Goal: Task Accomplishment & Management: Contribute content

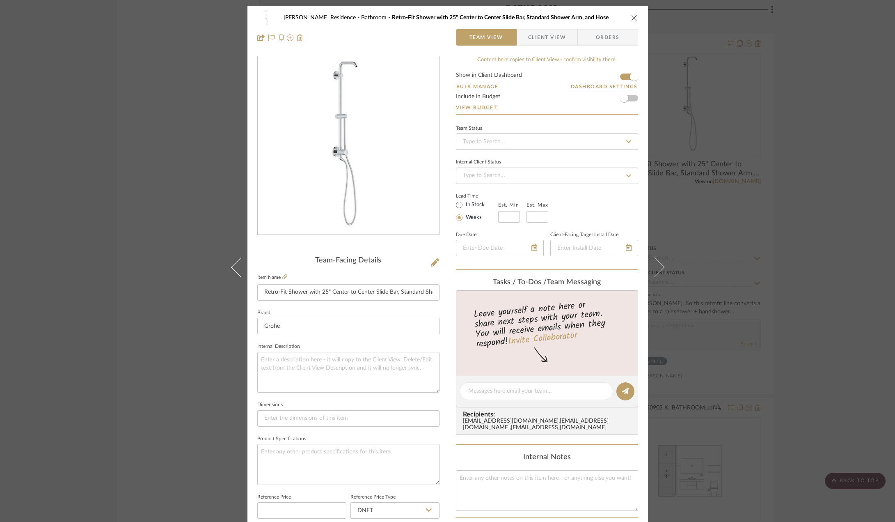
click at [165, 149] on div "Kauffman Residence Bathroom Retro-Fit Shower with 25" Center to Center Slide Ba…" at bounding box center [447, 261] width 895 height 522
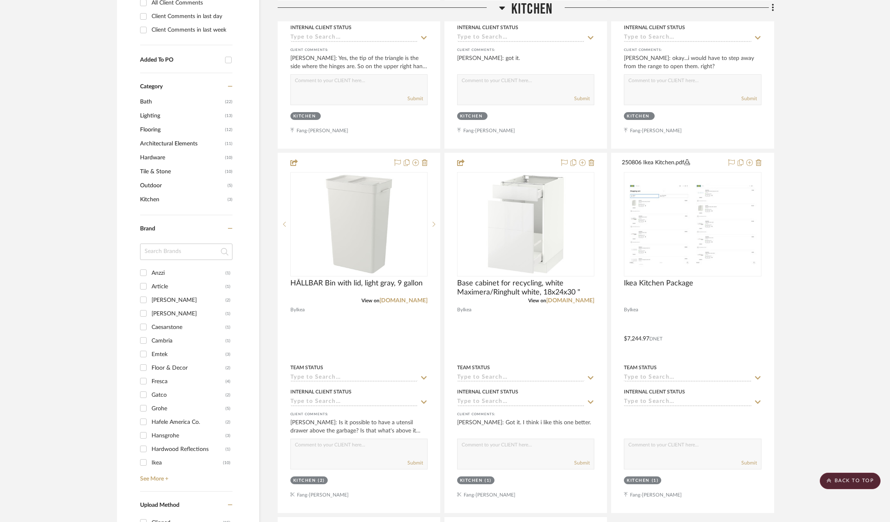
scroll to position [328, 0]
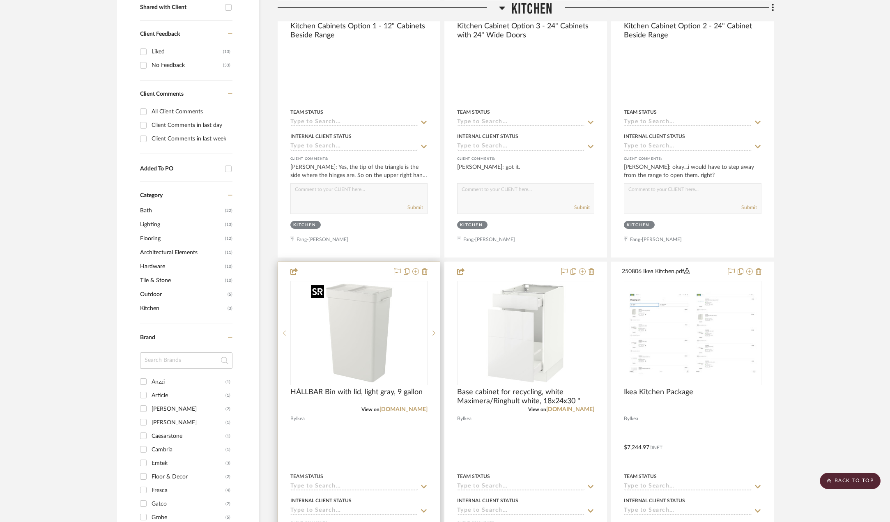
click at [366, 321] on img "0" at bounding box center [358, 333] width 103 height 103
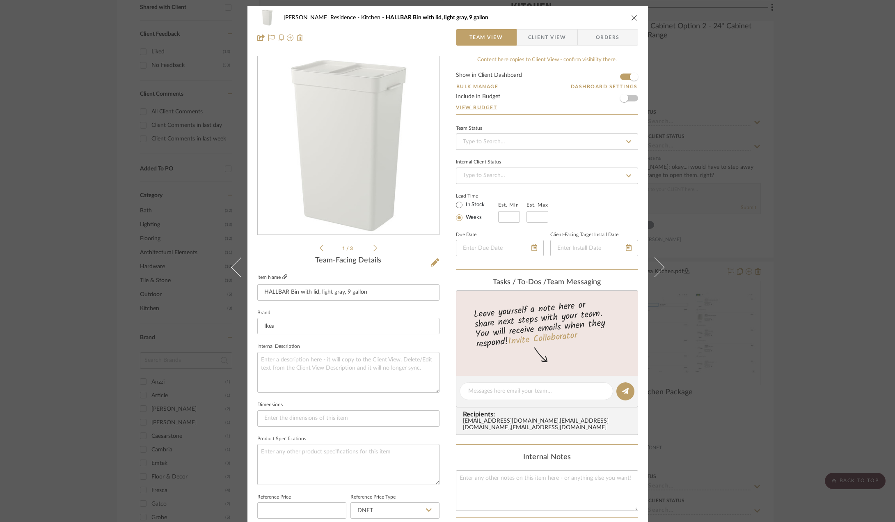
click at [282, 277] on icon at bounding box center [284, 276] width 5 height 5
click at [54, 233] on div "Kauffman Residence Kitchen HÅLLBAR Bin with lid, light gray, 9 gallon Team View…" at bounding box center [447, 261] width 895 height 522
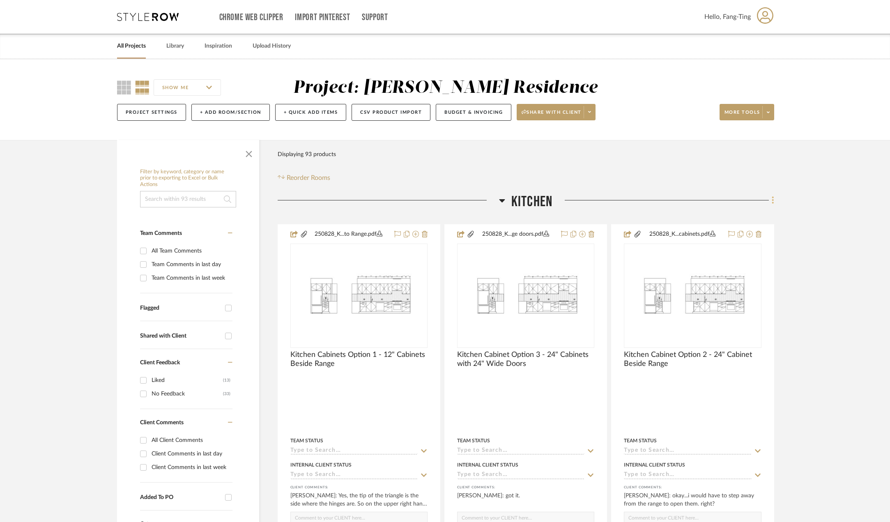
click at [773, 201] on icon at bounding box center [772, 199] width 2 height 9
click at [738, 215] on span "Add New Item" at bounding box center [731, 217] width 37 height 7
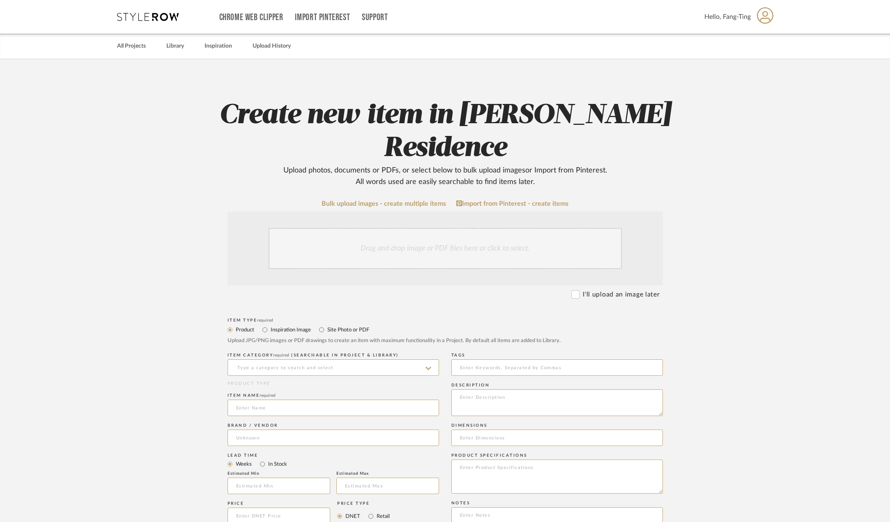
click at [356, 325] on label "Site Photo or PDF" at bounding box center [347, 329] width 43 height 9
click at [326, 325] on input "Site Photo or PDF" at bounding box center [321, 330] width 10 height 10
radio input "true"
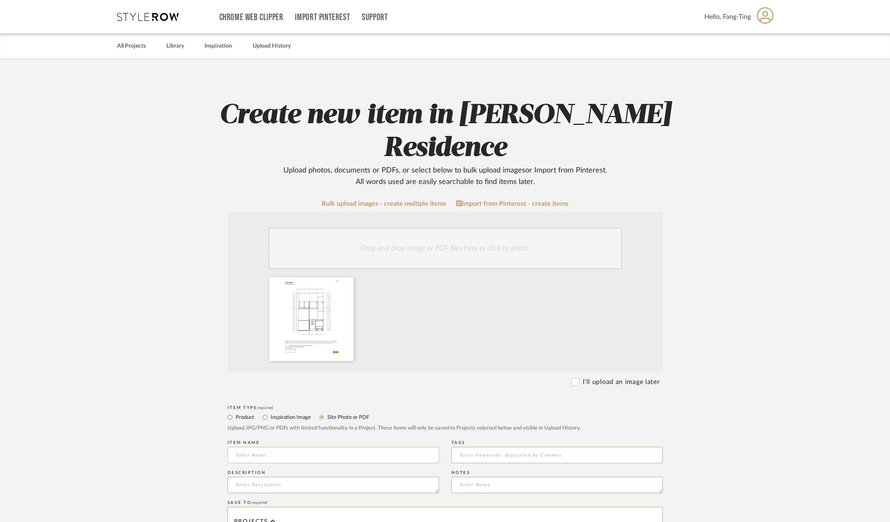
click at [298, 447] on input at bounding box center [332, 455] width 211 height 16
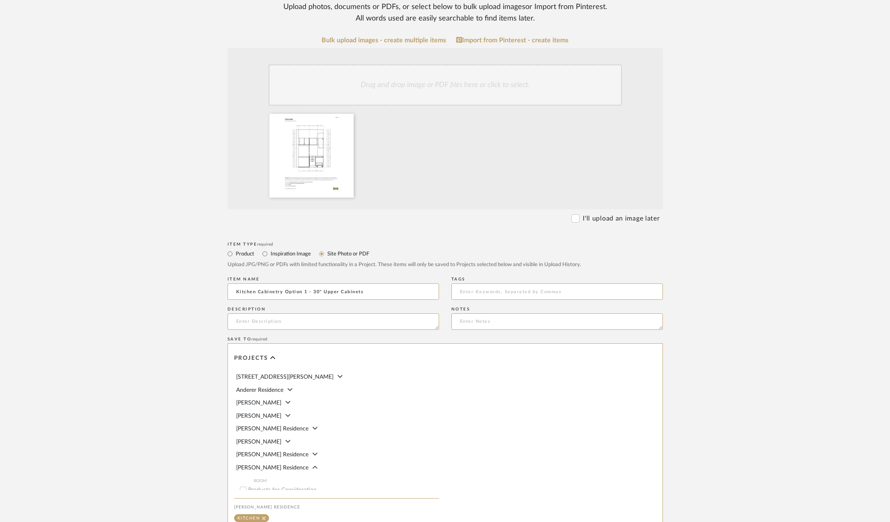
scroll to position [164, 0]
type input "Kitchen Cabinetry Option 1 - 30" Upper Cabinets"
click at [344, 312] on textarea at bounding box center [332, 320] width 211 height 16
click at [299, 312] on textarea at bounding box center [332, 320] width 211 height 16
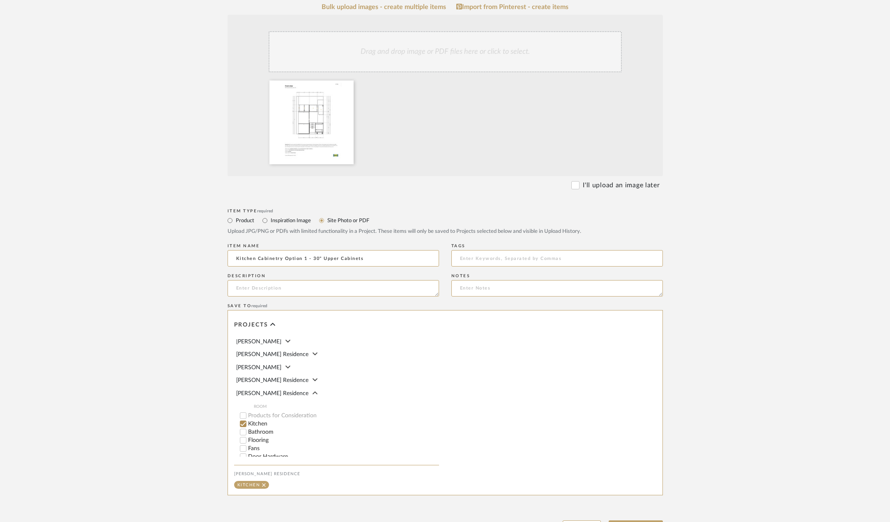
scroll to position [238, 0]
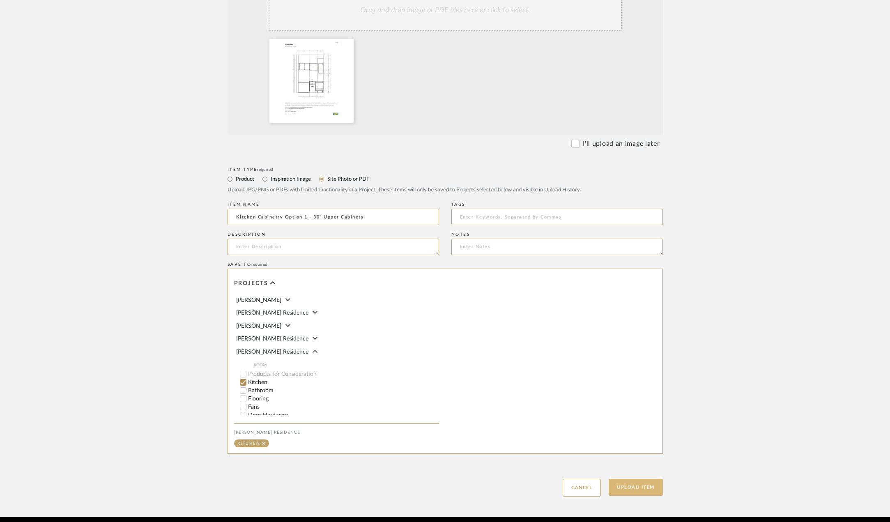
click at [637, 479] on button "Upload Item" at bounding box center [635, 487] width 54 height 17
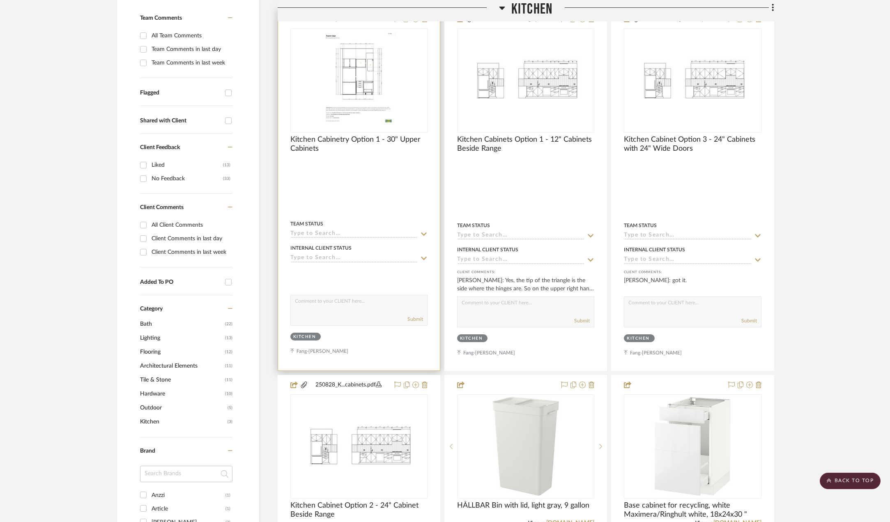
scroll to position [152, 0]
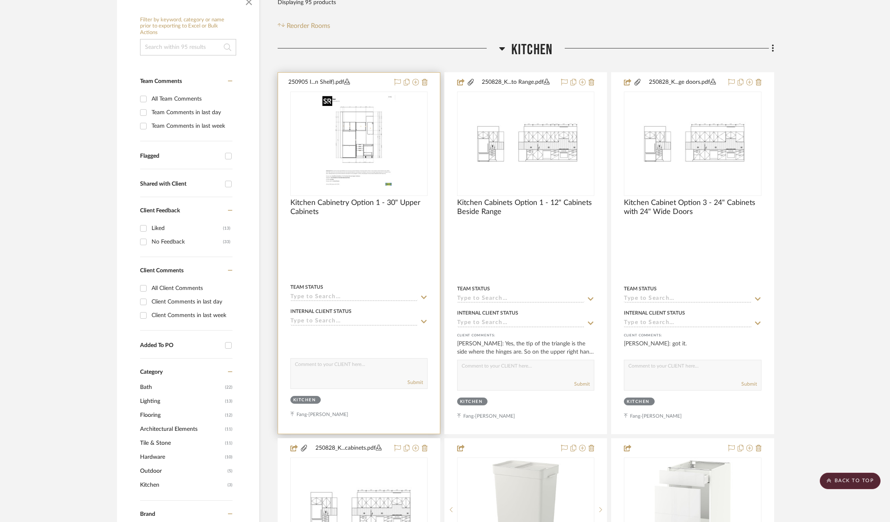
click at [387, 141] on img "0" at bounding box center [358, 143] width 79 height 103
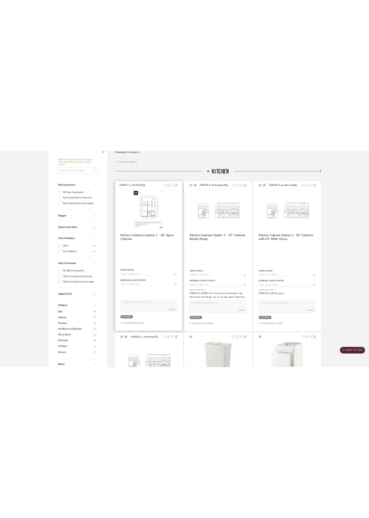
scroll to position [0, 0]
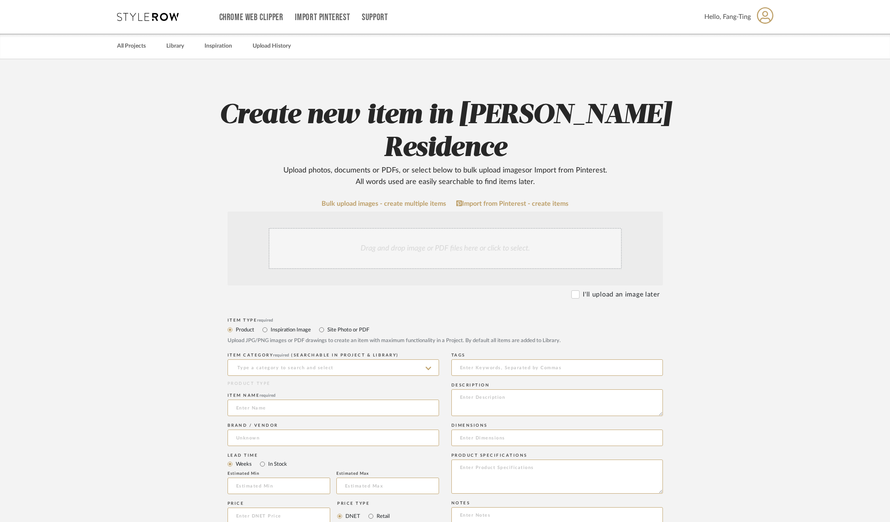
click at [362, 325] on label "Site Photo or PDF" at bounding box center [347, 329] width 43 height 9
click at [326, 325] on input "Site Photo or PDF" at bounding box center [321, 330] width 10 height 10
radio input "true"
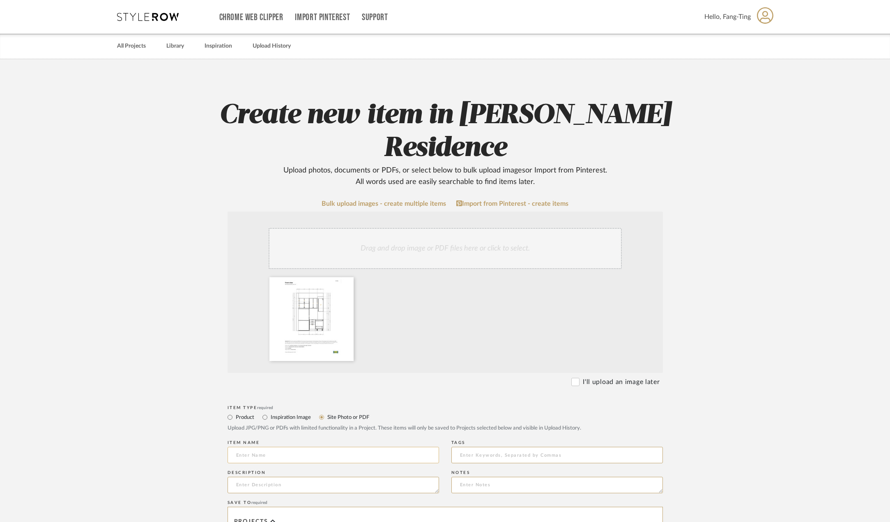
click at [290, 447] on input at bounding box center [332, 455] width 211 height 16
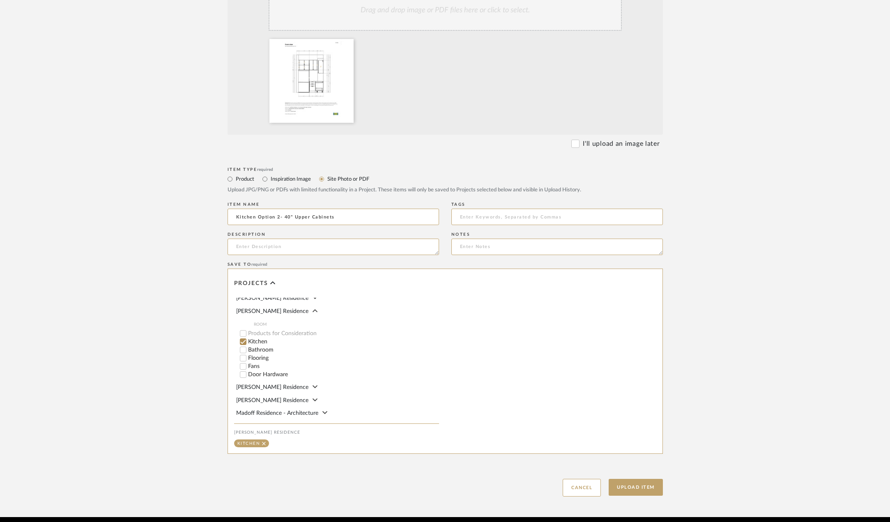
scroll to position [82, 0]
type input "Kitchen Option 2- 40" Upper Cabinets"
click at [644, 479] on button "Upload Item" at bounding box center [635, 487] width 54 height 17
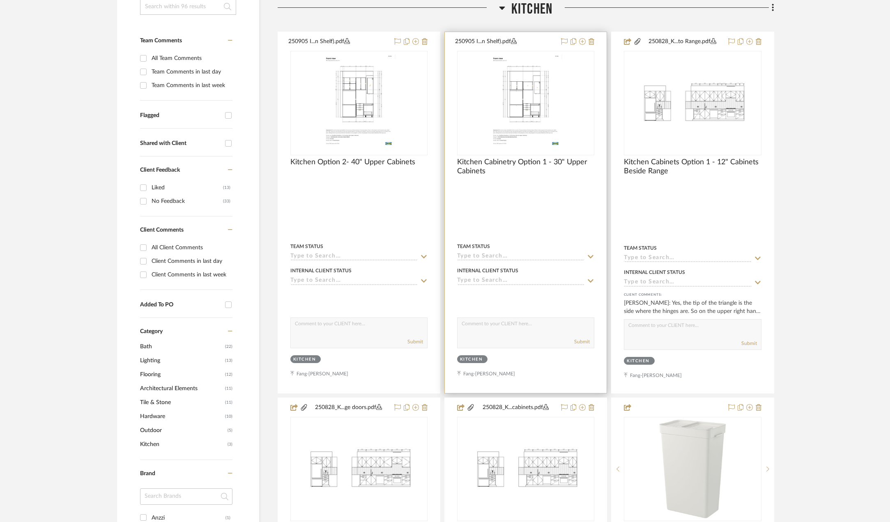
scroll to position [193, 0]
click at [507, 103] on img "0" at bounding box center [525, 102] width 79 height 103
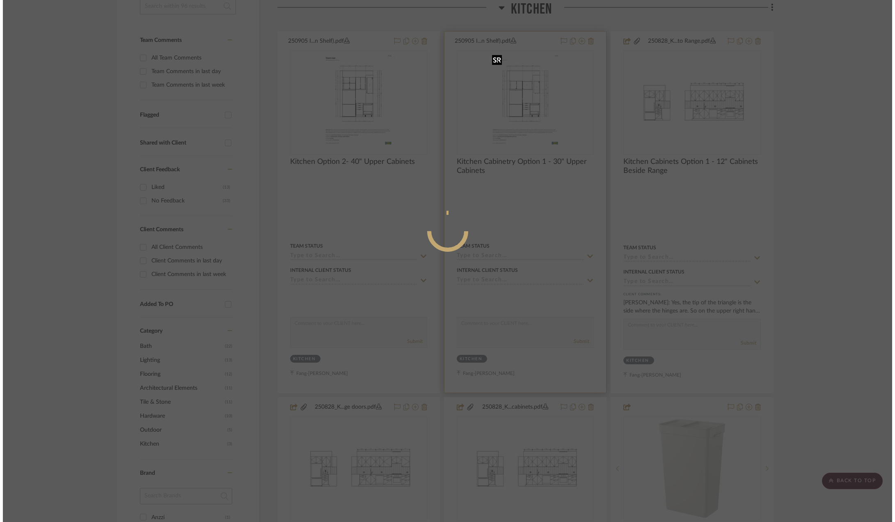
scroll to position [0, 0]
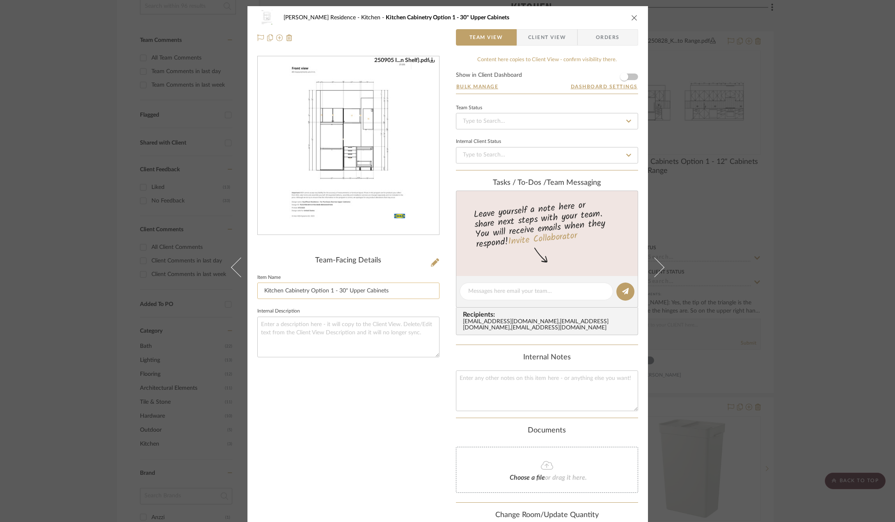
click at [306, 291] on input "Kitchen Cabinetry Option 1 - 30" Upper Cabinets" at bounding box center [348, 290] width 182 height 16
drag, startPoint x: 308, startPoint y: 291, endPoint x: 283, endPoint y: 292, distance: 25.1
click at [283, 292] on input "Kitchen Cabinetry Option 1 - 30" Upper Cabinets" at bounding box center [348, 290] width 182 height 16
type input "Kitchen Option 1 - 30" Upper Cabinets"
click at [308, 326] on textarea at bounding box center [348, 336] width 182 height 41
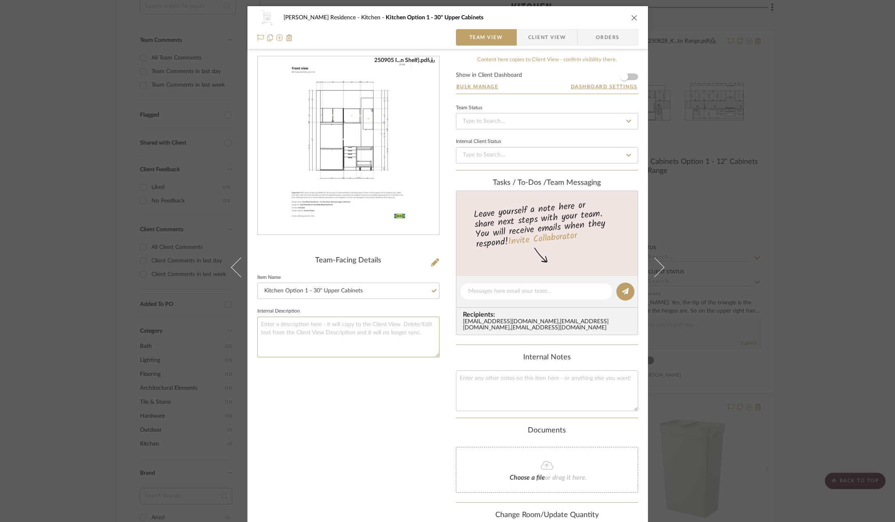
scroll to position [70, 0]
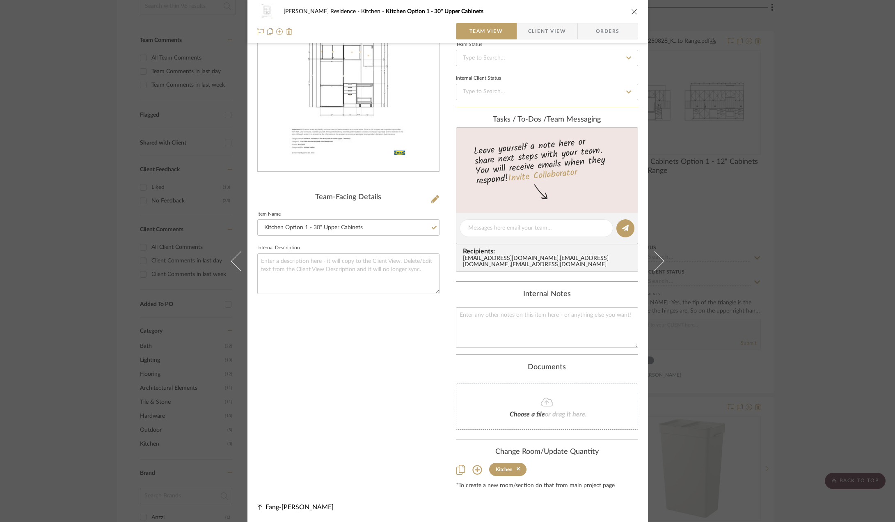
click at [547, 30] on span "Client View" at bounding box center [547, 31] width 38 height 16
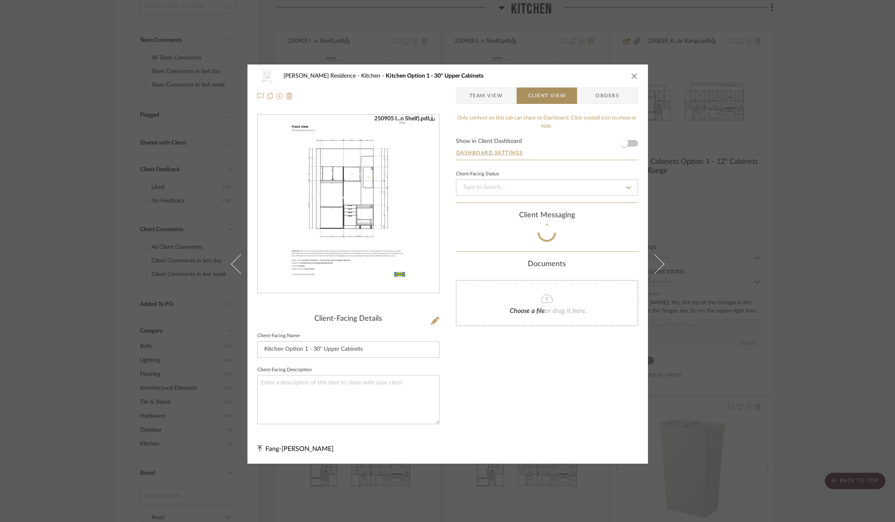
scroll to position [0, 0]
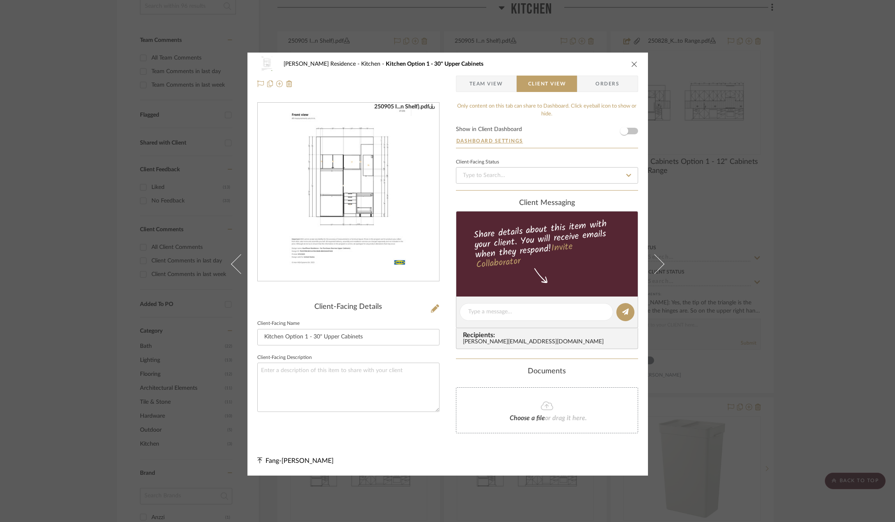
click at [637, 61] on div "Kauffman Residence Kitchen Kitchen Option 1 - 30" Upper Cabinets Team View Clie…" at bounding box center [448, 74] width 401 height 43
click at [631, 61] on icon "close" at bounding box center [634, 64] width 7 height 7
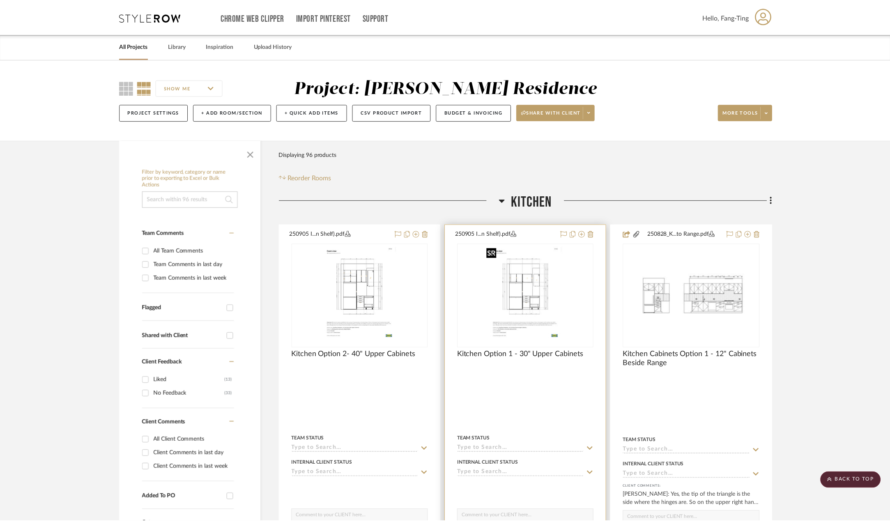
scroll to position [193, 0]
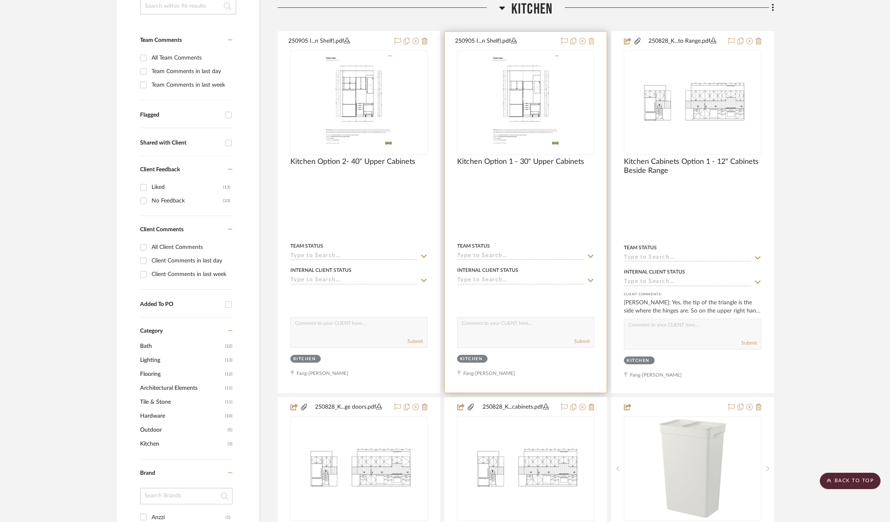
click at [590, 43] on icon at bounding box center [591, 41] width 6 height 7
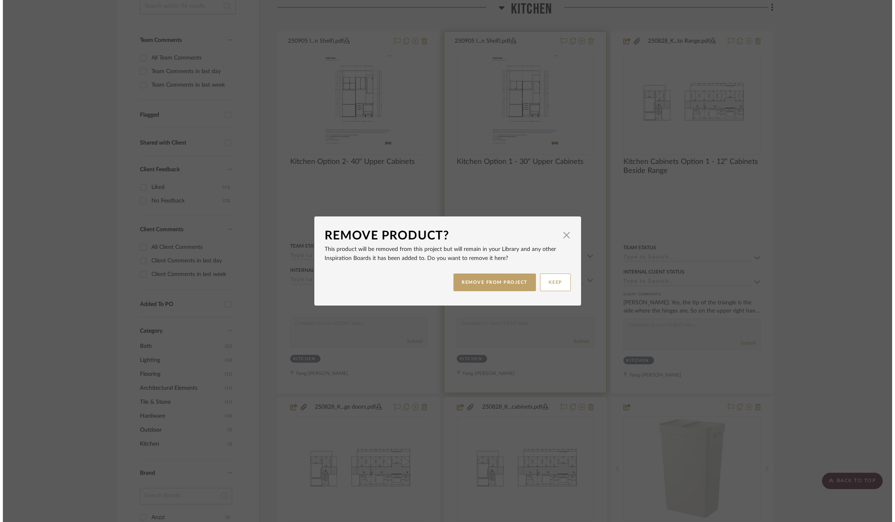
scroll to position [0, 0]
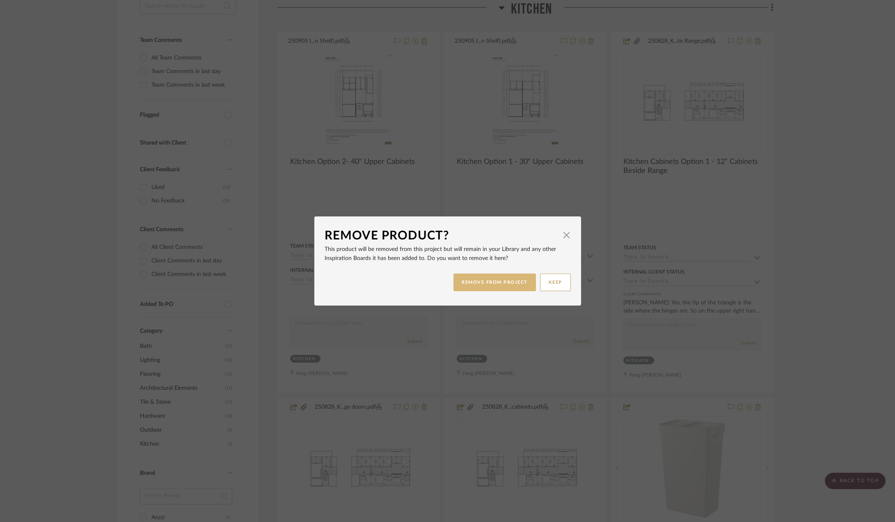
click at [482, 279] on button "REMOVE FROM PROJECT" at bounding box center [495, 282] width 83 height 18
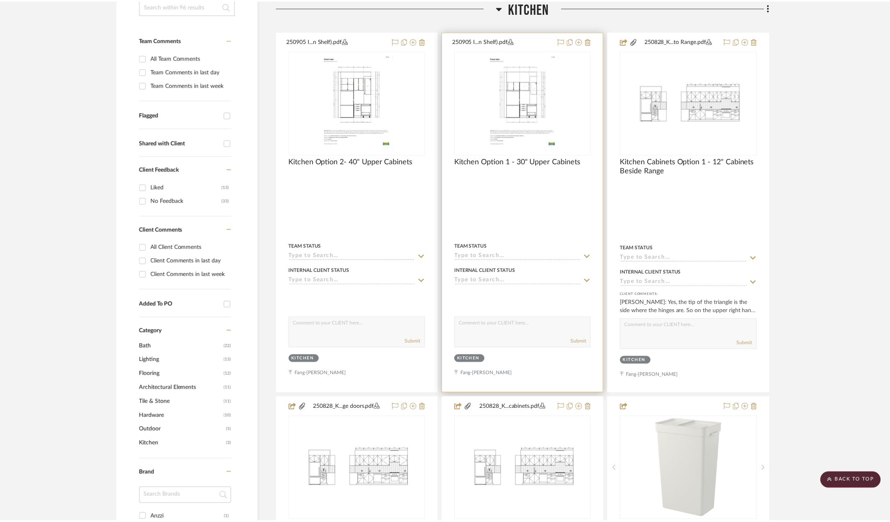
scroll to position [193, 0]
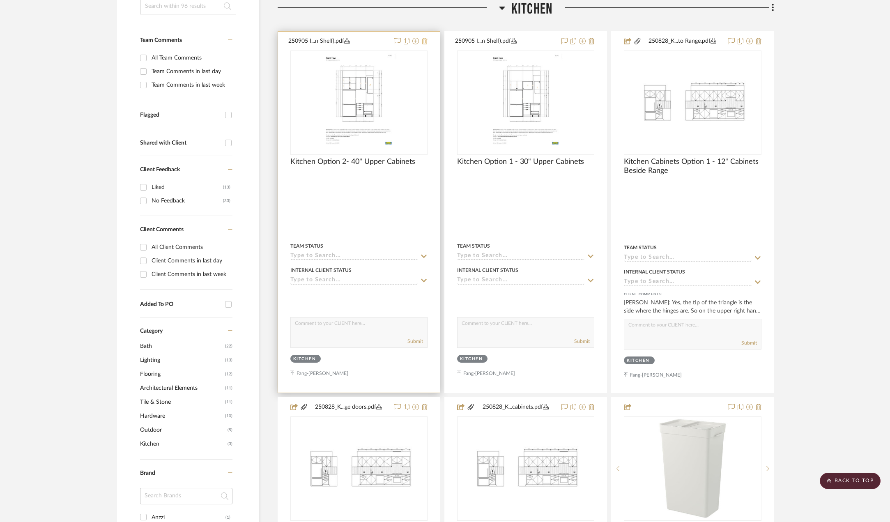
click at [424, 41] on icon at bounding box center [425, 41] width 6 height 7
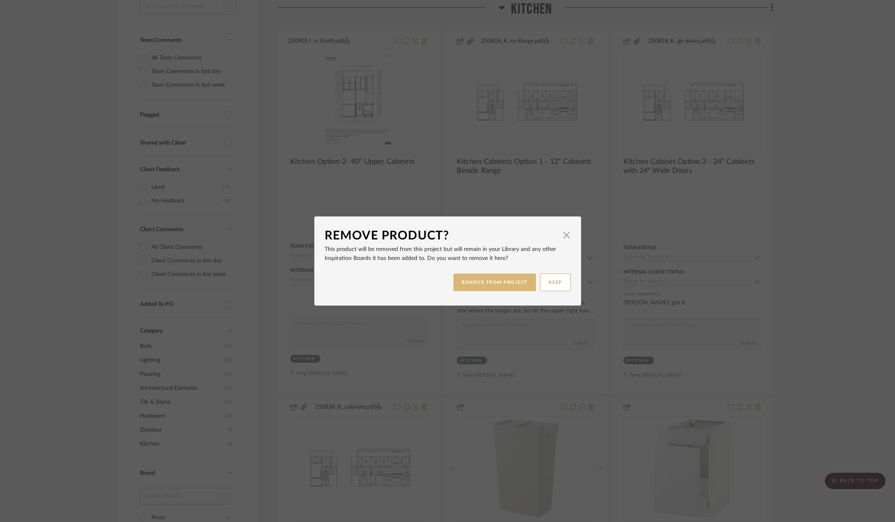
drag, startPoint x: 470, startPoint y: 283, endPoint x: 462, endPoint y: 284, distance: 8.7
click at [470, 283] on button "REMOVE FROM PROJECT" at bounding box center [495, 282] width 83 height 18
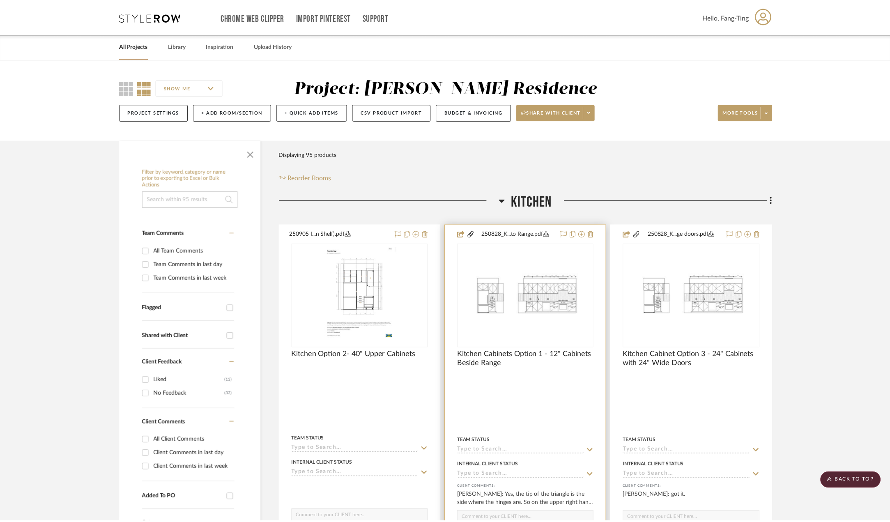
scroll to position [193, 0]
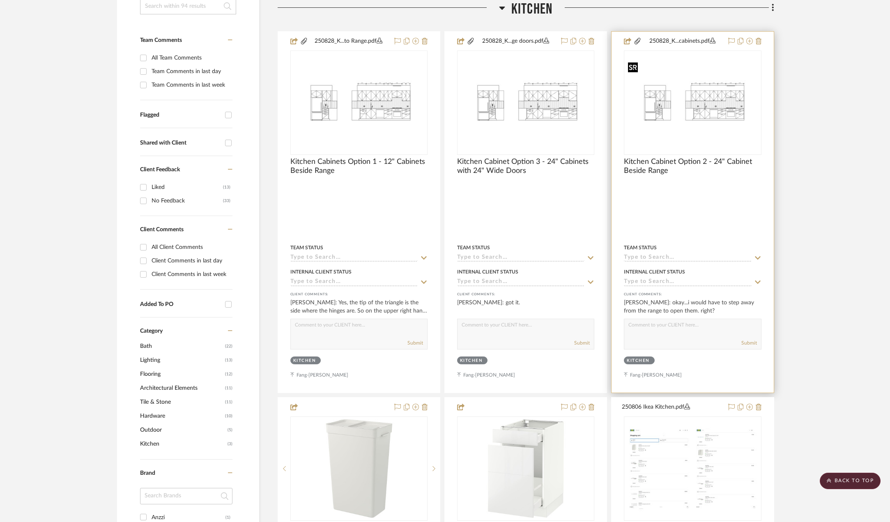
click at [719, 74] on img "0" at bounding box center [691, 102] width 135 height 87
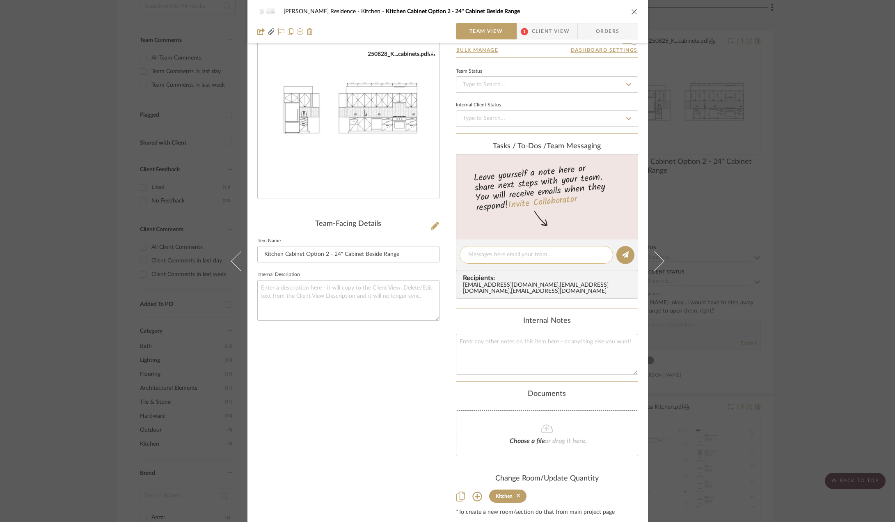
scroll to position [70, 0]
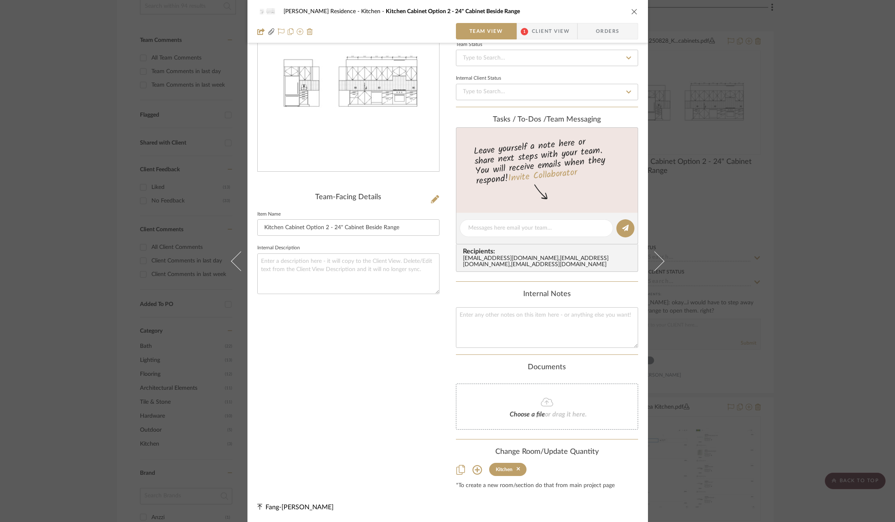
click at [541, 30] on span "Client View" at bounding box center [551, 31] width 38 height 16
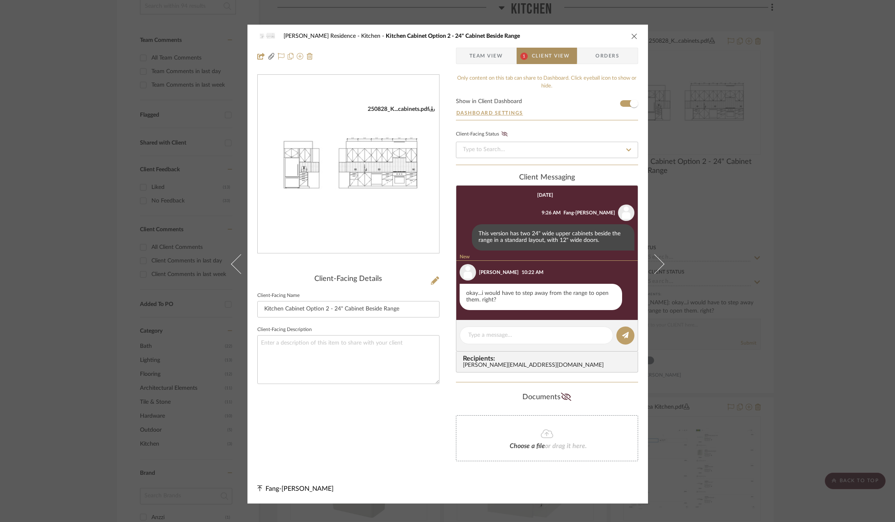
scroll to position [0, 0]
click at [752, 215] on div "Kauffman Residence Kitchen Kitchen Cabinet Option 2 - 24" Cabinet Beside Range …" at bounding box center [447, 261] width 895 height 522
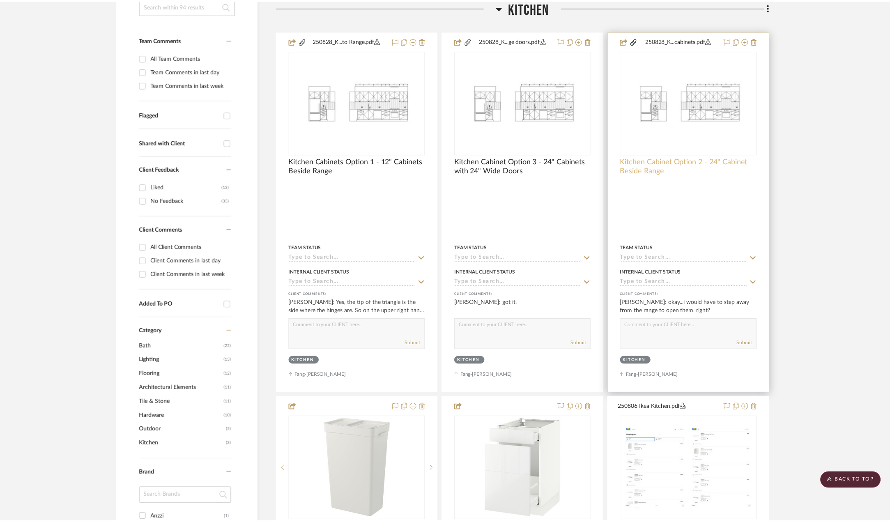
scroll to position [193, 0]
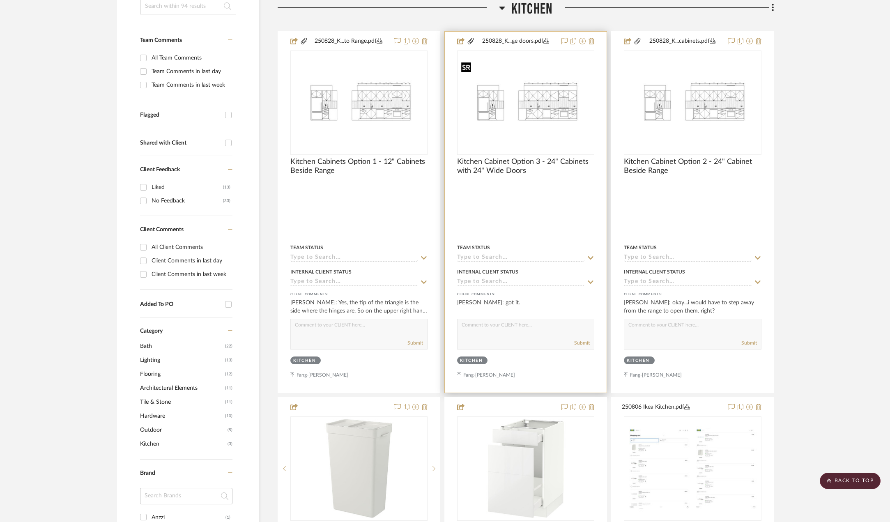
click at [547, 123] on img "0" at bounding box center [525, 102] width 135 height 87
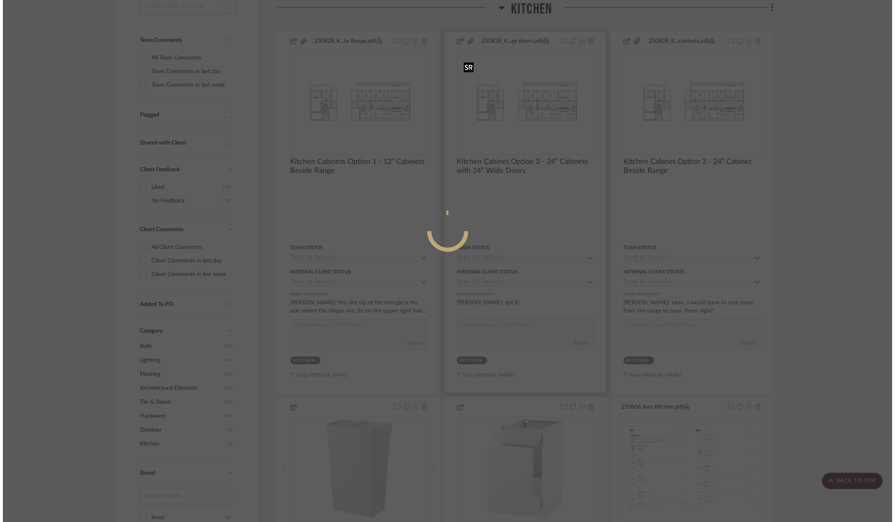
scroll to position [0, 0]
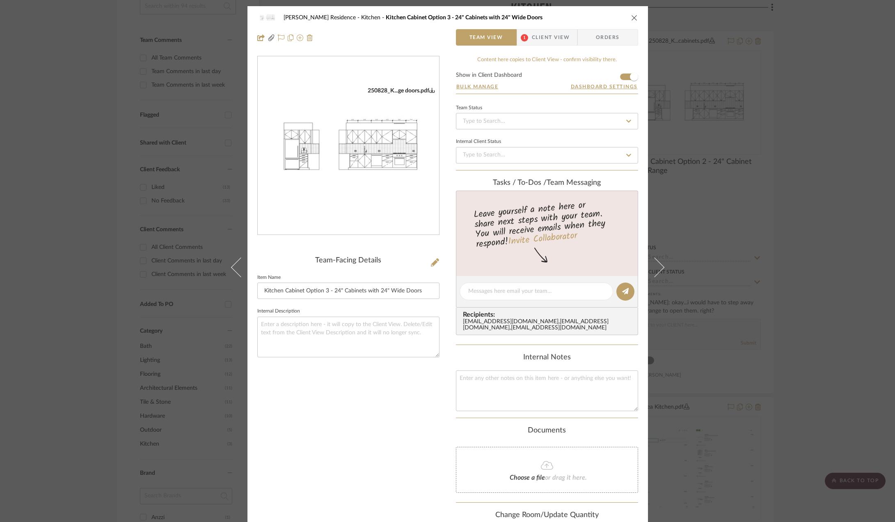
click at [541, 28] on div "Kauffman Residence Kitchen Kitchen Cabinet Option 3 - 24" Cabinets with 24" Wid…" at bounding box center [448, 27] width 401 height 43
click at [541, 39] on span "Client View" at bounding box center [551, 37] width 38 height 16
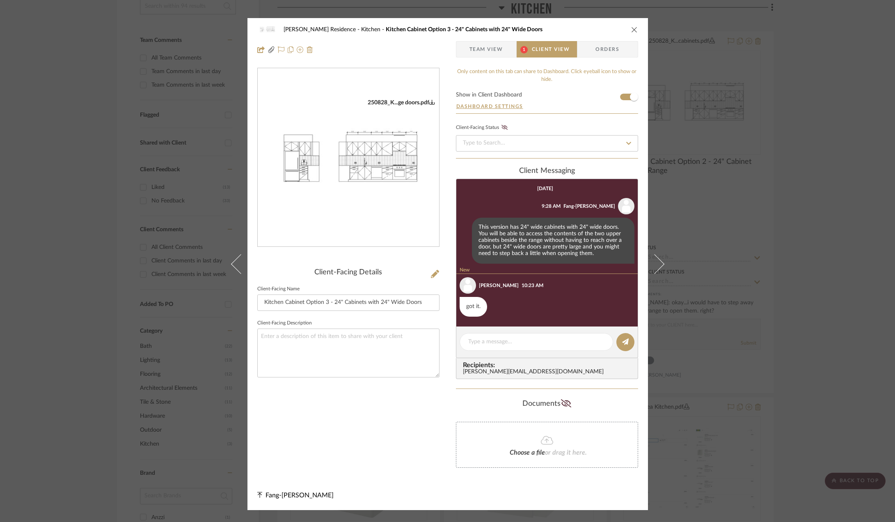
click at [493, 48] on span "Team View" at bounding box center [487, 49] width 34 height 16
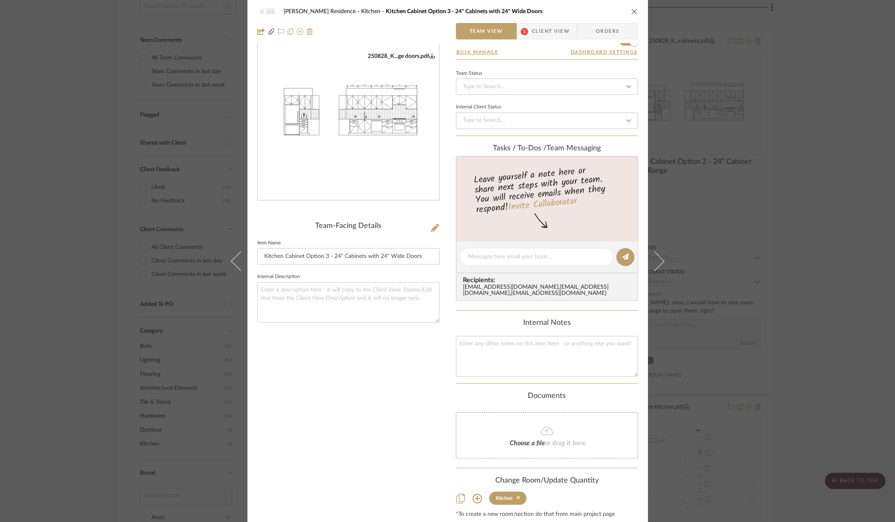
scroll to position [70, 0]
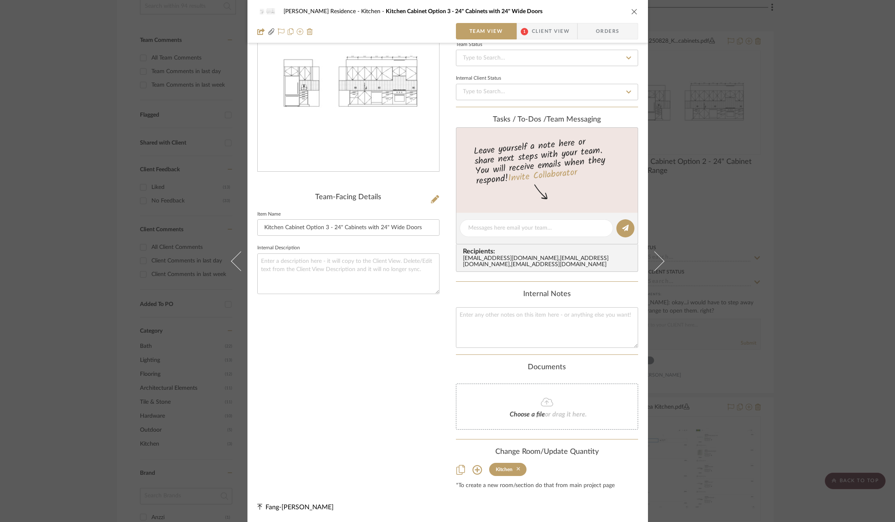
click at [517, 470] on icon at bounding box center [519, 469] width 4 height 4
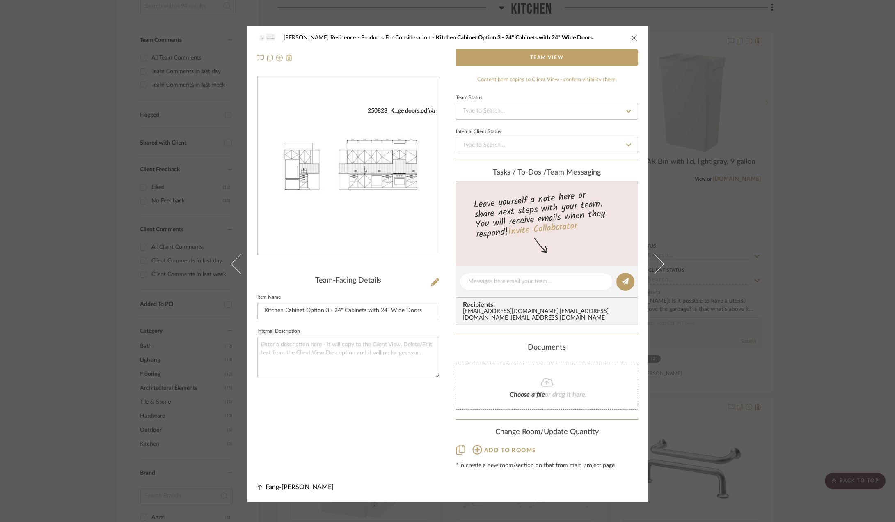
drag, startPoint x: 846, startPoint y: 178, endPoint x: 800, endPoint y: 176, distance: 46.0
click at [846, 178] on div "Kauffman Residence Products For Consideration Kitchen Cabinet Option 3 - 24" Ca…" at bounding box center [447, 261] width 895 height 522
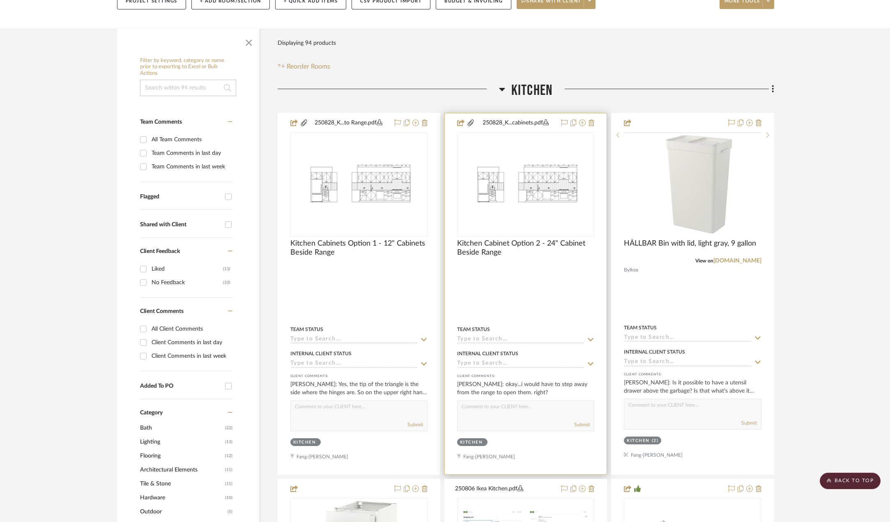
scroll to position [111, 0]
click at [564, 195] on img "0" at bounding box center [525, 184] width 135 height 87
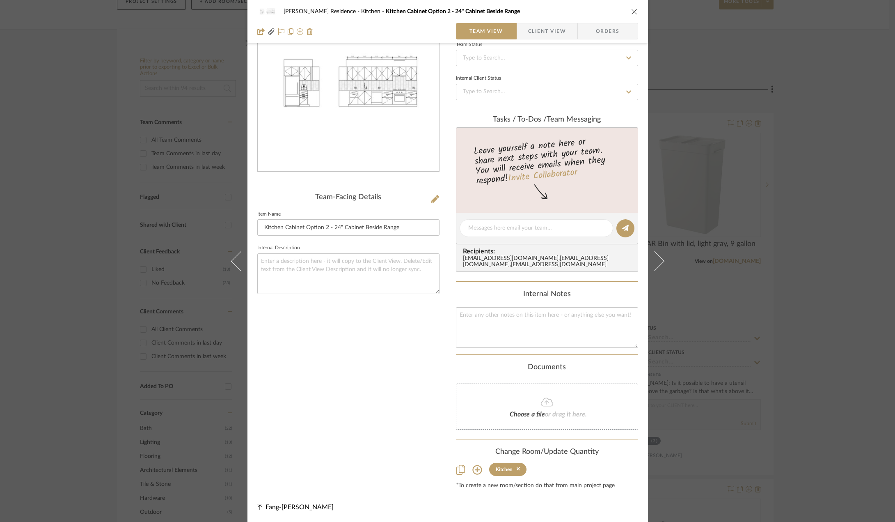
scroll to position [70, 0]
click at [517, 468] on icon at bounding box center [519, 469] width 4 height 6
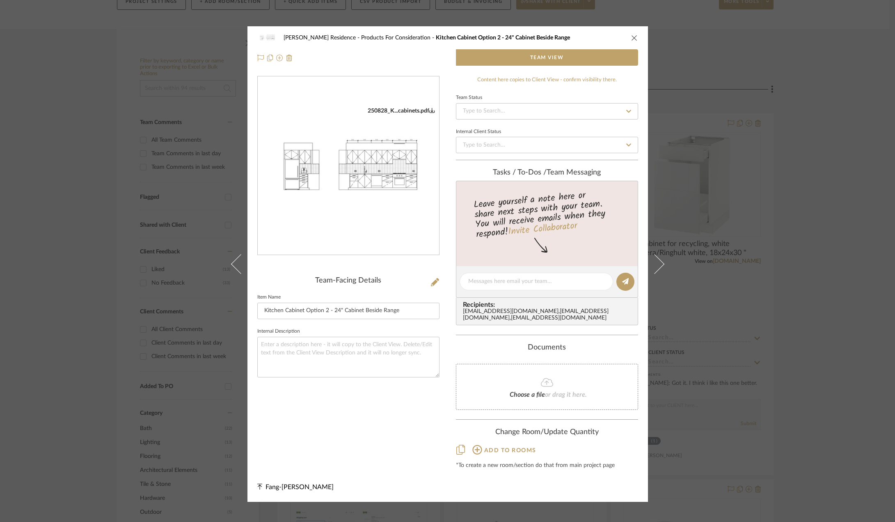
click at [631, 34] on icon "close" at bounding box center [634, 37] width 7 height 7
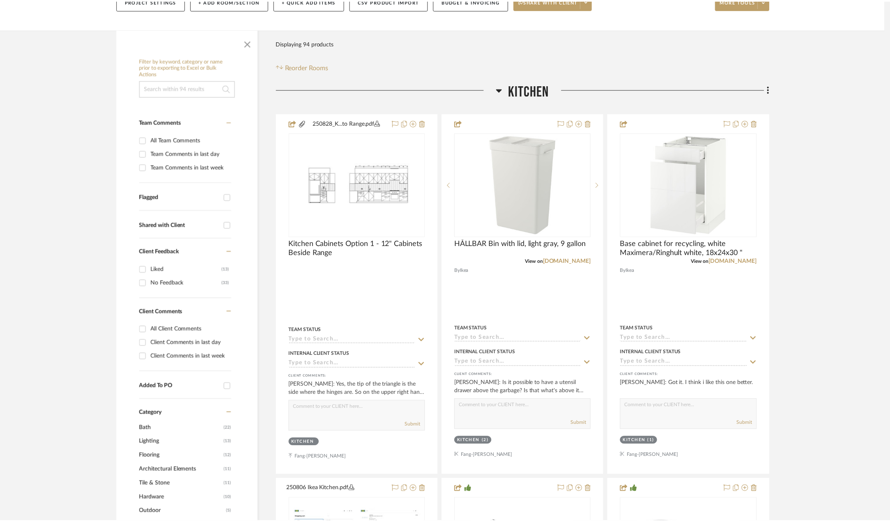
scroll to position [111, 0]
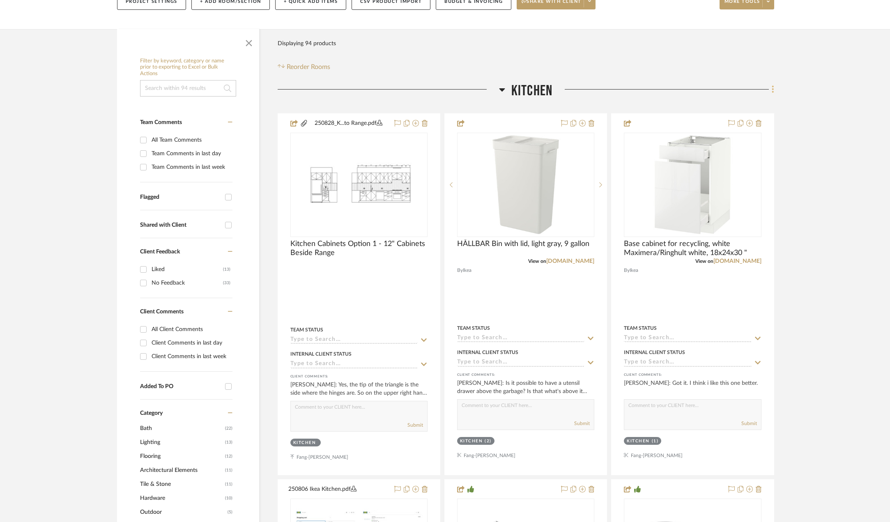
click at [770, 93] on fa-icon at bounding box center [770, 90] width 5 height 14
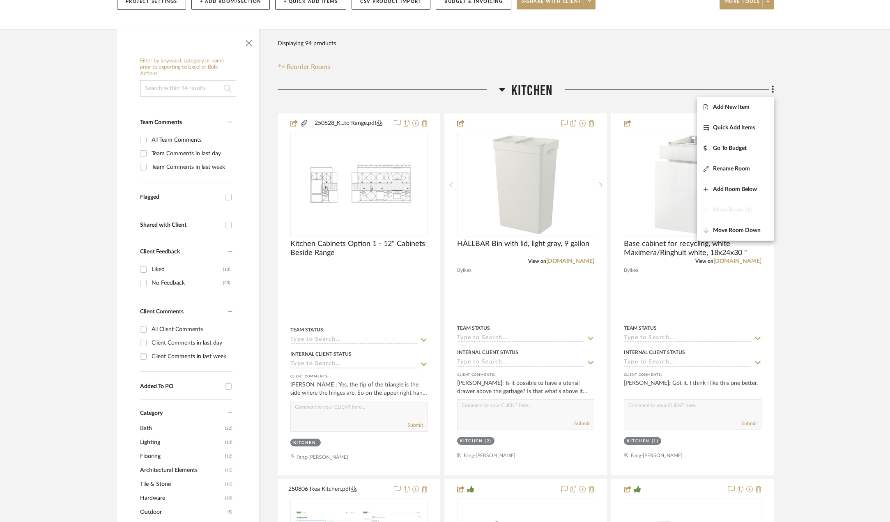
click at [745, 108] on span "Add New Item" at bounding box center [731, 106] width 37 height 7
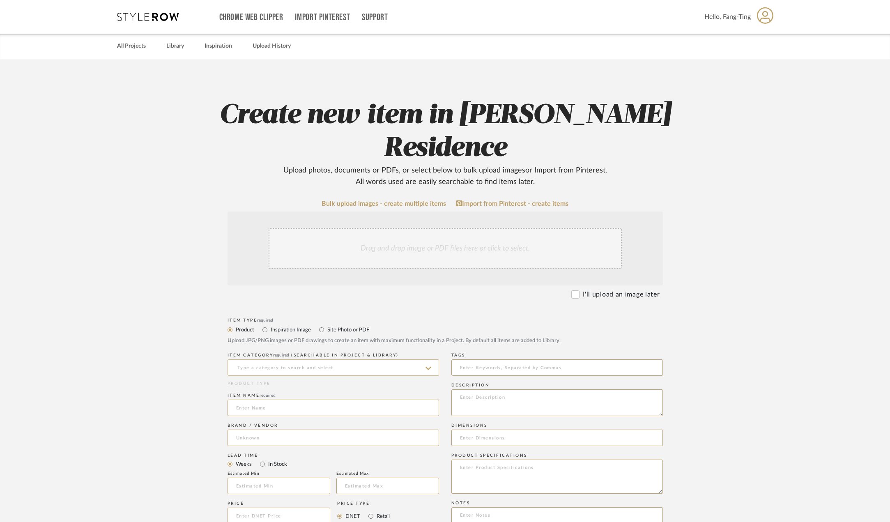
click at [283, 359] on input at bounding box center [332, 367] width 211 height 16
click at [281, 361] on div "Kitchen Cabinetry" at bounding box center [333, 355] width 211 height 21
type input "Kitchen Cabinetry"
click at [264, 399] on input at bounding box center [332, 407] width 211 height 16
type input "Kitchen Cabinet Option 1 - 30" Upper Cabinets"
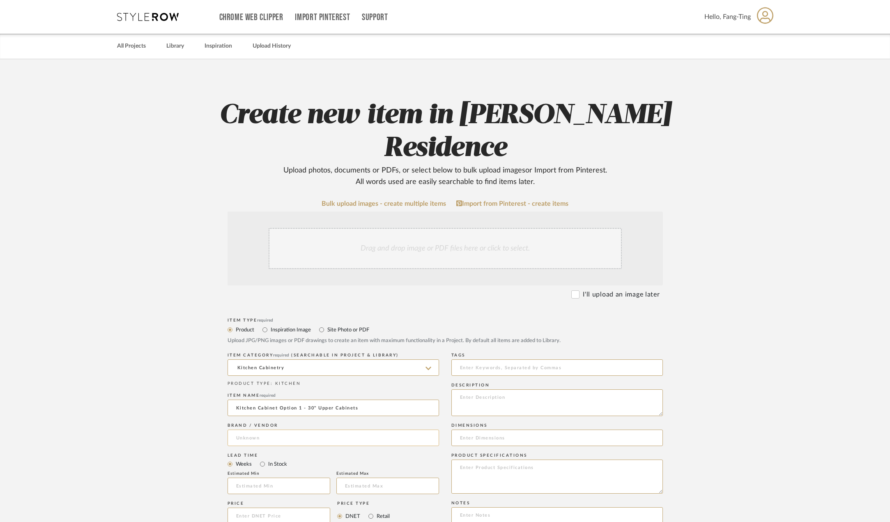
click at [244, 429] on input at bounding box center [332, 437] width 211 height 16
click at [253, 424] on span "Ikea" at bounding box center [248, 425] width 11 height 7
type input "Ikea"
click at [162, 393] on upload-items "Create new item in Kauffman Residence Upload photos, documents or PDFs, or sele…" at bounding box center [445, 437] width 890 height 757
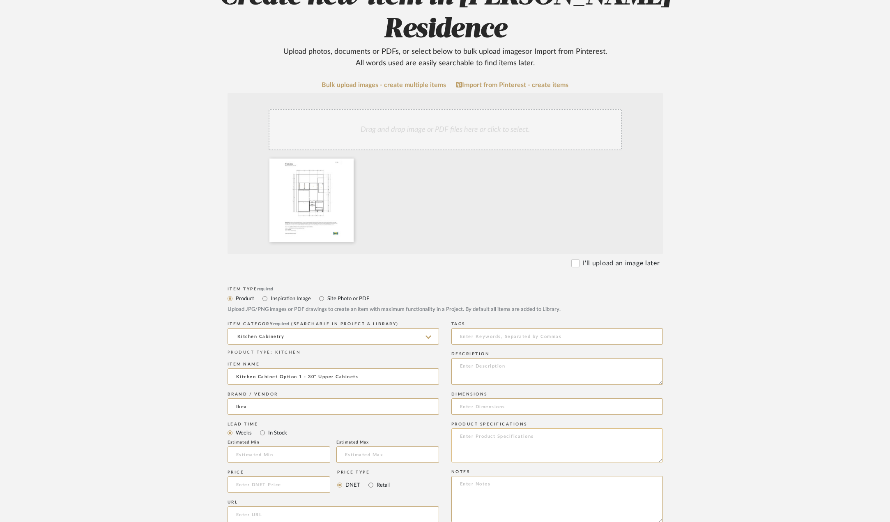
scroll to position [123, 0]
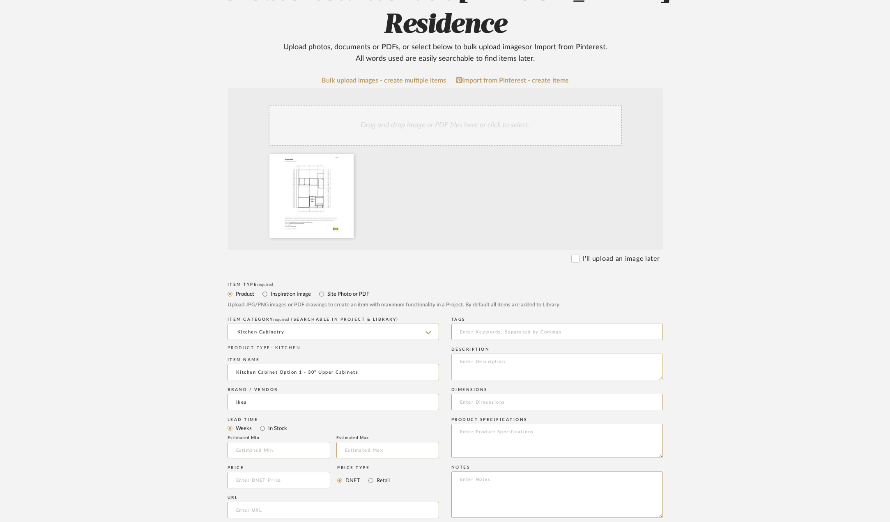
click at [501, 353] on textarea at bounding box center [556, 366] width 211 height 27
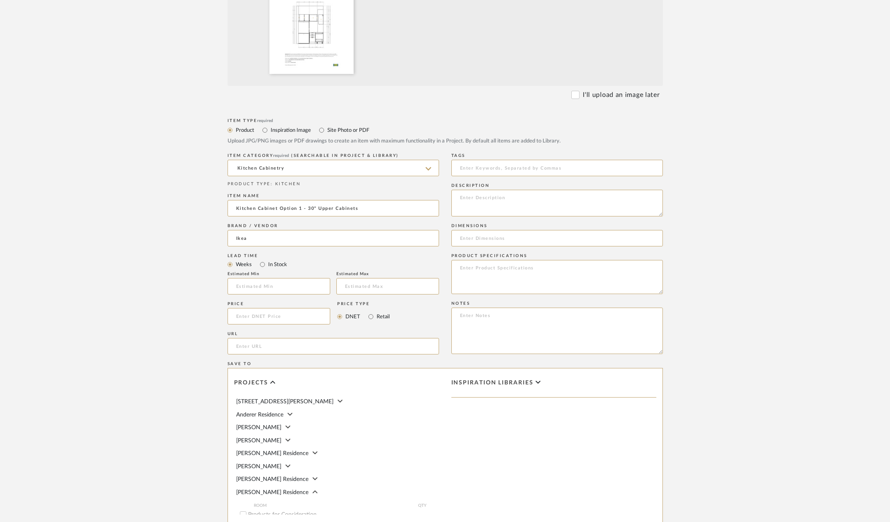
scroll to position [287, 0]
click at [294, 307] on input at bounding box center [278, 315] width 103 height 16
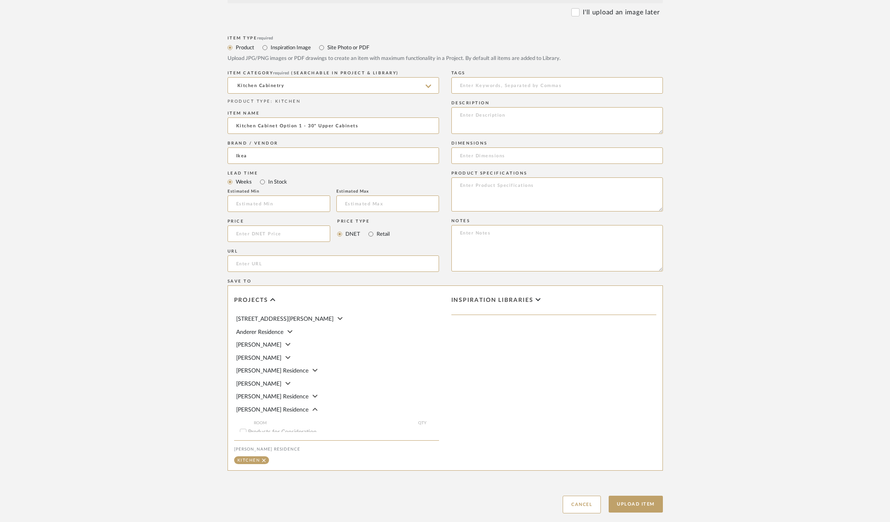
scroll to position [82, 0]
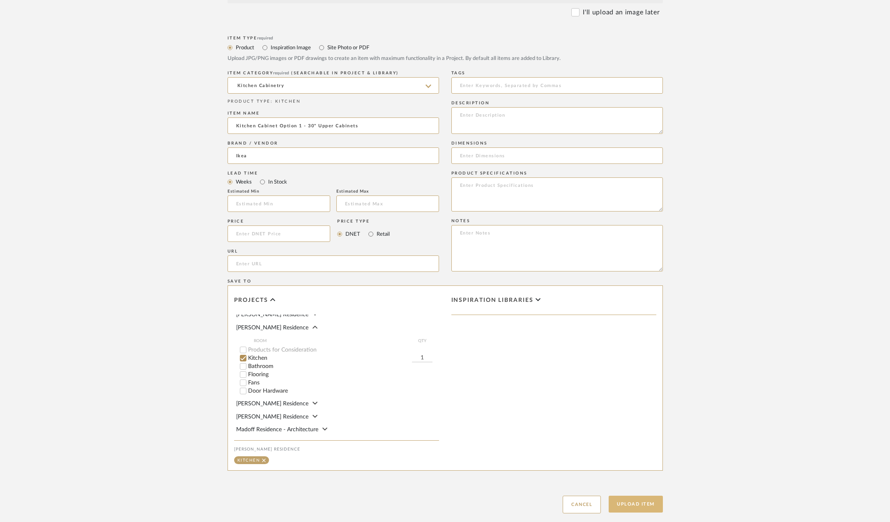
click at [628, 495] on button "Upload Item" at bounding box center [635, 503] width 54 height 17
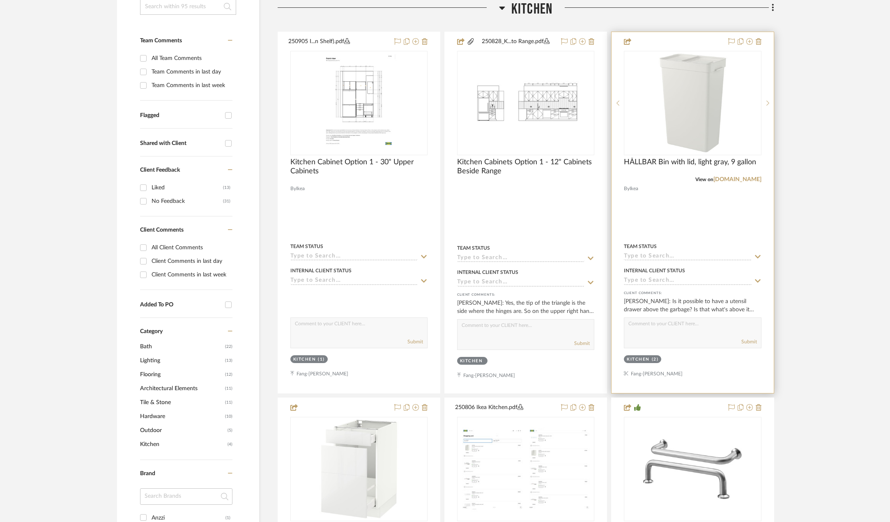
scroll to position [193, 0]
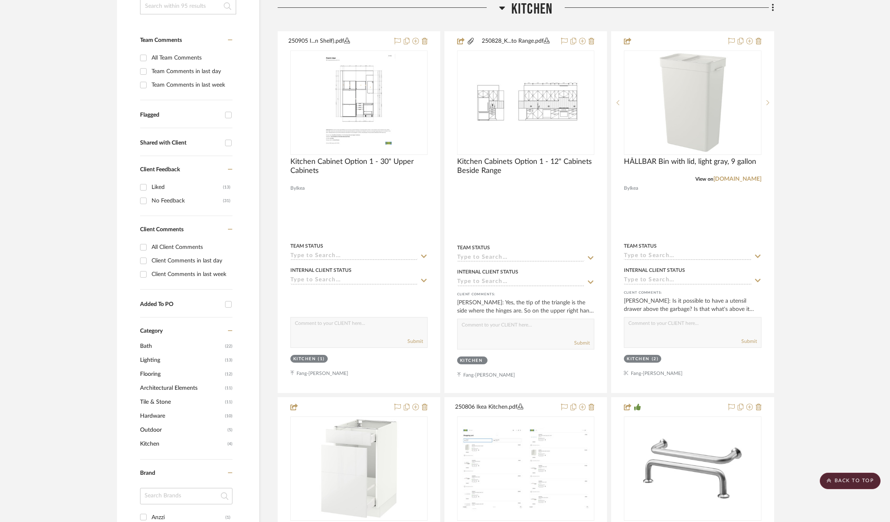
click at [772, 6] on icon at bounding box center [772, 7] width 2 height 9
click at [743, 28] on span "Add New Item" at bounding box center [731, 25] width 37 height 7
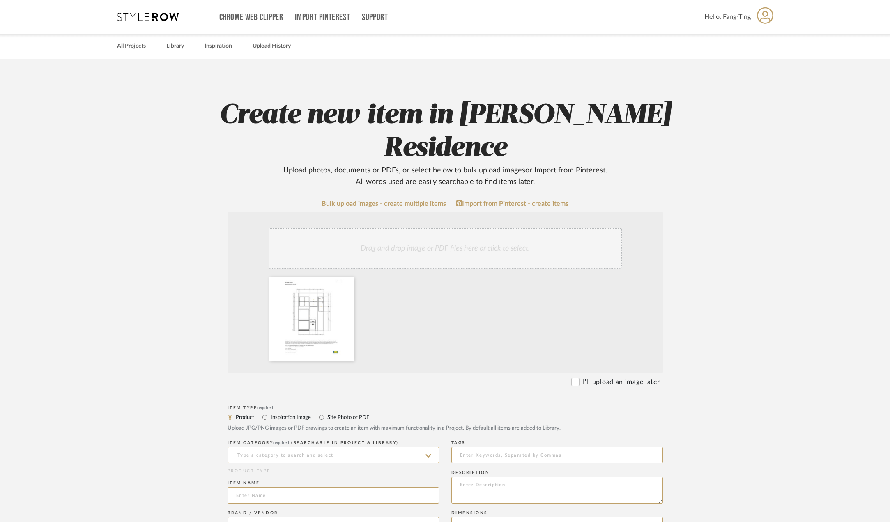
click at [288, 447] on input at bounding box center [332, 455] width 211 height 16
click at [281, 440] on span "Kitchen Cabinetry" at bounding box center [265, 443] width 58 height 6
type input "Kitchen Cabinetry"
click at [278, 487] on input at bounding box center [332, 495] width 211 height 16
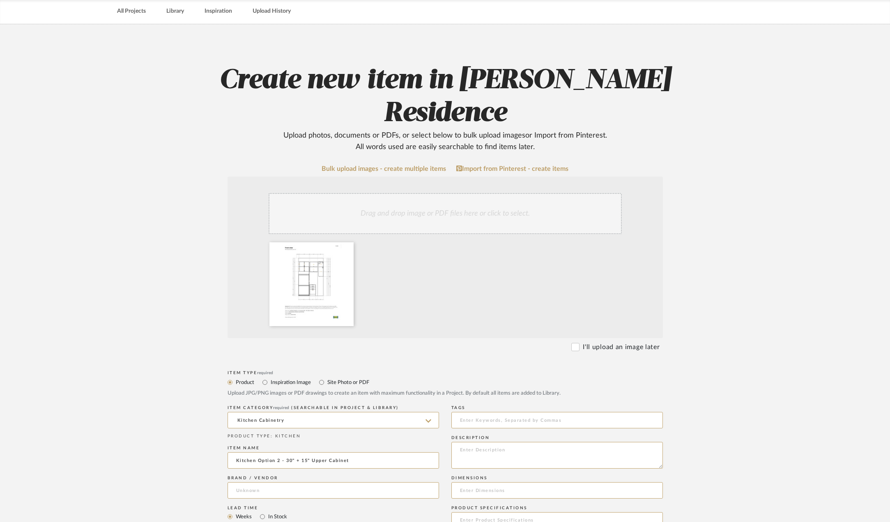
scroll to position [82, 0]
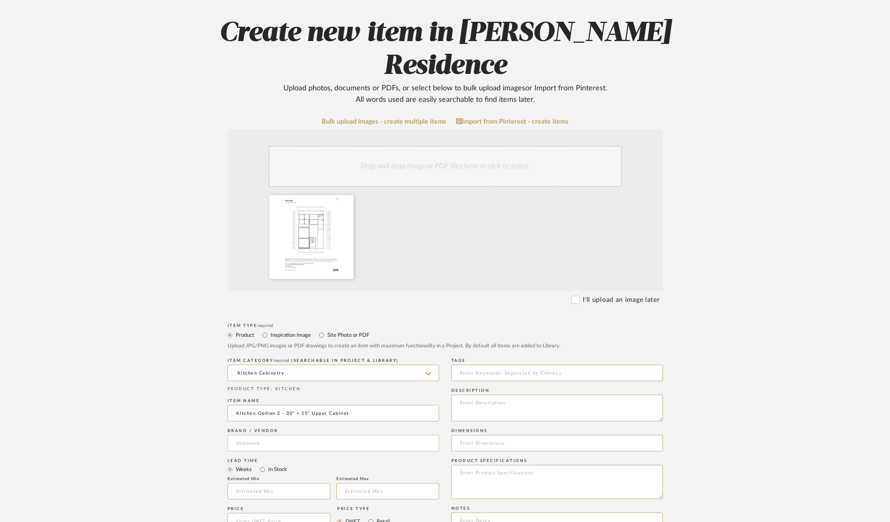
type input "Kitchen Option 2 - 30" + 15" Upper Cabinet"
click at [334, 435] on input at bounding box center [332, 443] width 211 height 16
click at [305, 430] on mat-option "Ikea" at bounding box center [333, 431] width 211 height 21
type input "Ikea"
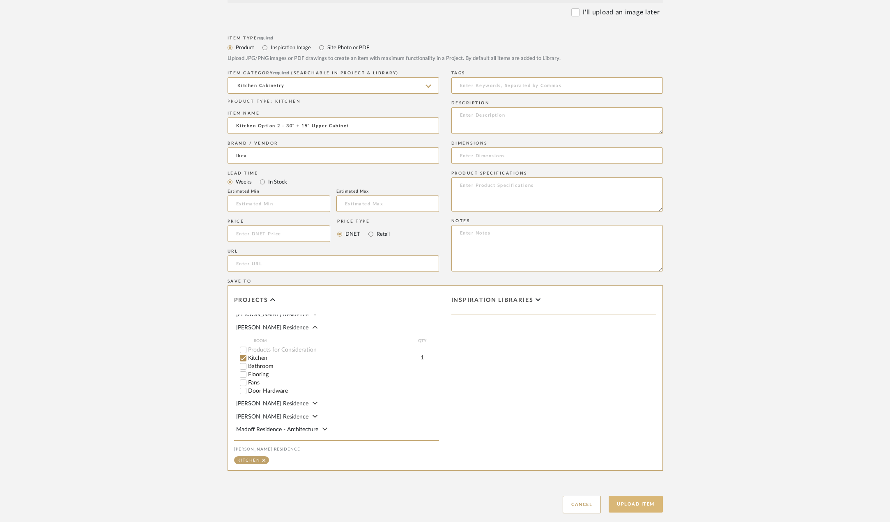
click at [624, 495] on button "Upload Item" at bounding box center [635, 503] width 54 height 17
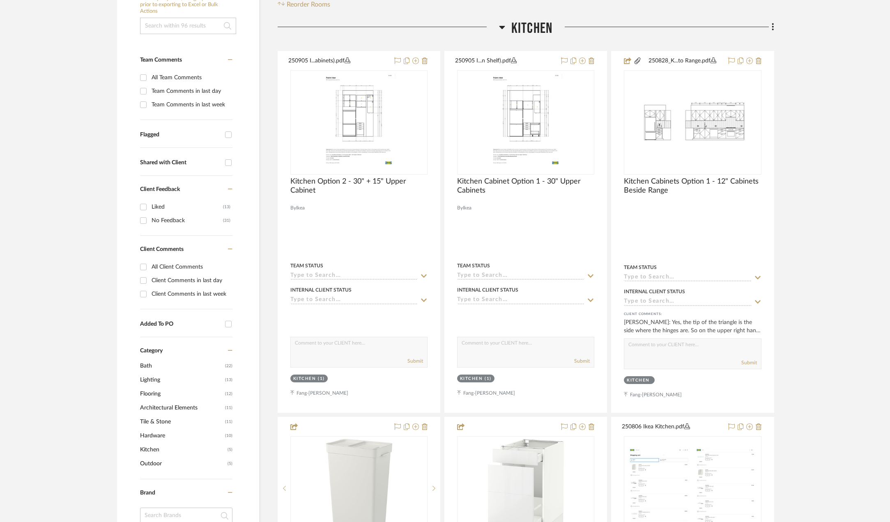
scroll to position [193, 0]
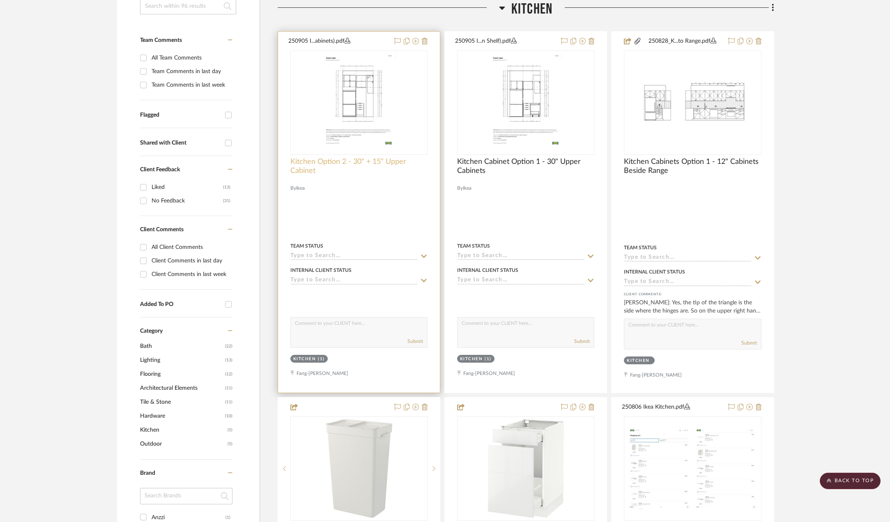
click at [356, 166] on span "Kitchen Option 2 - 30" + 15" Upper Cabinet" at bounding box center [358, 166] width 137 height 18
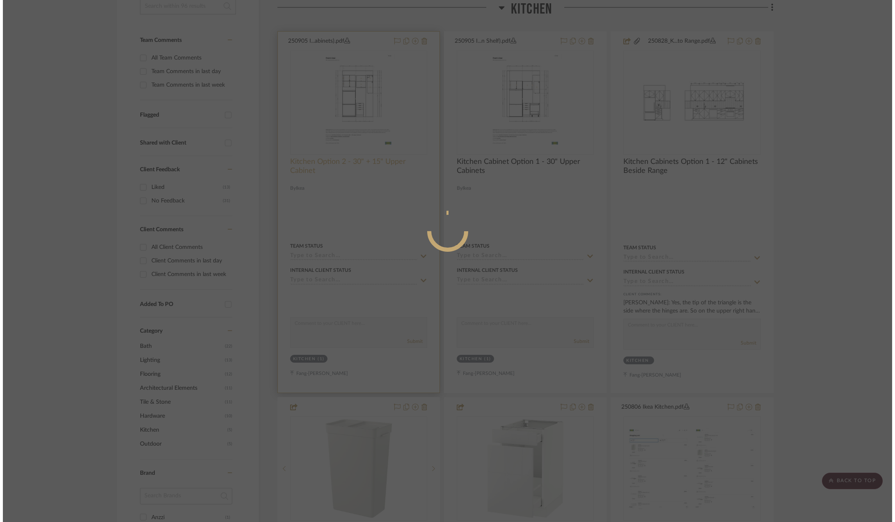
scroll to position [0, 0]
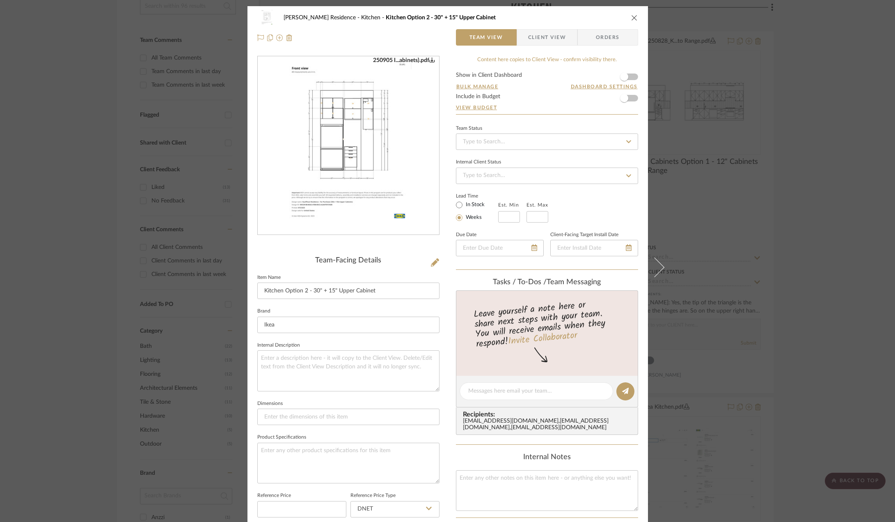
click at [713, 209] on div "Kauffman Residence Kitchen Kitchen Option 2 - 30" + 15" Upper Cabinet Team View…" at bounding box center [447, 261] width 895 height 522
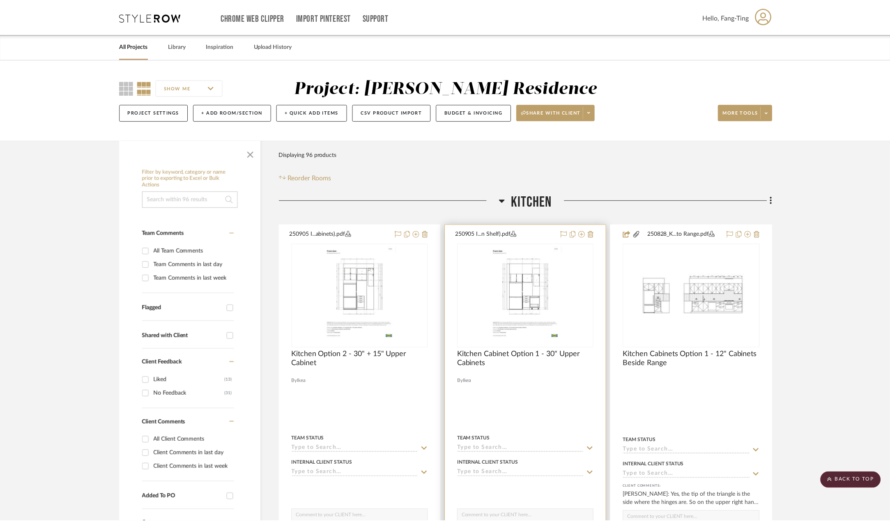
scroll to position [193, 0]
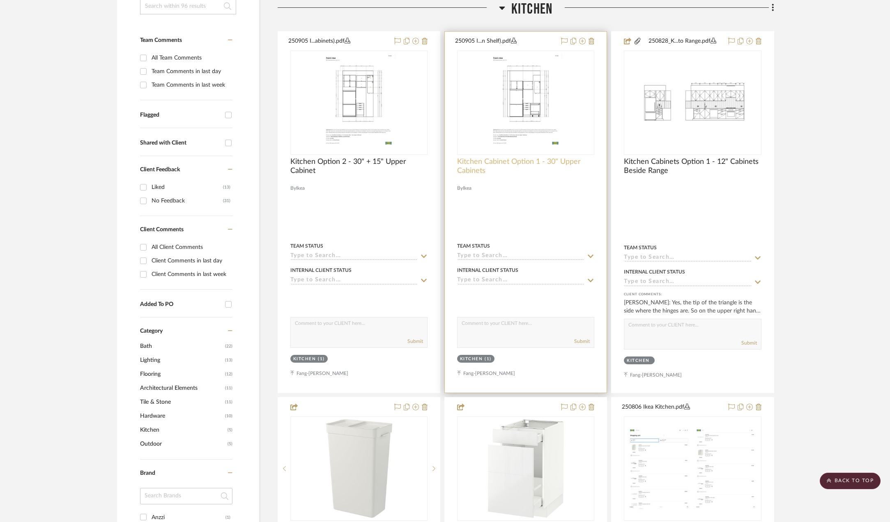
click at [511, 158] on span "Kitchen Cabinet Option 1 - 30" Upper Cabinets" at bounding box center [525, 166] width 137 height 18
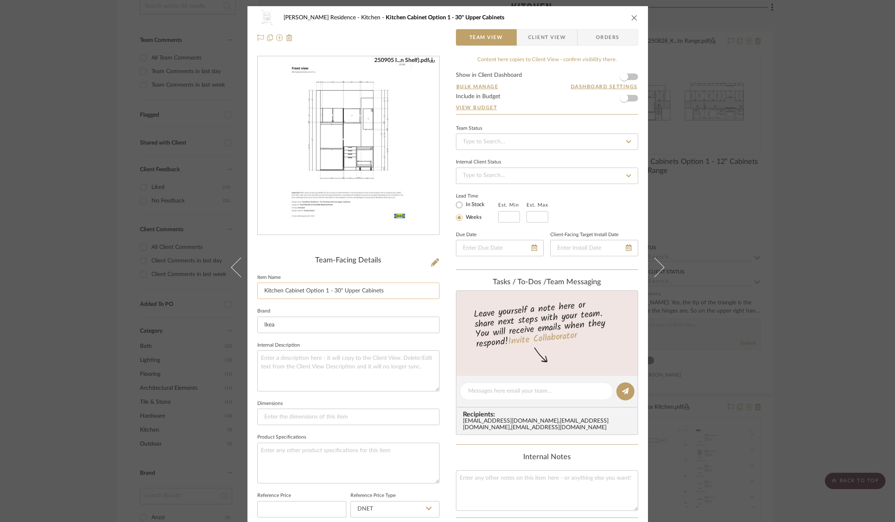
click at [303, 294] on input "Kitchen Cabinet Option 1 - 30" Upper Cabinets" at bounding box center [348, 290] width 182 height 16
type input "Kitchen Option 1 - 30" Upper Cabinets"
click at [728, 245] on div "Kauffman Residence Kitchen Kitchen Cabinet Option 1 - 30" Upper Cabinets Team V…" at bounding box center [447, 261] width 895 height 522
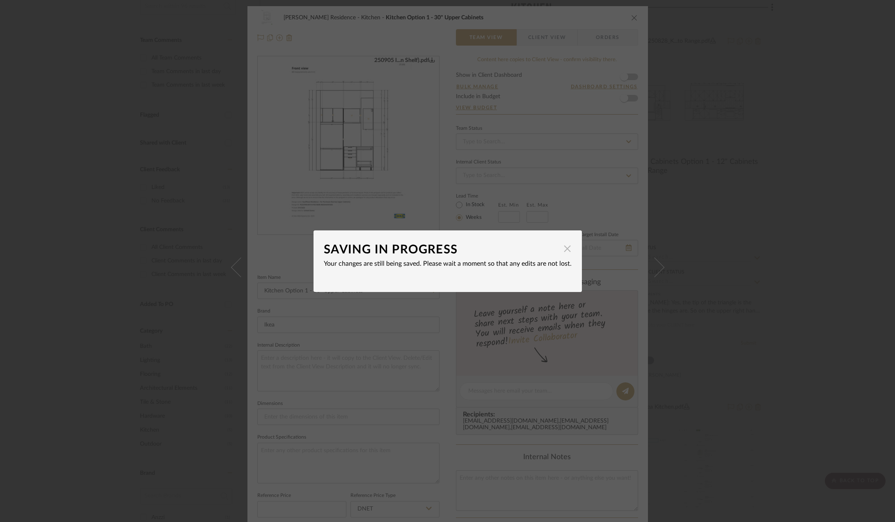
click at [566, 245] on span "button" at bounding box center [568, 249] width 16 height 16
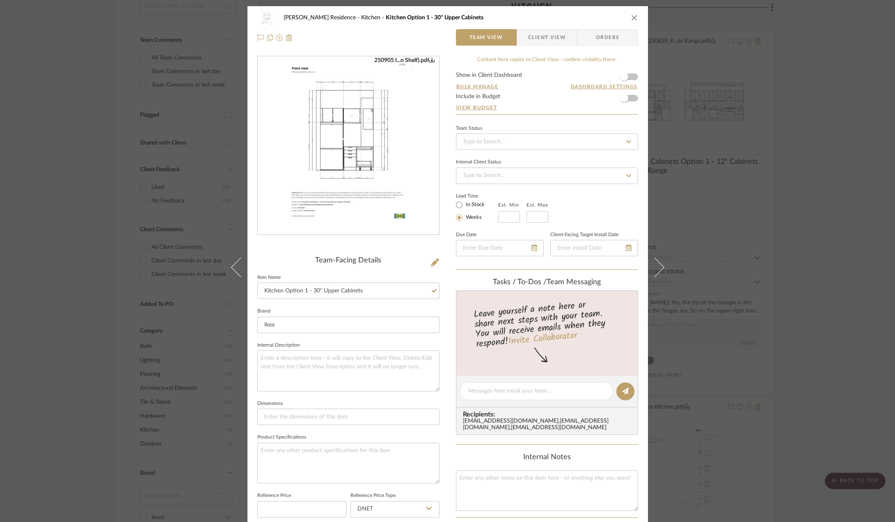
click at [672, 220] on div "Kauffman Residence Kitchen Kitchen Option 1 - 30" Upper Cabinets Team View Clie…" at bounding box center [447, 261] width 895 height 522
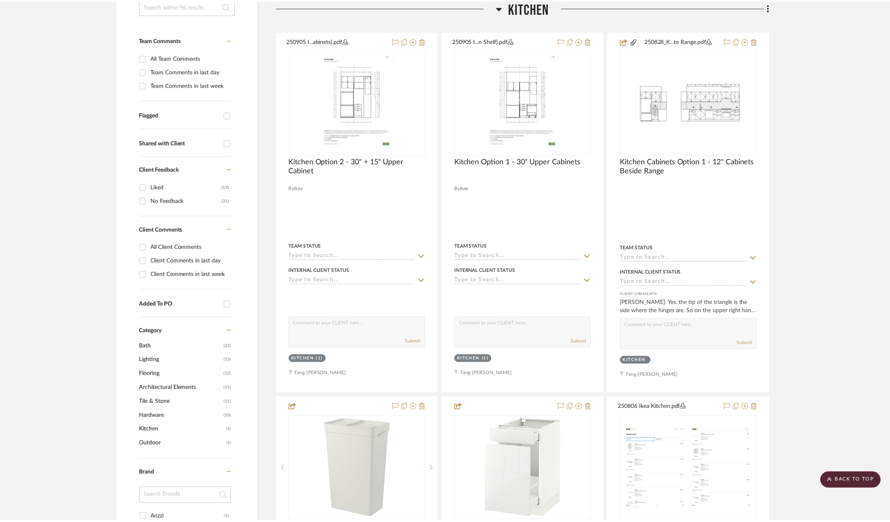
scroll to position [193, 0]
click at [770, 11] on fa-icon at bounding box center [770, 8] width 5 height 14
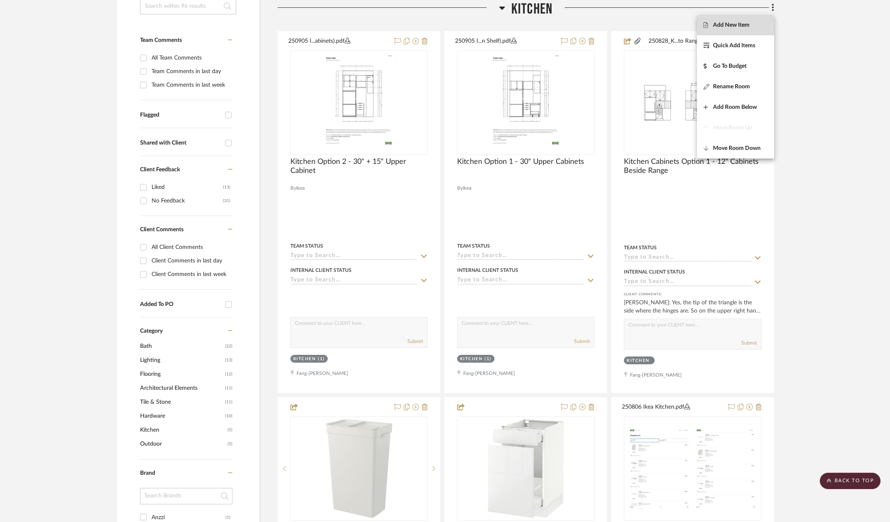
click at [731, 25] on span "Add New Item" at bounding box center [731, 25] width 37 height 7
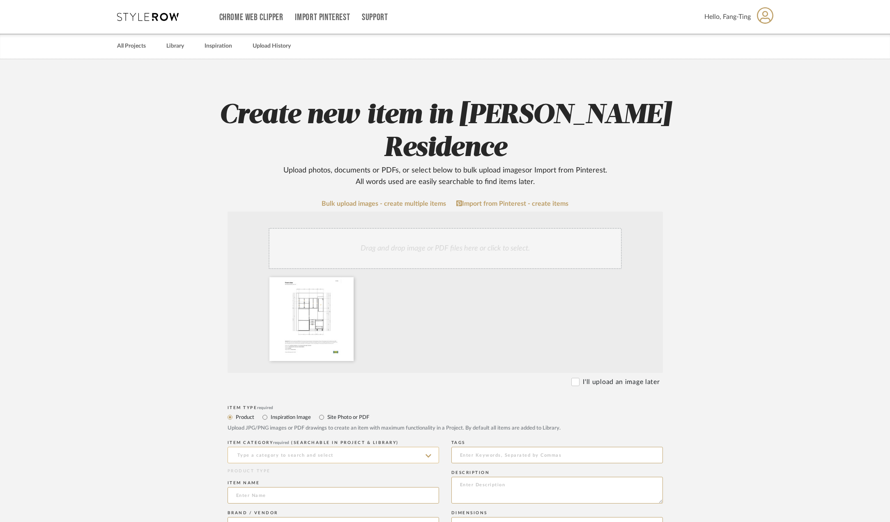
click at [294, 447] on input at bounding box center [332, 455] width 211 height 16
click at [288, 443] on span "Kitchen Cabinetry" at bounding box center [265, 443] width 58 height 6
type input "Kitchen Cabinetry"
click at [264, 487] on input at bounding box center [332, 495] width 211 height 16
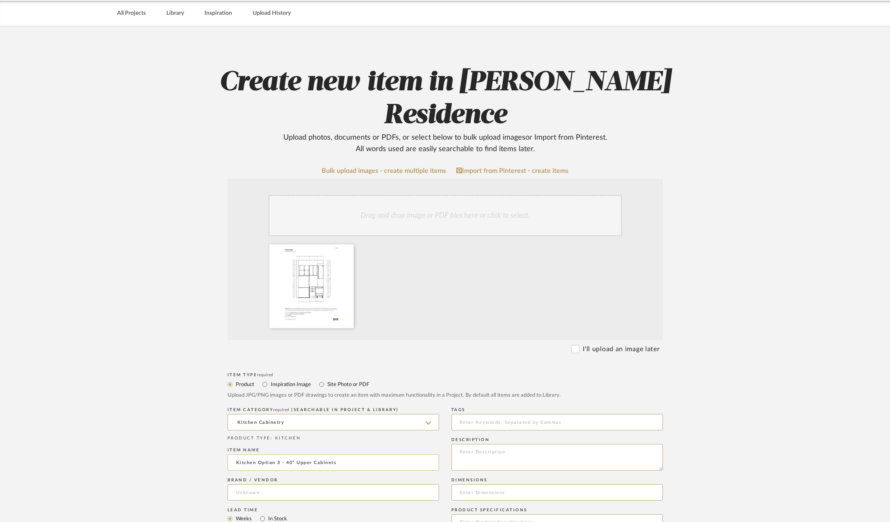
scroll to position [82, 0]
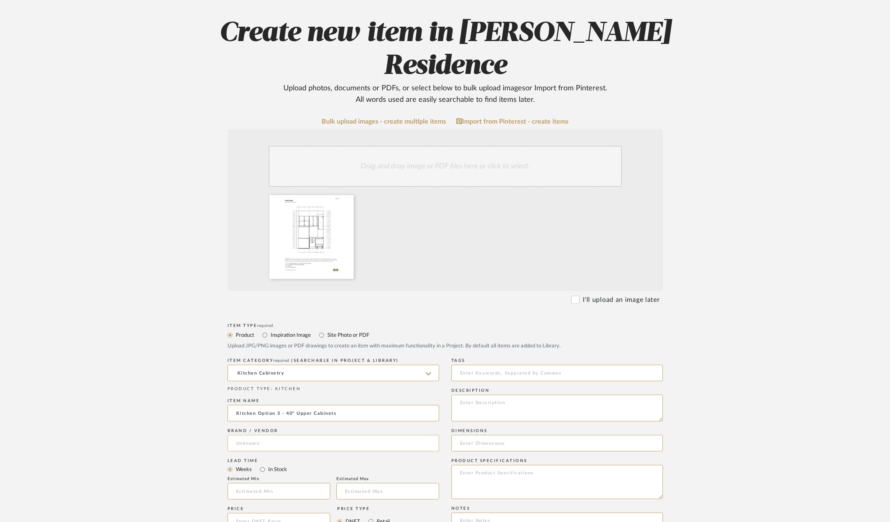
type input "Kitchen Option 3 - 40" Upper Cabinets"
click at [291, 435] on input at bounding box center [332, 443] width 211 height 16
click at [284, 434] on mat-option "Ikea" at bounding box center [333, 431] width 211 height 21
type input "Ikea"
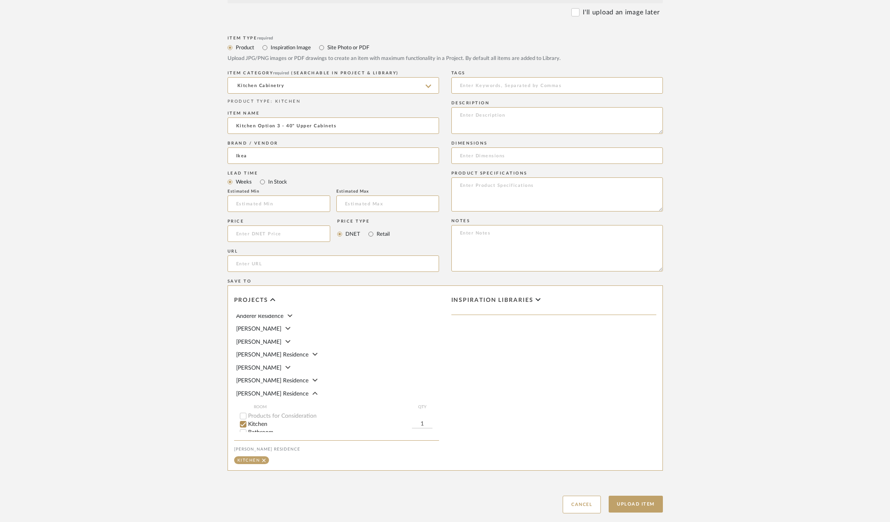
scroll to position [41, 0]
click at [636, 495] on button "Upload Item" at bounding box center [635, 503] width 54 height 17
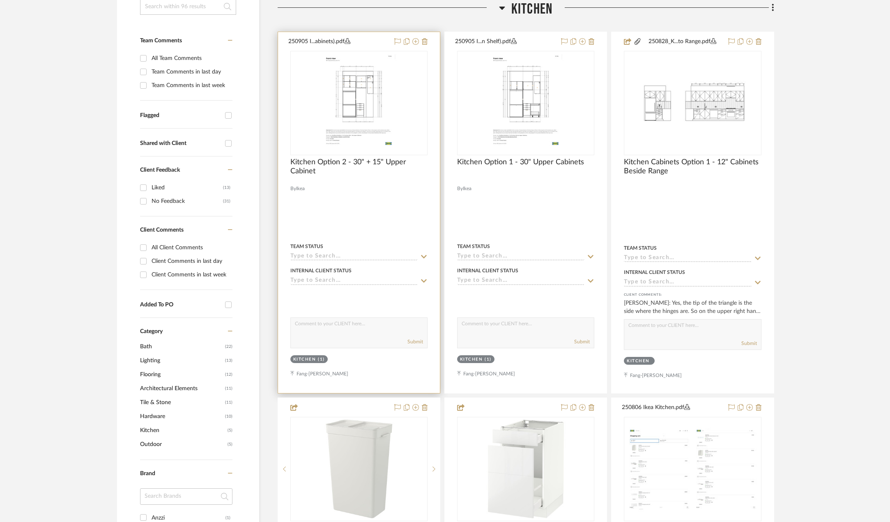
scroll to position [193, 0]
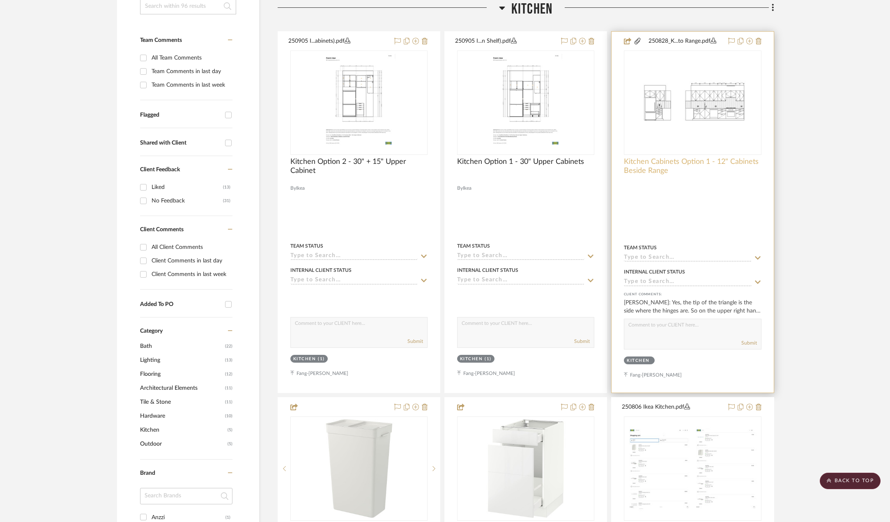
click at [679, 165] on span "Kitchen Cabinets Option 1 - 12" Cabinets Beside Range" at bounding box center [692, 166] width 137 height 18
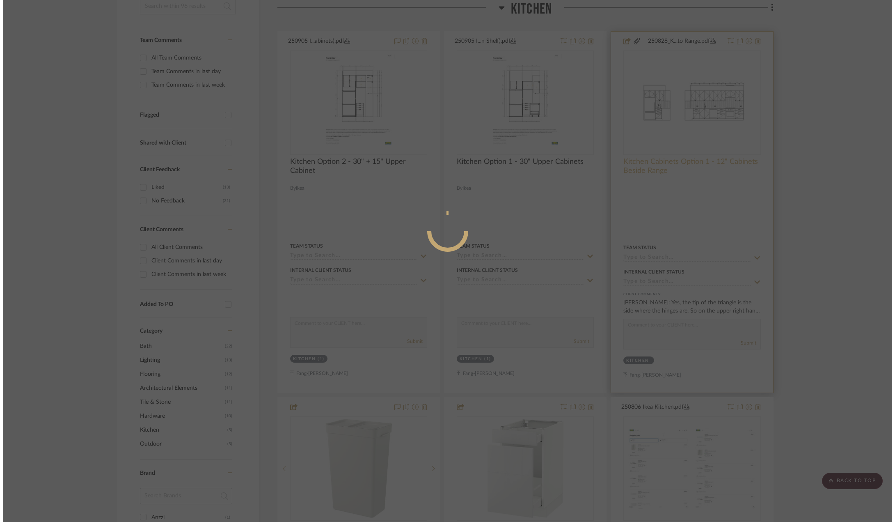
scroll to position [0, 0]
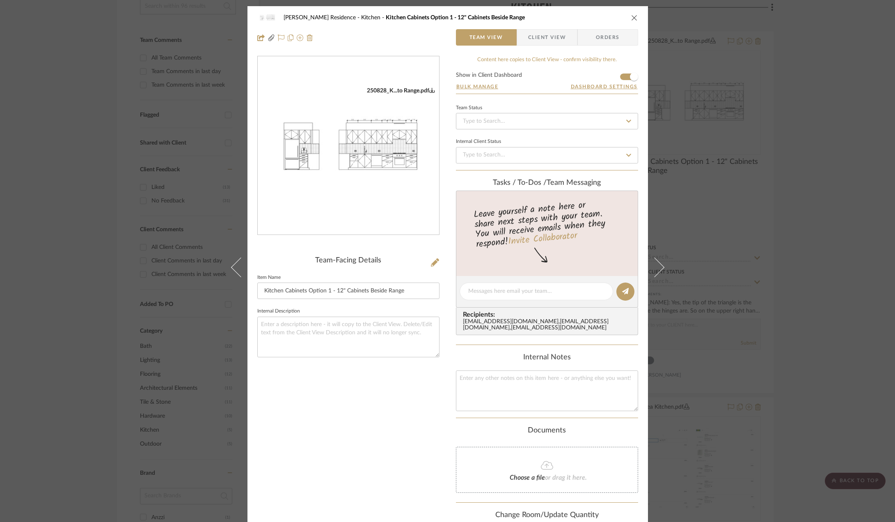
click at [721, 192] on div "Kauffman Residence Kitchen Kitchen Cabinets Option 1 - 12" Cabinets Beside Rang…" at bounding box center [447, 261] width 895 height 522
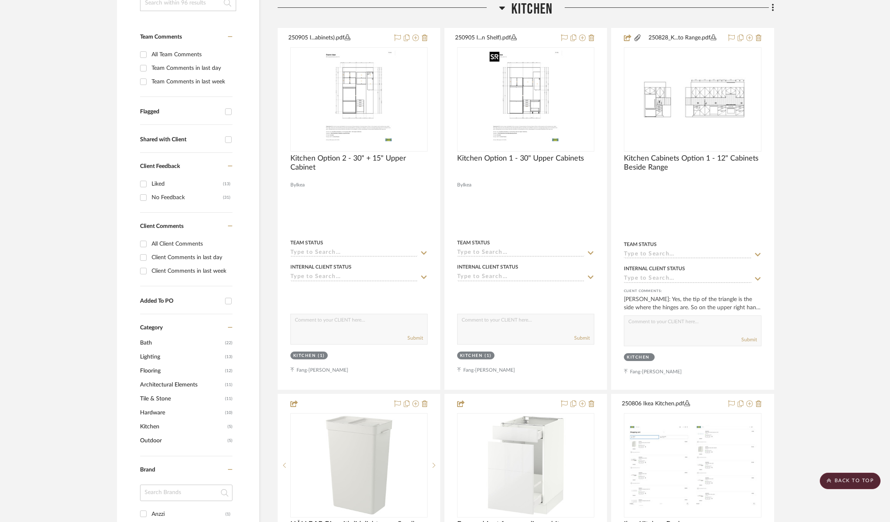
scroll to position [111, 0]
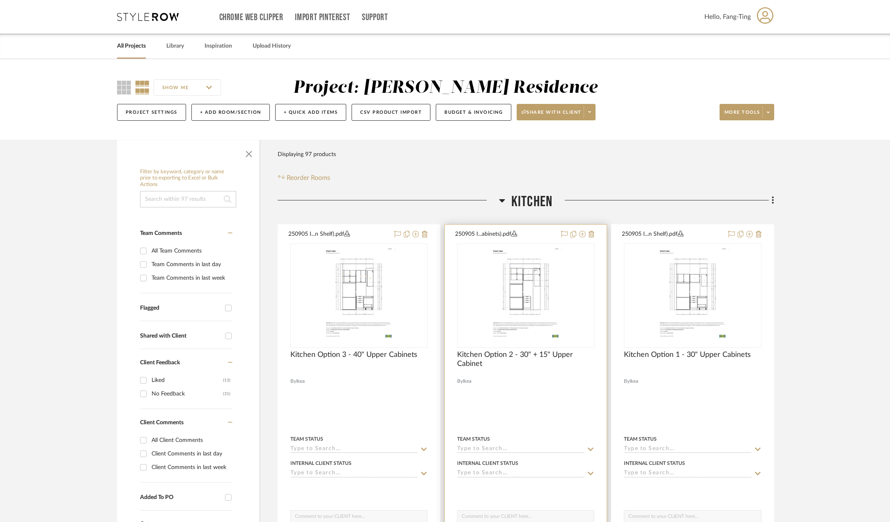
click at [500, 349] on div at bounding box center [526, 404] width 162 height 359
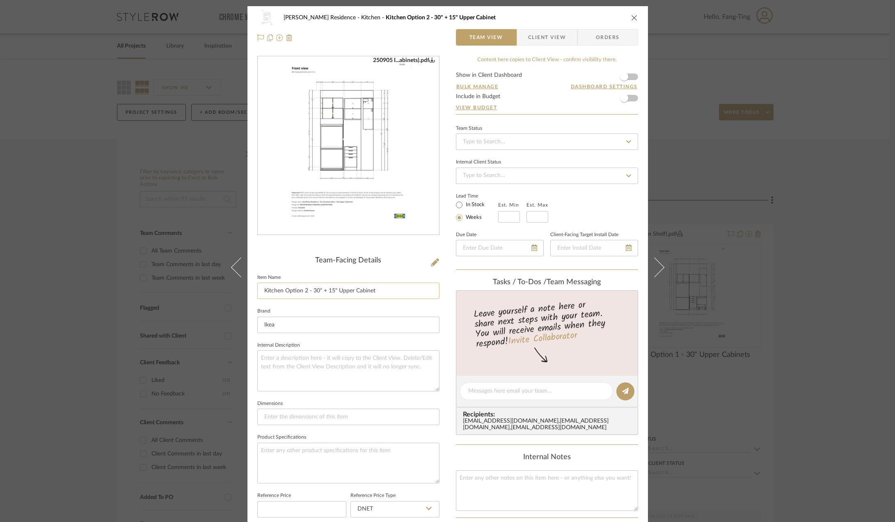
click at [383, 291] on input "Kitchen Option 2 - 30" + 15" Upper Cabinet" at bounding box center [348, 290] width 182 height 16
type input "Kitchen Option 2 - 30" + 15" Upper Cabinets"
click at [723, 314] on div "Kauffman Residence Kitchen Kitchen Option 2 - 30" + 15" Upper Cabinet Team View…" at bounding box center [447, 261] width 895 height 522
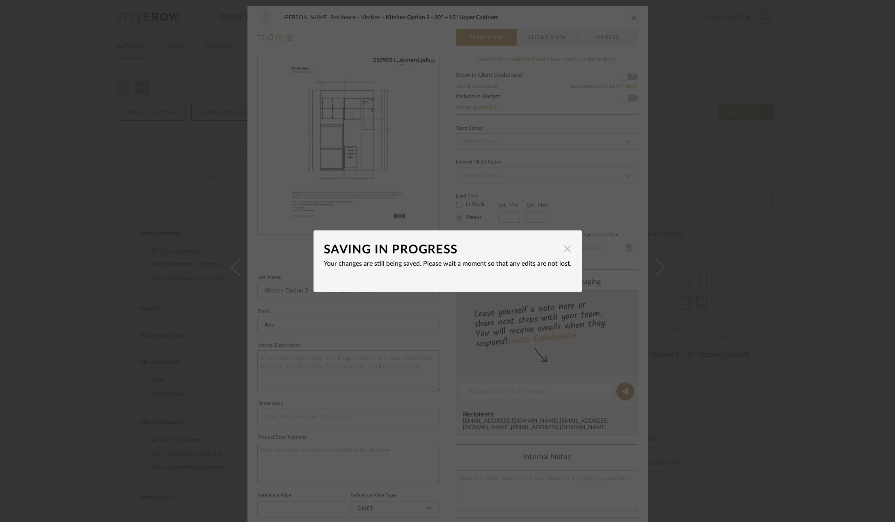
click at [561, 251] on span "button" at bounding box center [568, 249] width 16 height 16
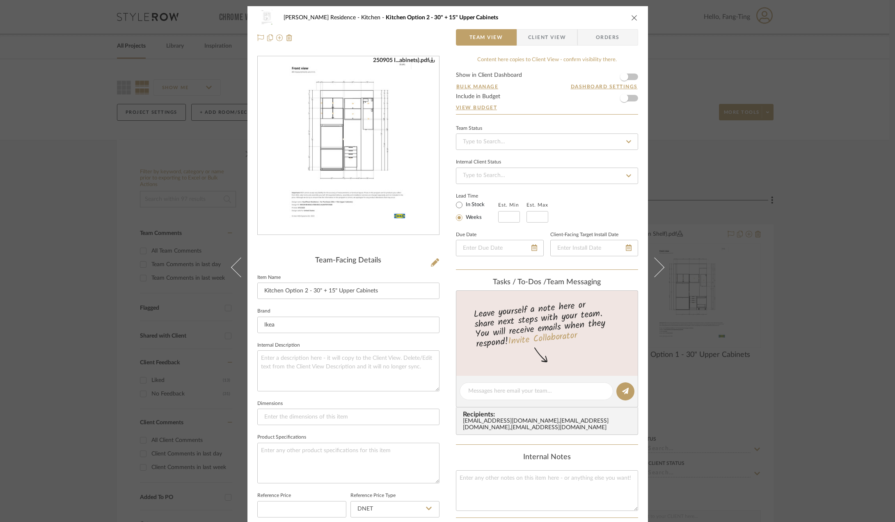
click at [714, 292] on div "Kauffman Residence Kitchen Kitchen Option 2 - 30" + 15" Upper Cabinets Team Vie…" at bounding box center [447, 261] width 895 height 522
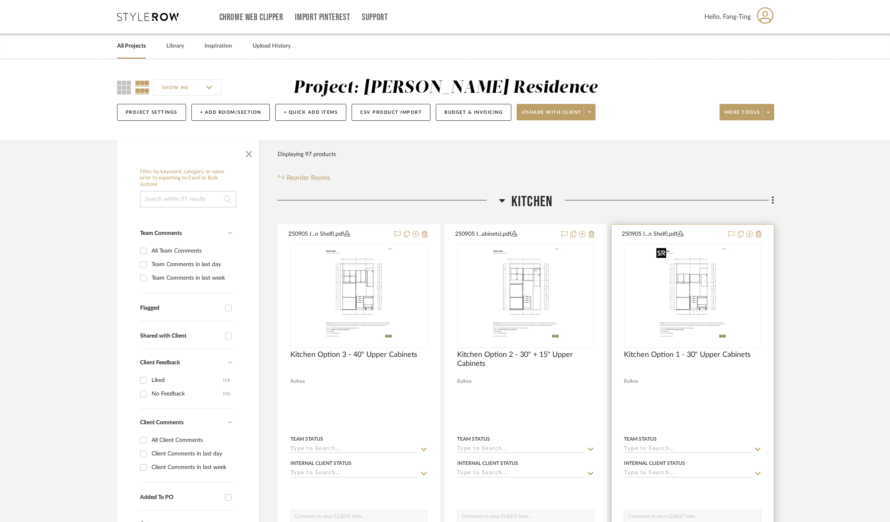
click at [678, 285] on img "0" at bounding box center [692, 295] width 79 height 103
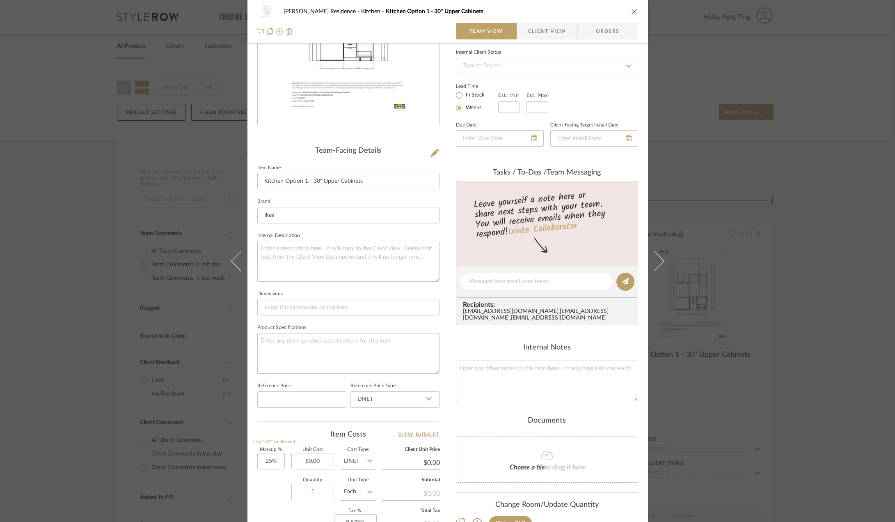
scroll to position [164, 0]
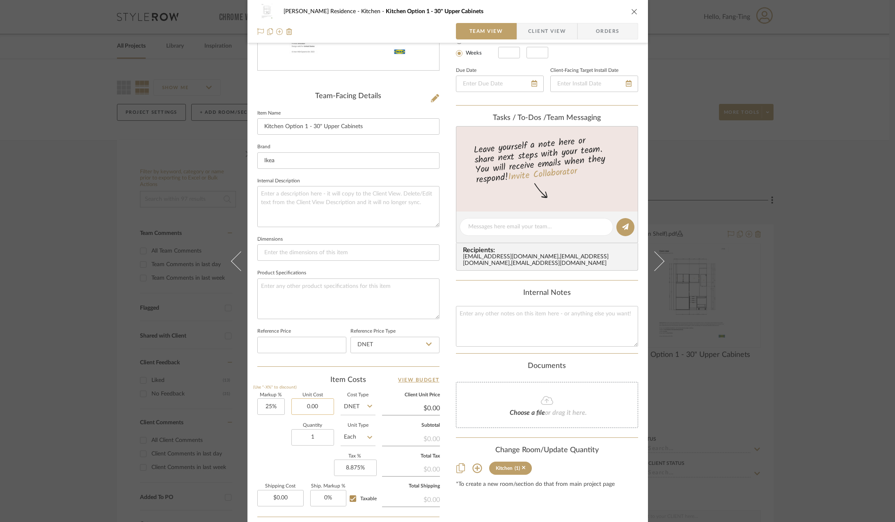
click at [315, 413] on input "0.00" at bounding box center [312, 406] width 43 height 16
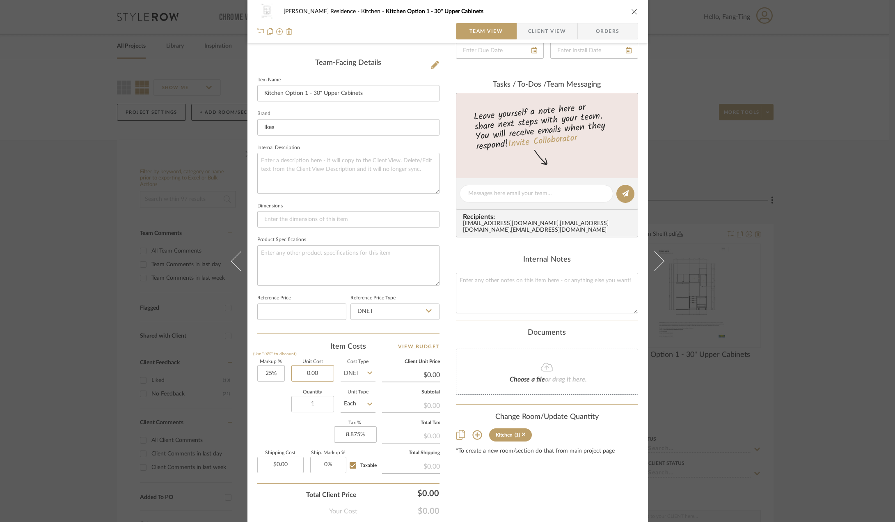
scroll to position [241, 0]
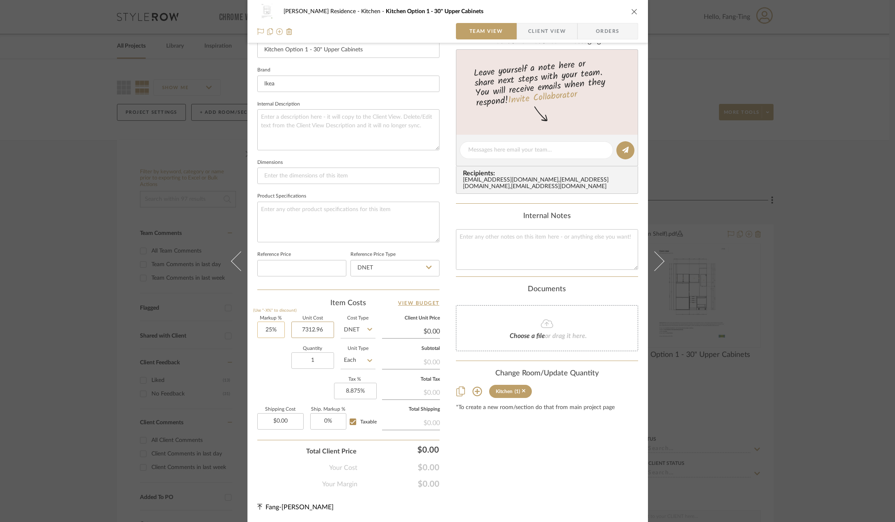
type input "7312.96"
type input "25"
type input "$7,312.96"
click at [271, 328] on input "25" at bounding box center [271, 329] width 28 height 16
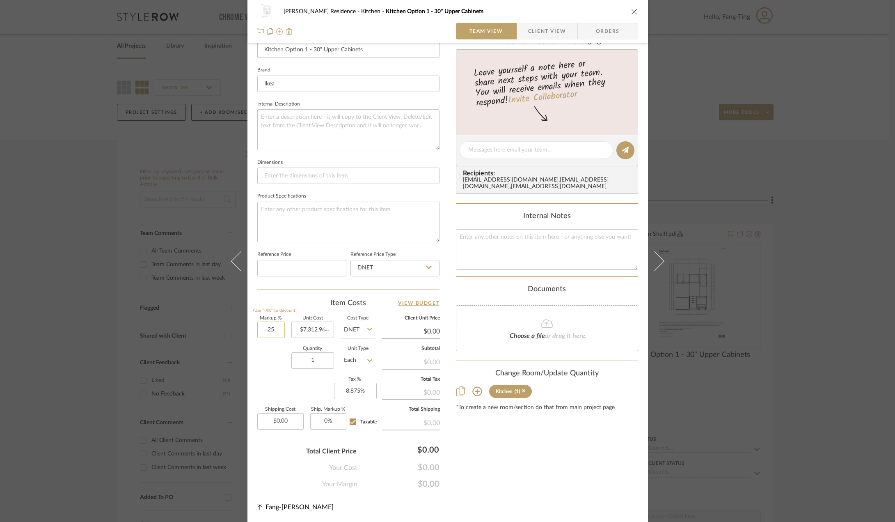
type input "$9,141.20"
type input "$1,645.42"
type input "15%"
type input "1645.42"
click at [289, 421] on input "1645.42" at bounding box center [280, 421] width 46 height 16
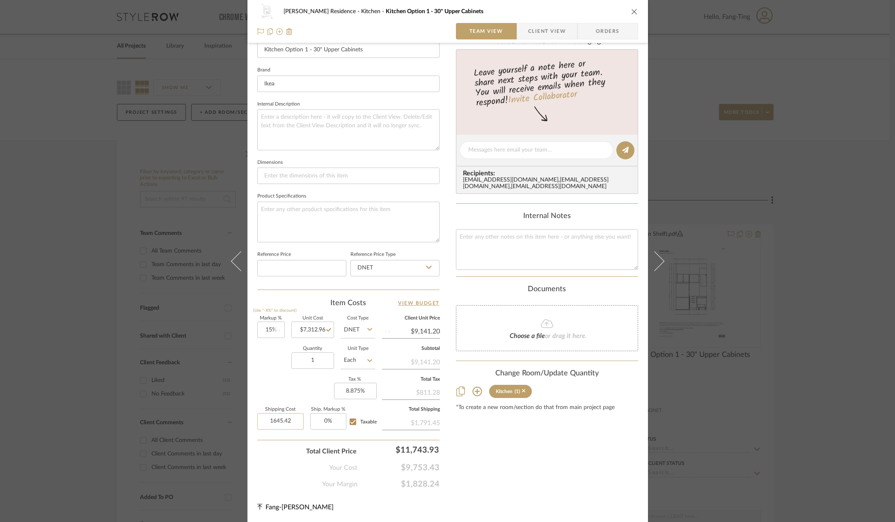
type input "$8,409.90"
click at [289, 421] on input "1645.42" at bounding box center [280, 421] width 46 height 16
type input "$69.00"
type input "0"
click at [330, 423] on input "0" at bounding box center [328, 421] width 36 height 16
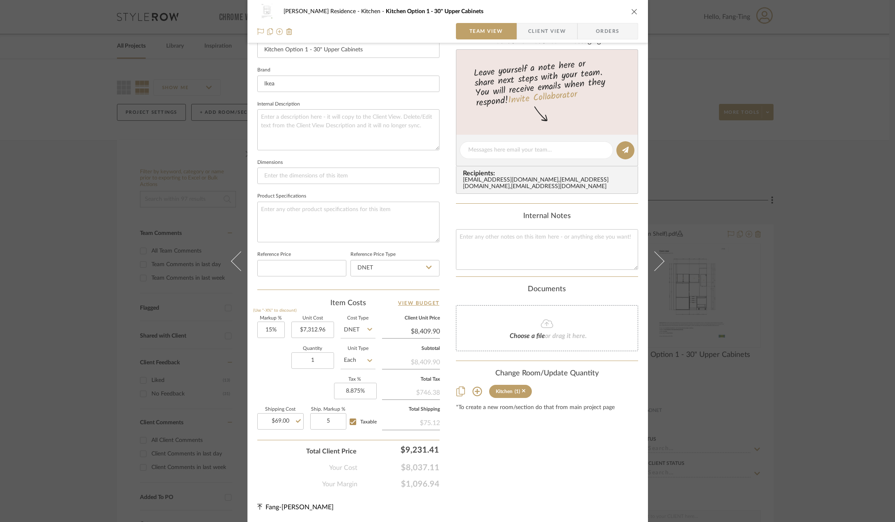
type input "5%"
click at [477, 447] on div "Content here copies to Client View - confirm visibility there. Show in Client D…" at bounding box center [547, 152] width 182 height 674
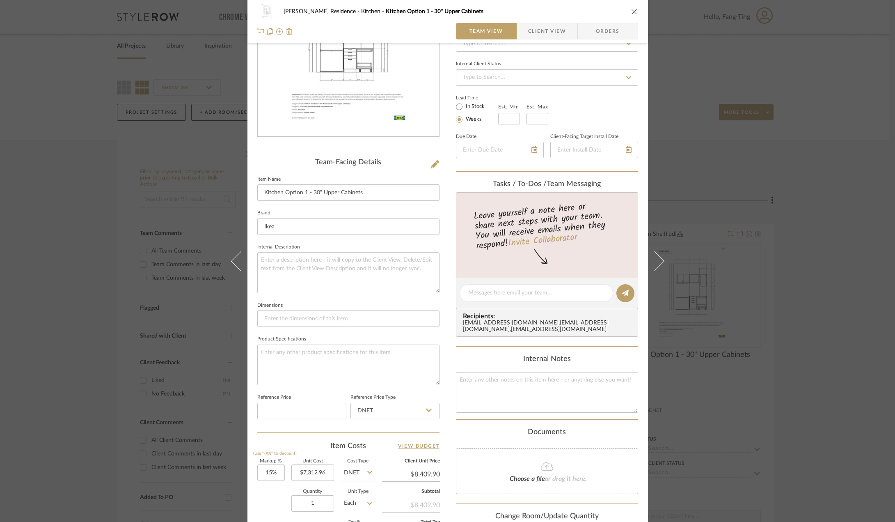
scroll to position [77, 0]
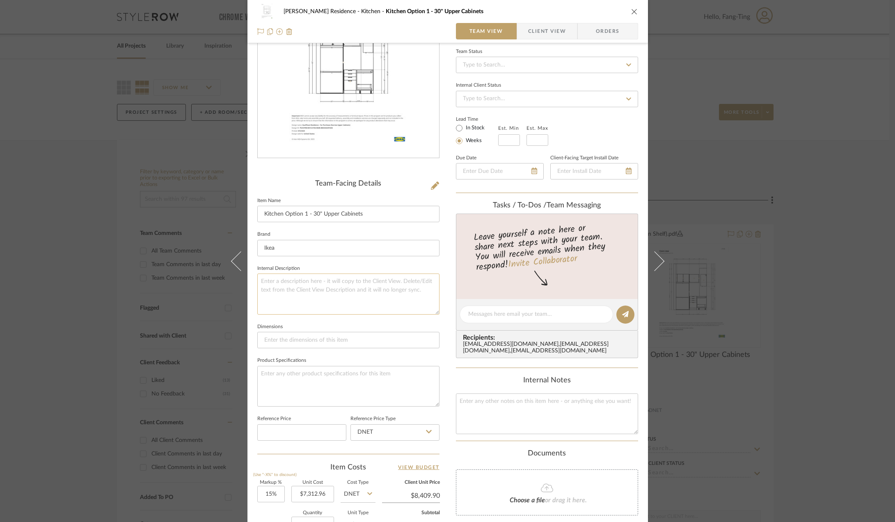
click at [350, 287] on textarea at bounding box center [348, 293] width 182 height 41
type textarea "This is our original plan, just with the microwave cabinet swit"
click at [426, 298] on textarea "This is our original plan, just with the microwave cabinet switched to a shorte…" at bounding box center [348, 293] width 182 height 41
click at [378, 304] on textarea "This is our original plan, just with the microwave cabinet switched to a shorte…" at bounding box center [348, 293] width 182 height 41
type textarea "This is our original plan, just with the microwave cabinet switched to a shorte…"
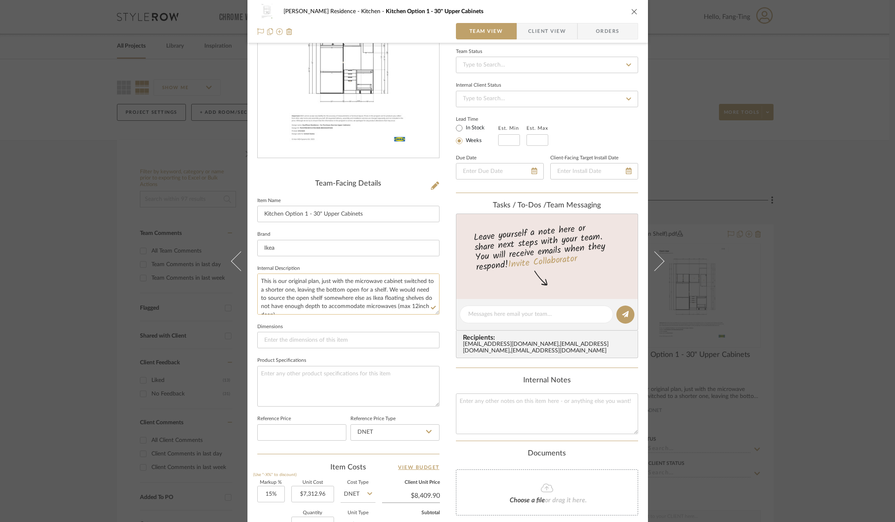
drag, startPoint x: 383, startPoint y: 307, endPoint x: 431, endPoint y: 308, distance: 47.6
click at [431, 308] on textarea "This is our original plan, just with the microwave cabinet switched to a shorte…" at bounding box center [348, 293] width 182 height 41
click at [412, 299] on textarea "This is our original plan, just with the microwave cabinet switched to a shorte…" at bounding box center [348, 293] width 182 height 41
paste textarea "(max 12inch deep)."
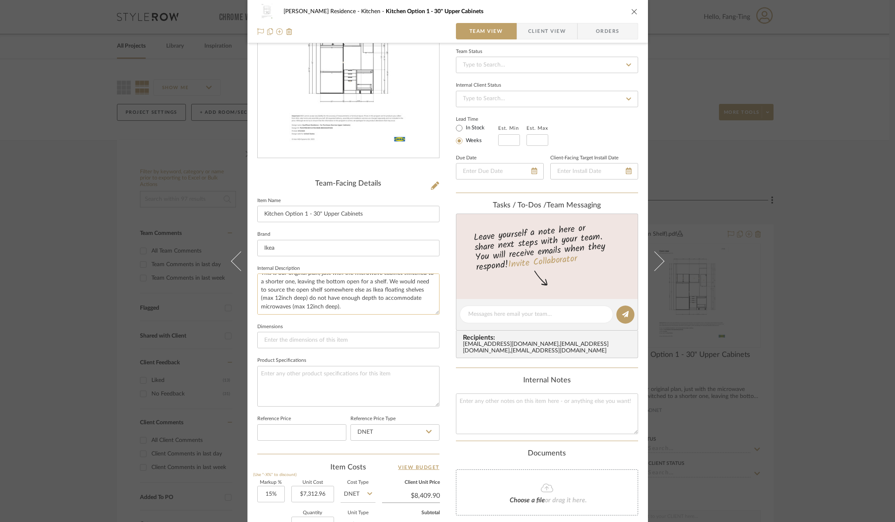
drag, startPoint x: 383, startPoint y: 307, endPoint x: 328, endPoint y: 307, distance: 55.0
click at [328, 307] on textarea "This is our original plan, just with the microwave cabinet switched to a shorte…" at bounding box center [348, 293] width 182 height 41
type textarea "This is our original plan, just with the microwave cabinet switched to a shorte…"
click at [385, 219] on input "Kitchen Option 1 - 30" Upper Cabinets" at bounding box center [348, 214] width 182 height 16
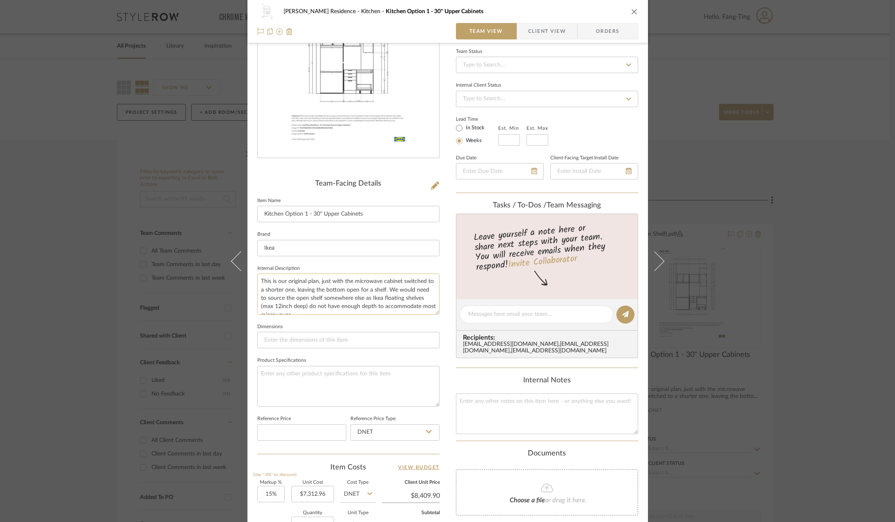
click at [391, 289] on textarea "This is our original plan, just with the microwave cabinet switched to a shorte…" at bounding box center [348, 293] width 182 height 41
click at [394, 291] on textarea "This is our original plan, just with the microwave cabinet switched to a shorte…" at bounding box center [348, 293] width 182 height 41
click at [393, 306] on textarea "This is our original plan, just with the microwave cabinet switched to a shorte…" at bounding box center [348, 293] width 182 height 41
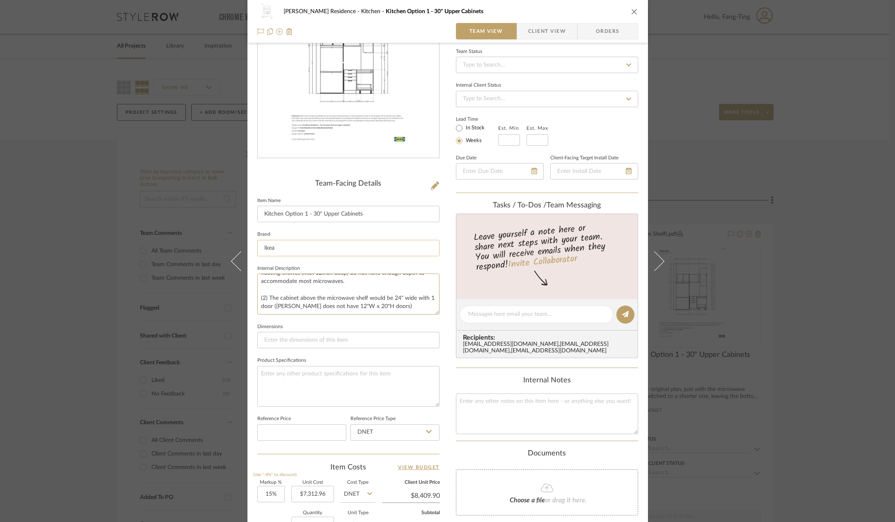
type textarea "This is our original plan, just with the microwave cabinet switched to a shorte…"
click at [384, 247] on input "Ikea" at bounding box center [348, 248] width 182 height 16
click at [553, 29] on span "Client View" at bounding box center [547, 31] width 38 height 16
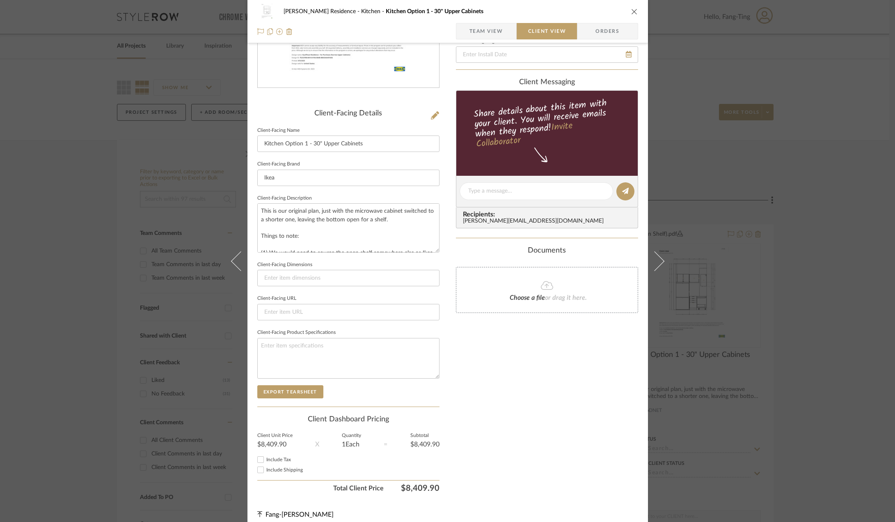
scroll to position [154, 0]
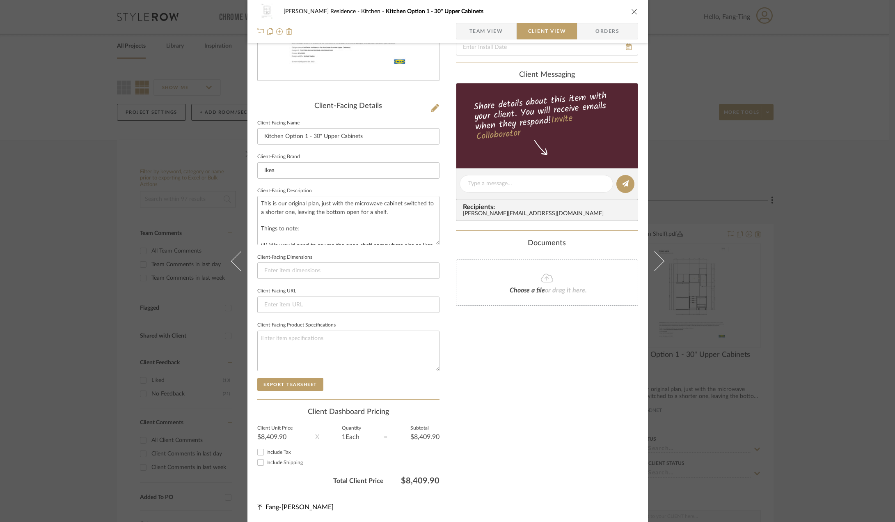
drag, startPoint x: 279, startPoint y: 450, endPoint x: 274, endPoint y: 452, distance: 5.2
click at [279, 450] on span "Include Tax" at bounding box center [278, 451] width 25 height 5
click at [266, 450] on input "Include Tax" at bounding box center [261, 452] width 10 height 10
checkbox input "true"
click at [271, 460] on span "Include Shipping" at bounding box center [284, 462] width 37 height 5
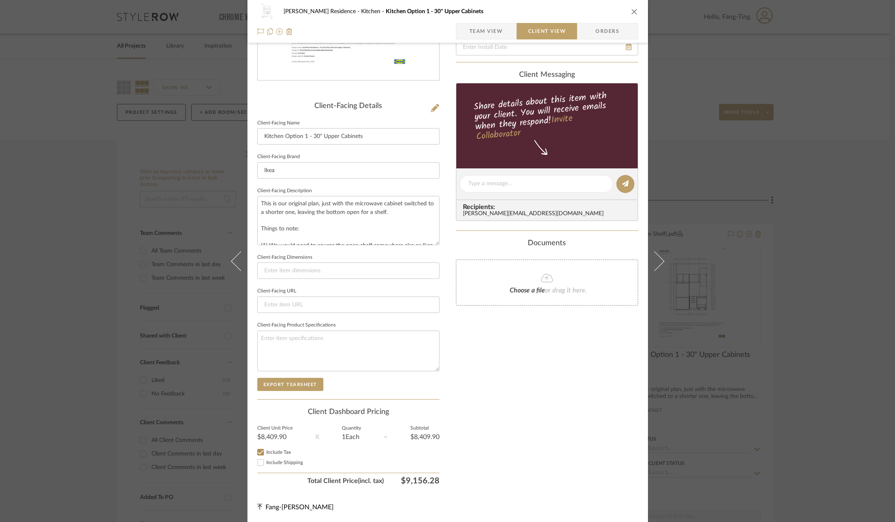
click at [266, 460] on input "Include Shipping" at bounding box center [261, 462] width 10 height 10
checkbox input "true"
click at [542, 477] on div "Only content on this tab can share to Dashboard. Click eyeball icon to show or …" at bounding box center [547, 194] width 182 height 587
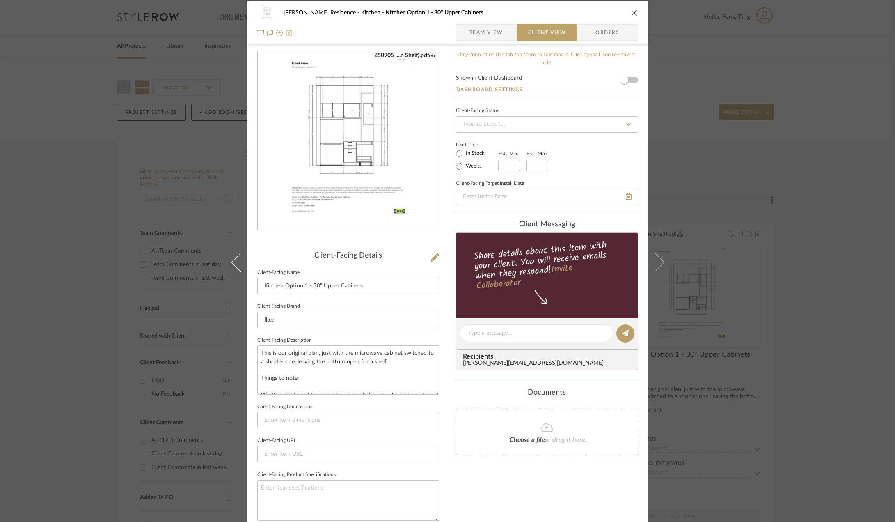
scroll to position [0, 0]
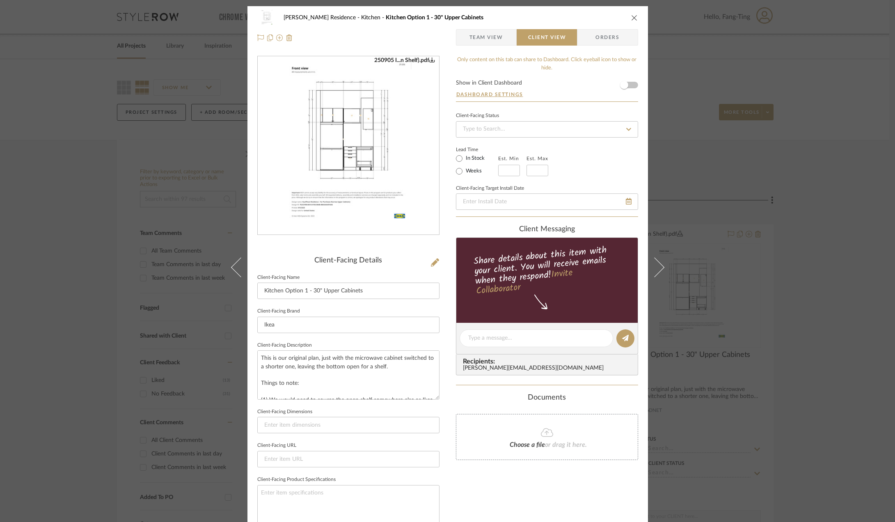
click at [479, 32] on span "Team View" at bounding box center [487, 37] width 34 height 16
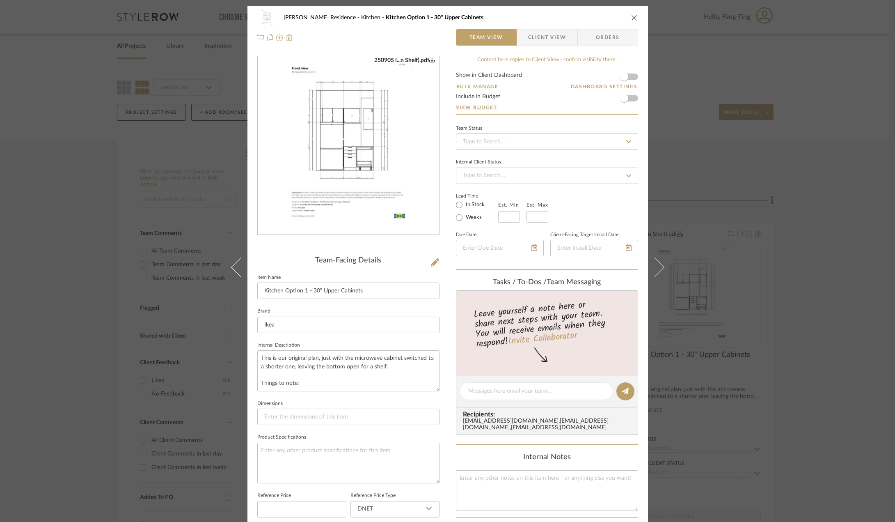
click at [743, 284] on div "Kauffman Residence Kitchen Kitchen Option 1 - 30" Upper Cabinets Team View Clie…" at bounding box center [447, 261] width 895 height 522
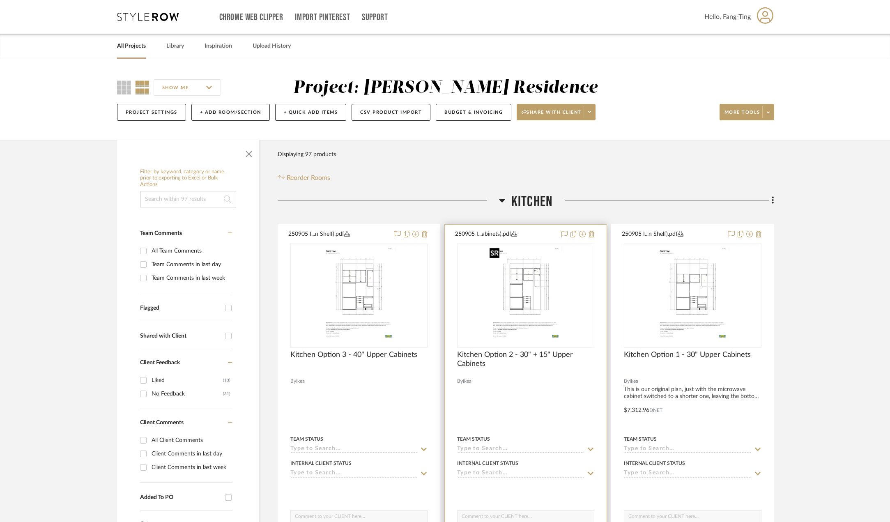
click at [519, 292] on img "0" at bounding box center [525, 295] width 79 height 103
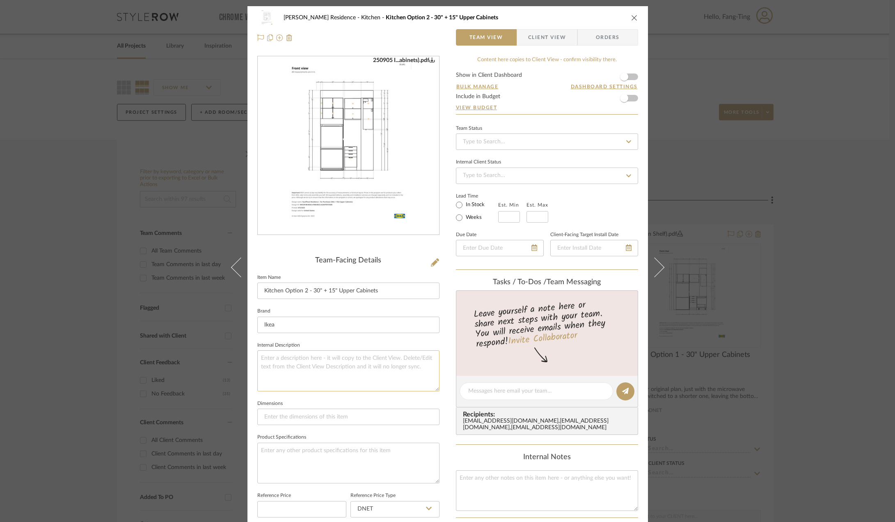
click at [294, 362] on textarea at bounding box center [348, 370] width 182 height 41
type textarea "This is the the version we were discussing today, with another line of 15" tall…"
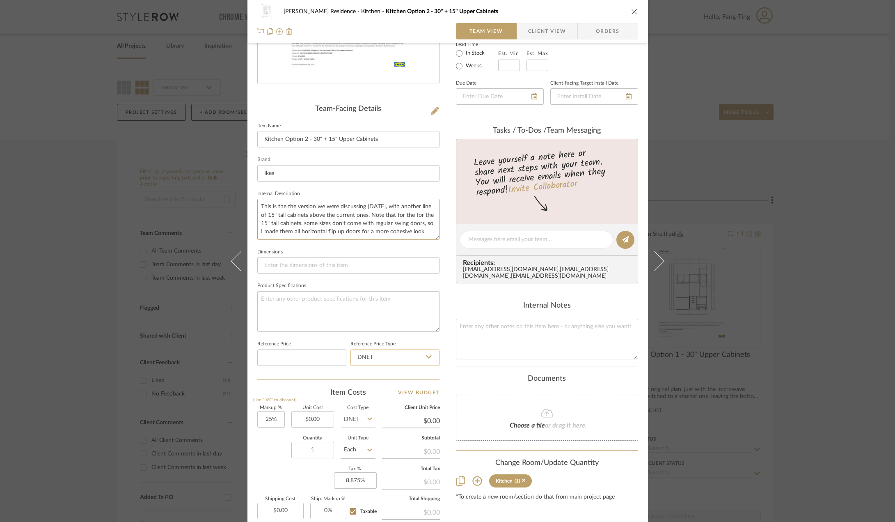
scroll to position [164, 0]
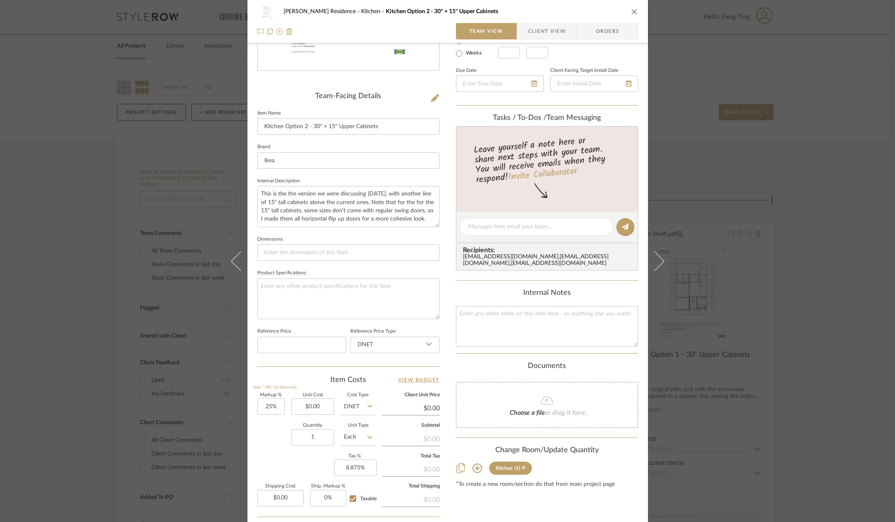
type textarea "This is the the version we were discussing today, with another line of 15" tall…"
click at [309, 410] on input "0.00" at bounding box center [312, 406] width 43 height 16
type input "9337.95"
type input "25"
type input "$9,337.95"
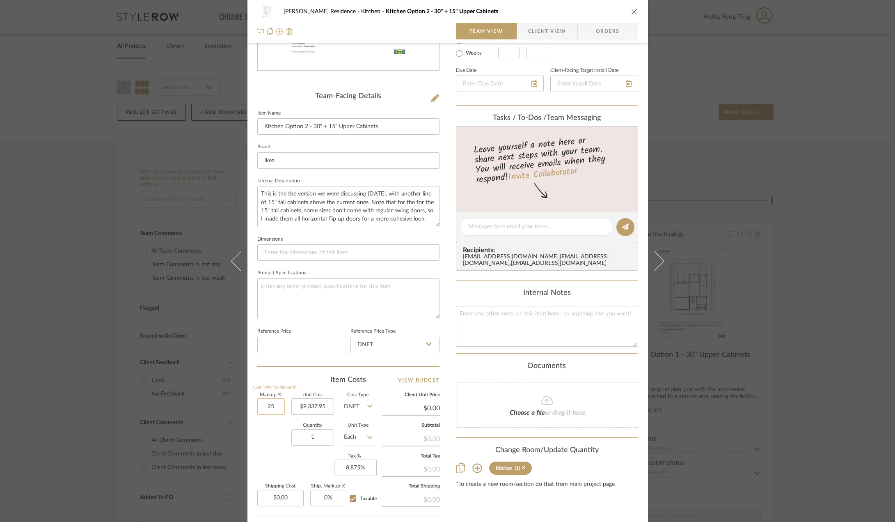
click at [270, 407] on input "25" at bounding box center [271, 406] width 28 height 16
type input "$11,672.44"
type input "$2,101.04"
type input "15%"
click at [424, 221] on textarea "This is the the version we were discussing today, with another line of 15" tall…" at bounding box center [348, 206] width 182 height 41
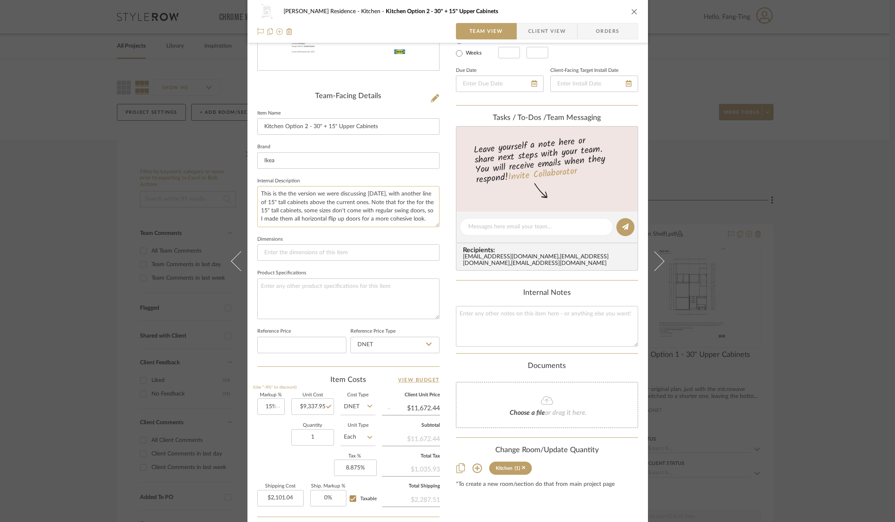
type input "$10,738.64"
type input "$1,932.96"
drag, startPoint x: 322, startPoint y: 222, endPoint x: 296, endPoint y: 212, distance: 28.1
click at [296, 212] on textarea "This is the the version we were discussing today, with another line of 15" tall…" at bounding box center [348, 206] width 182 height 41
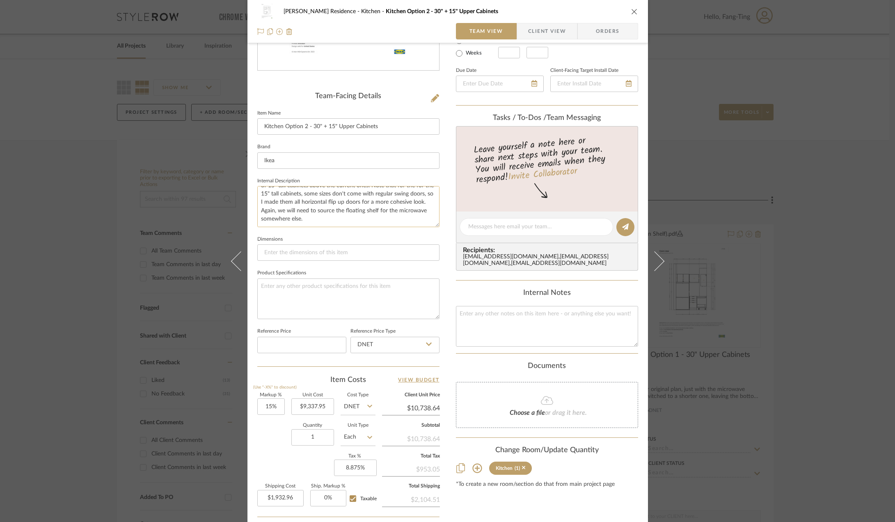
type textarea "This is the the version we were discussing today, with another line of 15" tall…"
click at [282, 495] on input "1932.96" at bounding box center [280, 498] width 46 height 16
type input "$69.00"
type input "0"
click at [317, 496] on input "0" at bounding box center [328, 498] width 36 height 16
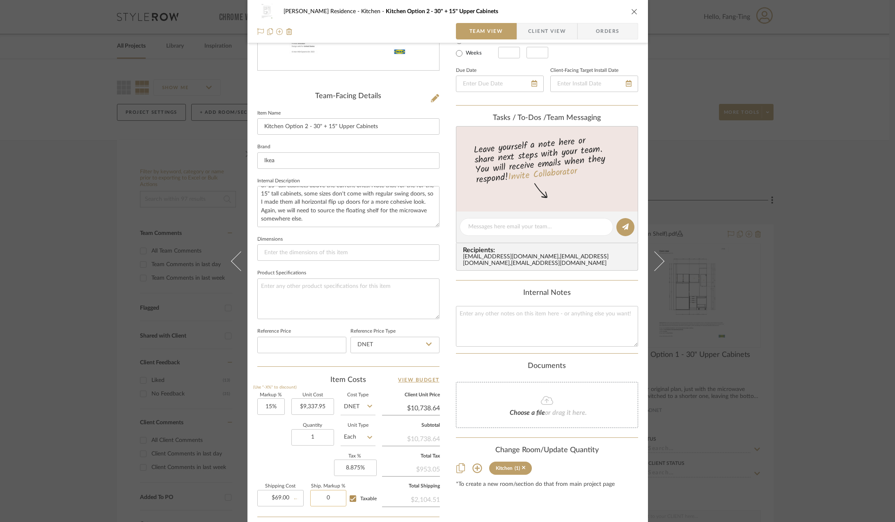
click at [317, 496] on input "0" at bounding box center [328, 498] width 36 height 16
type input "5%"
click at [324, 289] on textarea at bounding box center [348, 298] width 182 height 41
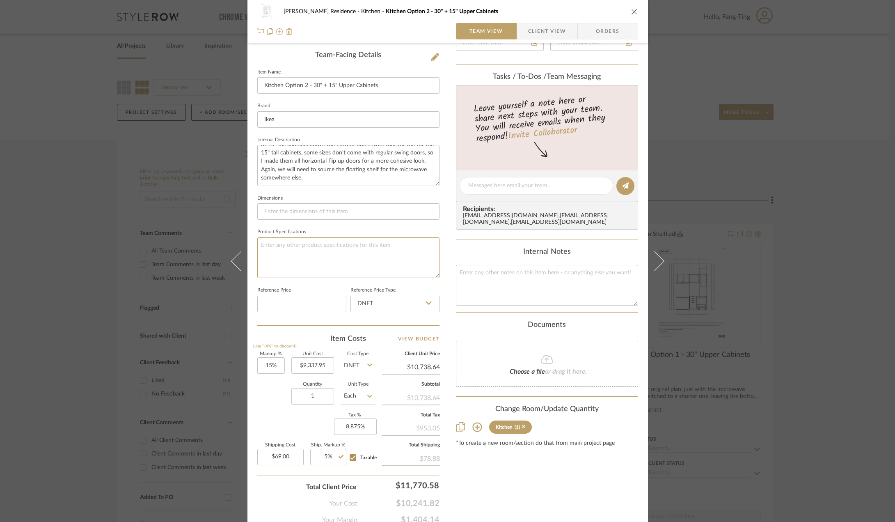
scroll to position [241, 0]
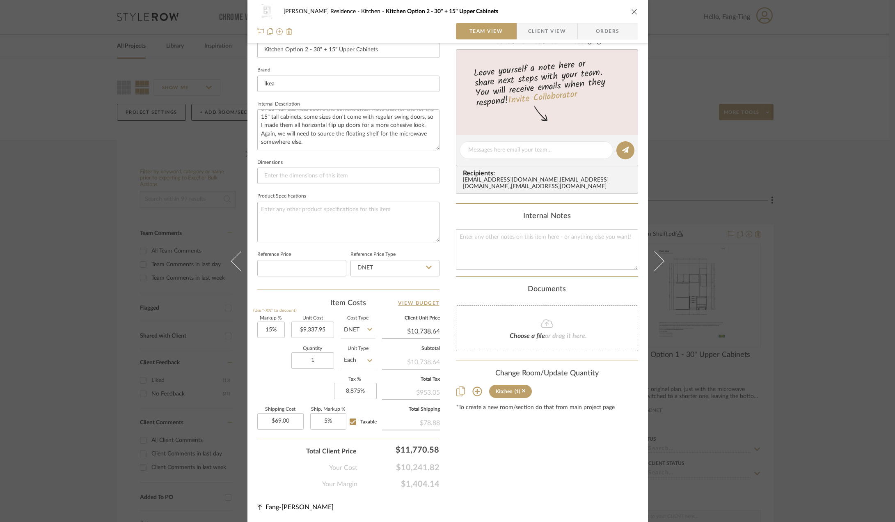
click at [560, 25] on span "Client View" at bounding box center [547, 31] width 38 height 16
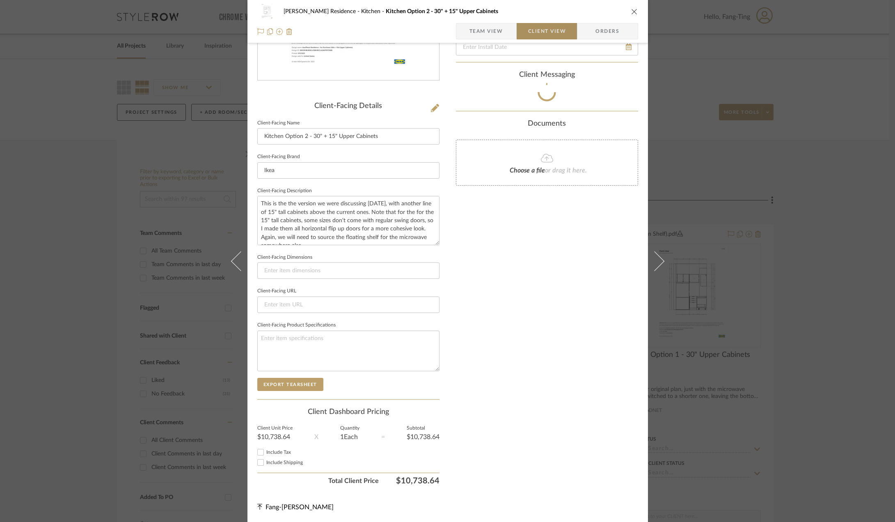
scroll to position [154, 0]
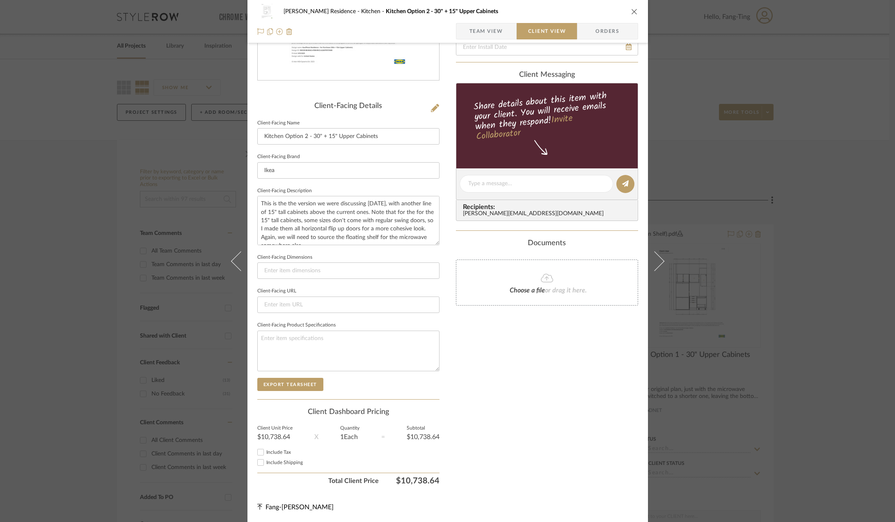
drag, startPoint x: 271, startPoint y: 452, endPoint x: 268, endPoint y: 461, distance: 8.5
click at [270, 454] on span "Include Tax" at bounding box center [278, 451] width 25 height 5
click at [257, 452] on input "Include Tax" at bounding box center [261, 452] width 10 height 10
checkbox input "true"
click at [259, 463] on input "Include Shipping" at bounding box center [261, 462] width 10 height 10
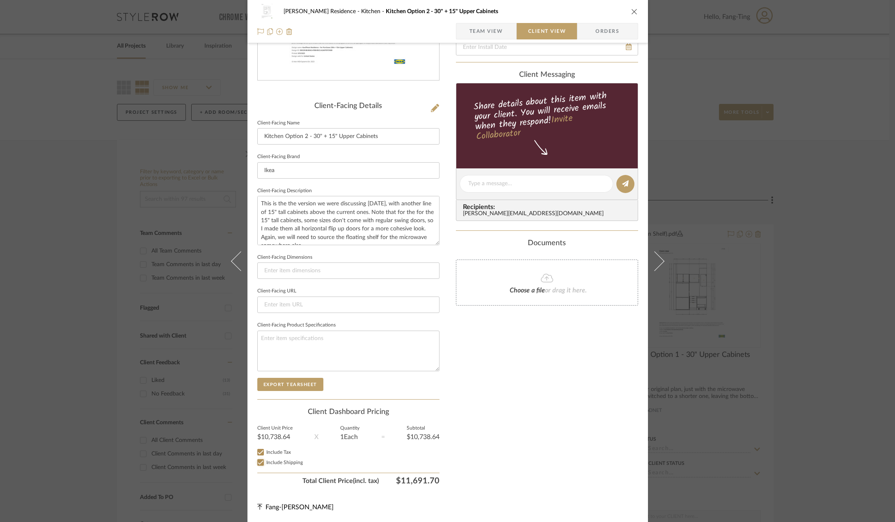
checkbox input "true"
click at [824, 302] on div "Kauffman Residence Kitchen Kitchen Option 2 - 30" + 15" Upper Cabinets Team Vie…" at bounding box center [447, 261] width 895 height 522
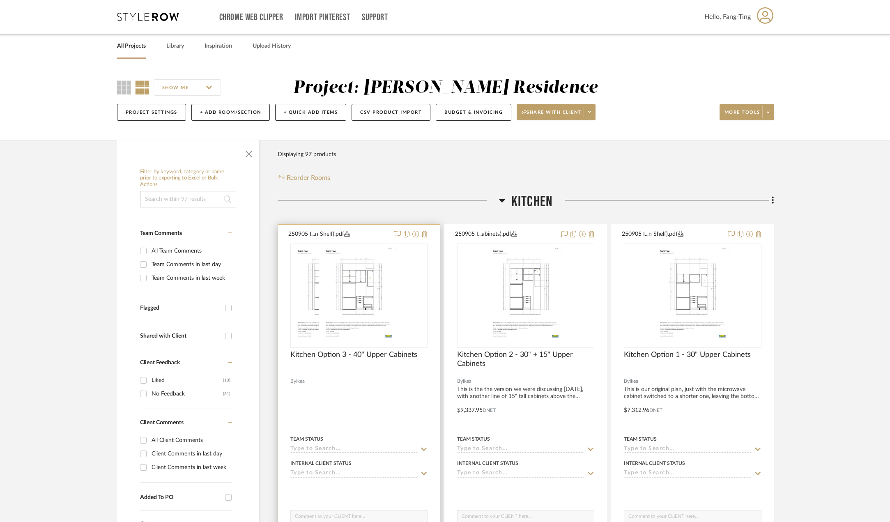
click at [374, 314] on img at bounding box center [358, 295] width 79 height 103
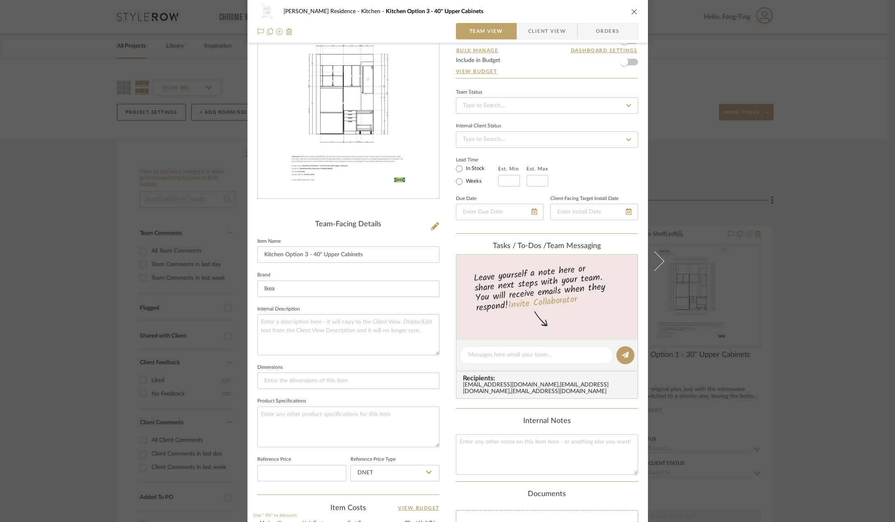
scroll to position [82, 0]
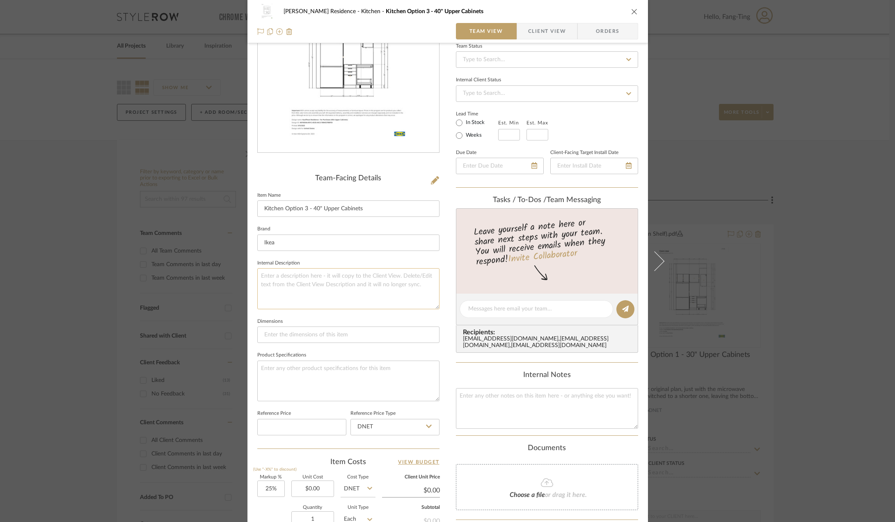
click at [316, 277] on textarea at bounding box center [348, 288] width 182 height 41
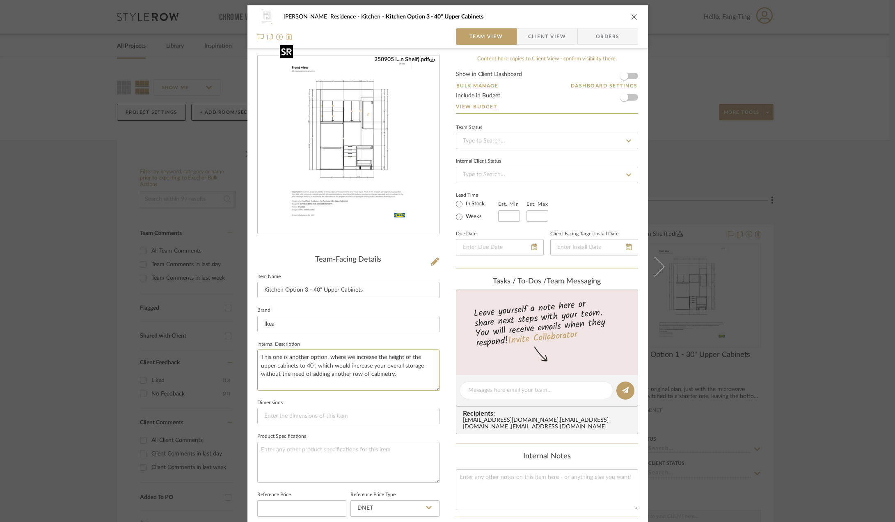
scroll to position [0, 0]
type textarea "This one is another option, where we increase the height of the upper cabinets …"
click at [390, 380] on textarea "This one is another option, where we increase the height of the upper cabinets …" at bounding box center [348, 370] width 182 height 41
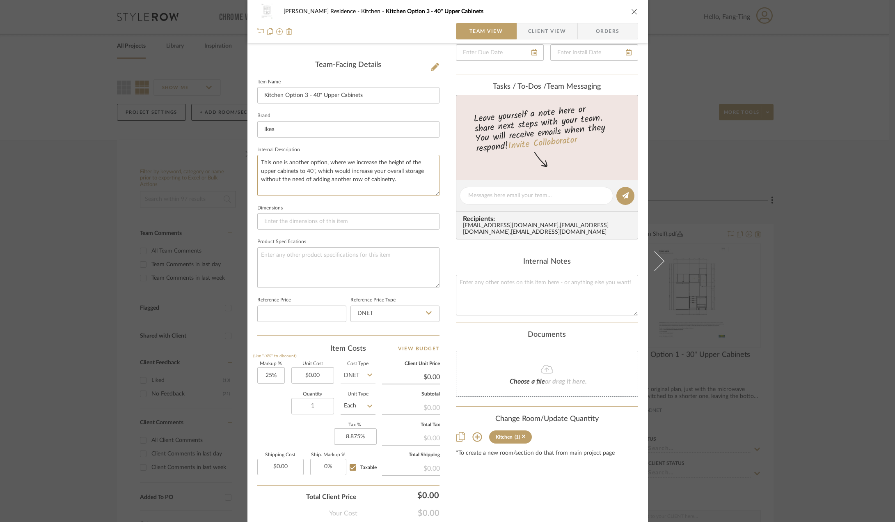
scroll to position [205, 0]
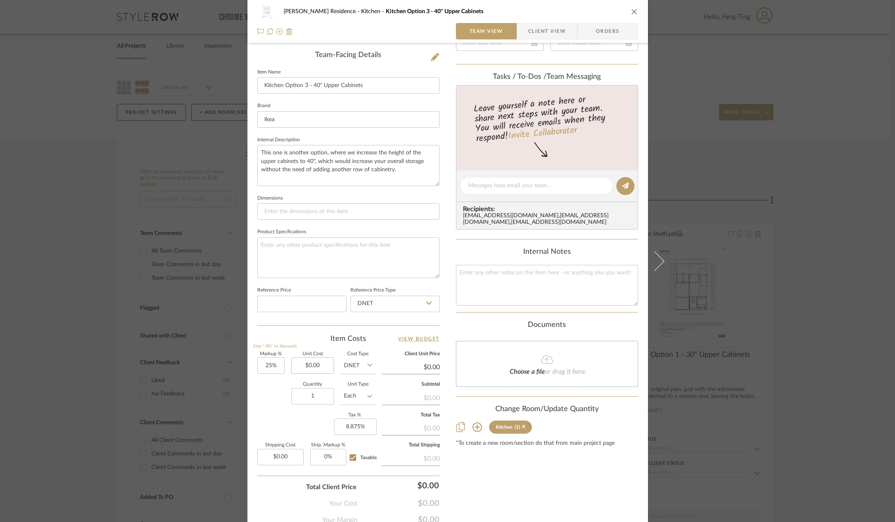
type textarea "This one is another option, where we increase the height of the upper cabinets …"
click at [310, 364] on input "0.00" at bounding box center [312, 365] width 43 height 16
click at [307, 364] on input "0.00" at bounding box center [312, 365] width 43 height 16
drag, startPoint x: 315, startPoint y: 365, endPoint x: 296, endPoint y: 365, distance: 19.7
click at [296, 365] on input "0.00" at bounding box center [312, 365] width 43 height 16
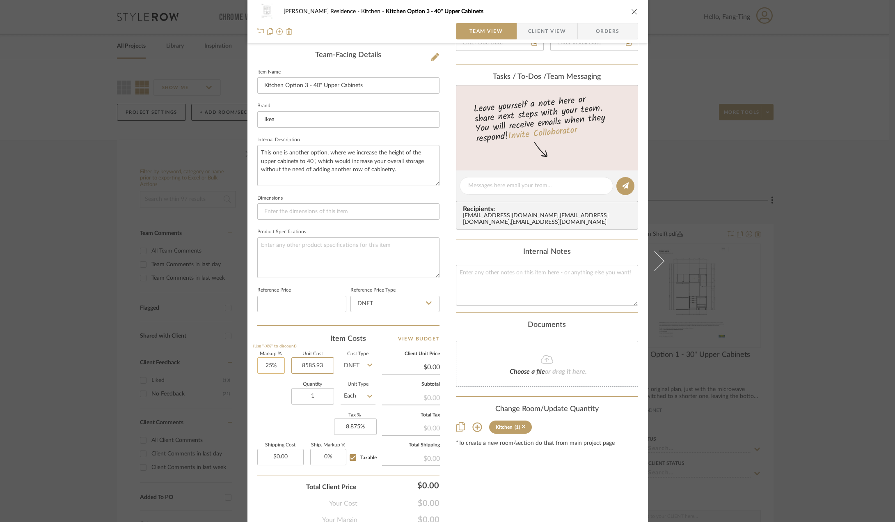
type input "8585.93"
type input "25"
type input "$8,585.93"
click at [271, 364] on input "25" at bounding box center [271, 365] width 28 height 16
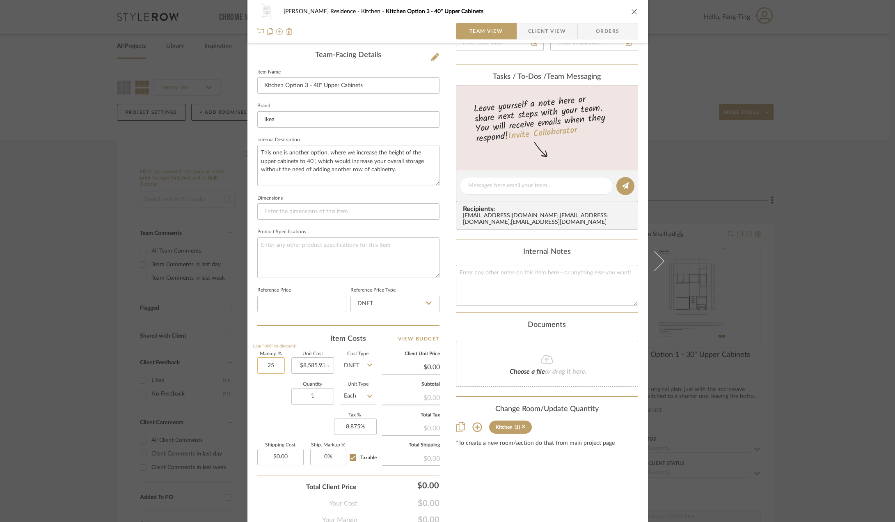
type input "$10,732.41"
type input "$1,931.83"
type input "15%"
click at [278, 407] on div "Quantity 1 Unit Type Each" at bounding box center [316, 396] width 118 height 29
type input "$9,873.82"
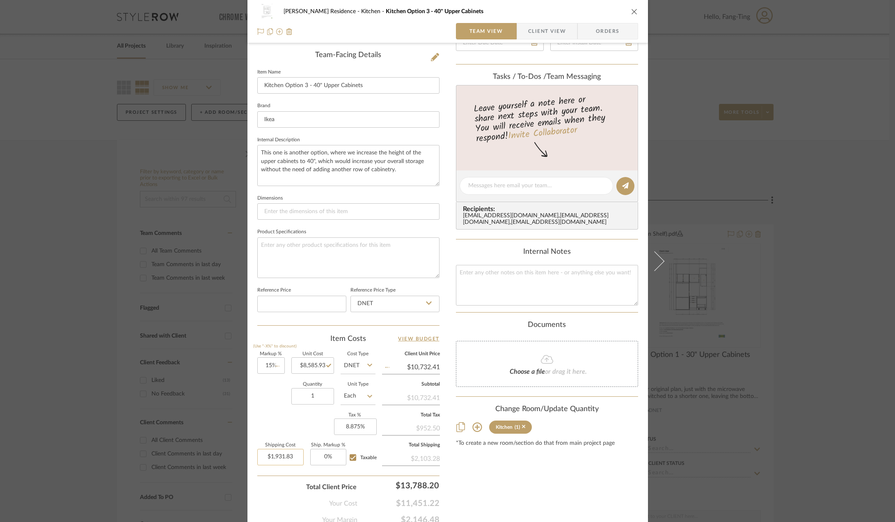
type input "$1,777.29"
click at [293, 459] on input "1777.29" at bounding box center [280, 457] width 46 height 16
type input "$69.00"
type input "0"
click at [328, 455] on input "0" at bounding box center [328, 457] width 36 height 16
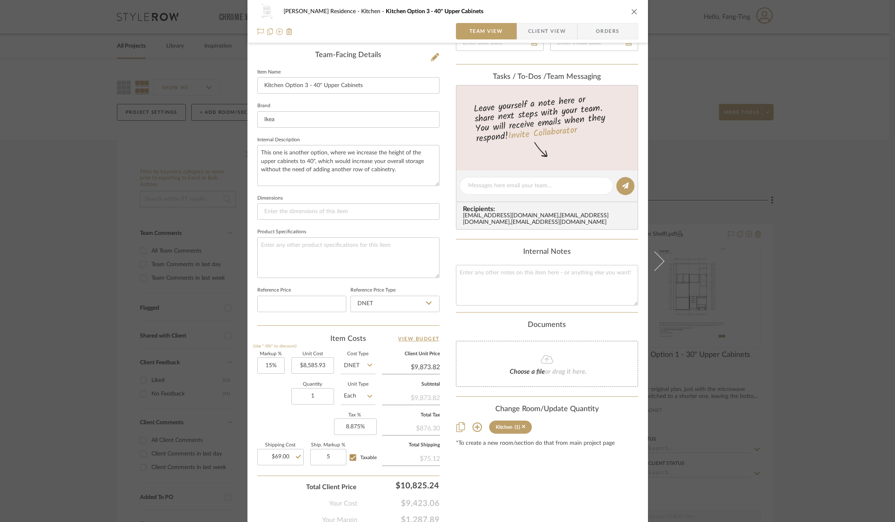
type input "5%"
click at [300, 432] on div "Markup % (Use "-X%" to discount) 15% Unit Cost $8,585.93 Cost Type DNET Client …" at bounding box center [348, 412] width 182 height 120
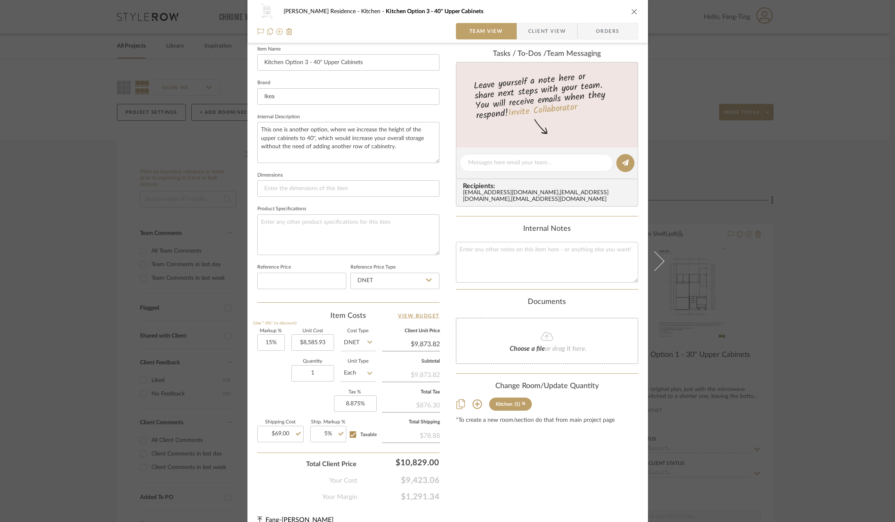
scroll to position [241, 0]
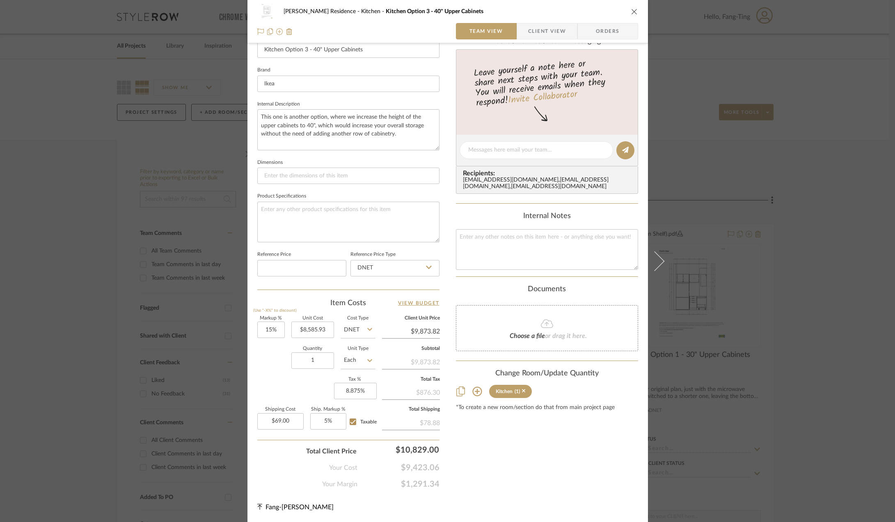
click at [540, 31] on span "Client View" at bounding box center [547, 31] width 38 height 16
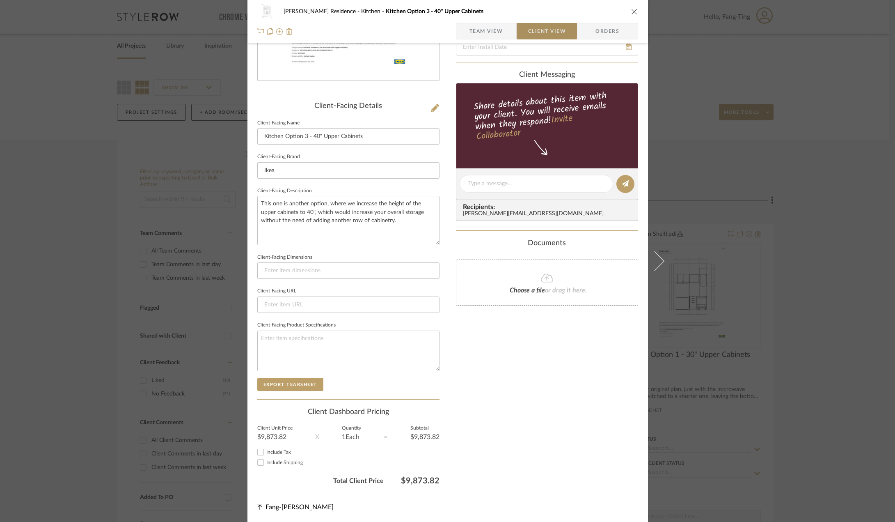
scroll to position [154, 0]
click at [256, 451] on input "Include Tax" at bounding box center [261, 452] width 10 height 10
checkbox input "true"
click at [257, 460] on input "Include Shipping" at bounding box center [261, 462] width 10 height 10
checkbox input "true"
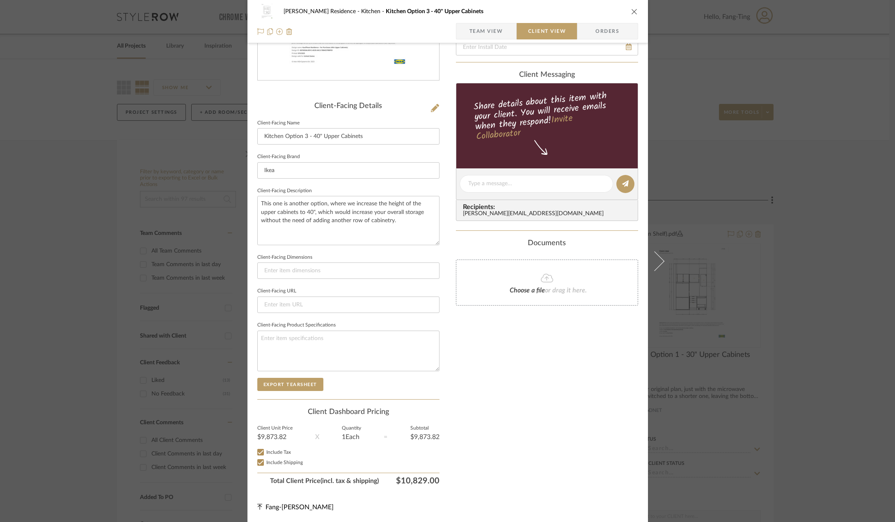
click at [516, 429] on div "Only content on this tab can share to Dashboard. Click eyeball icon to show or …" at bounding box center [547, 194] width 182 height 587
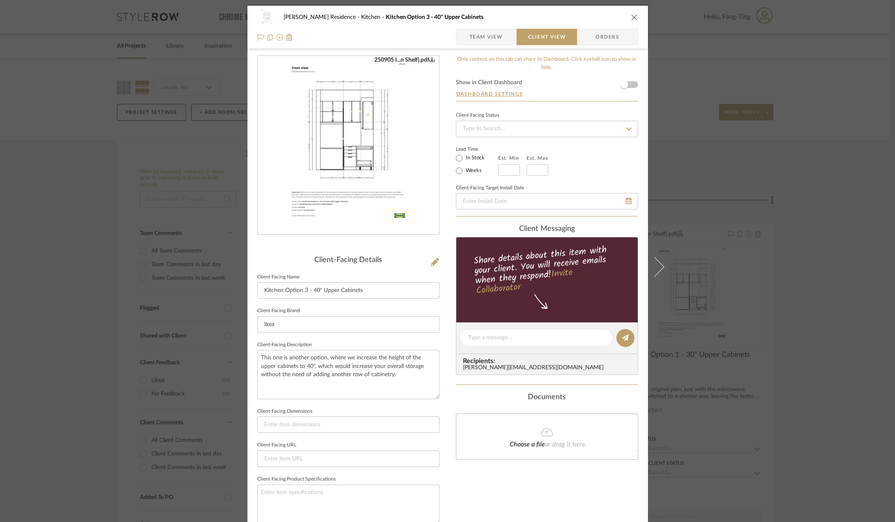
scroll to position [0, 0]
click at [744, 266] on div "Kauffman Residence Kitchen Kitchen Option 3 - 40" Upper Cabinets Team View Clie…" at bounding box center [447, 261] width 895 height 522
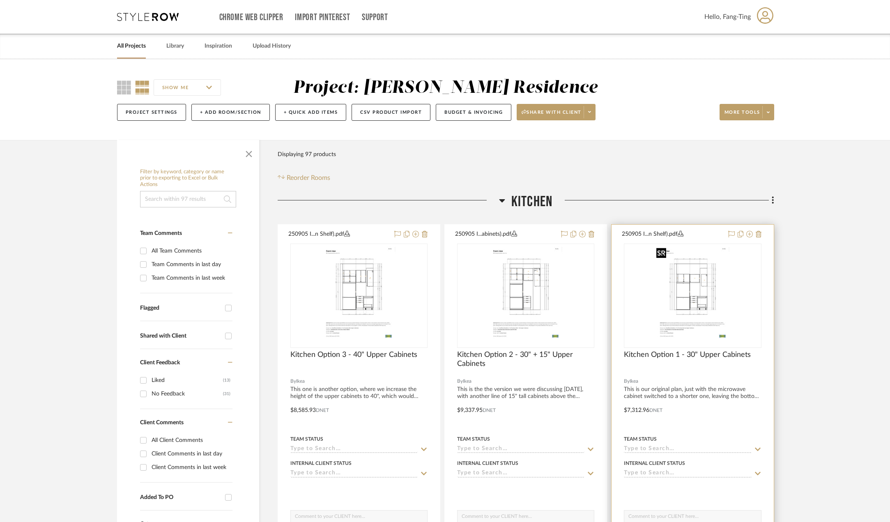
click at [701, 295] on img "0" at bounding box center [692, 295] width 79 height 103
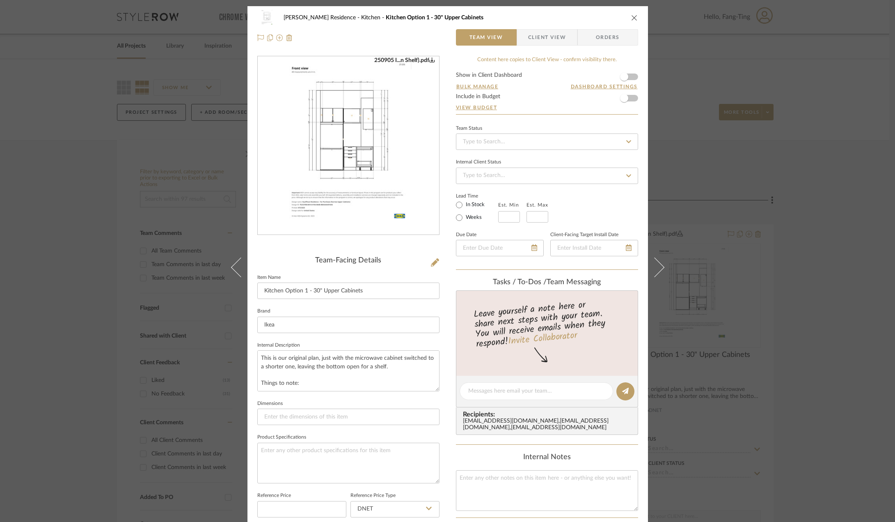
click at [551, 34] on span "Client View" at bounding box center [547, 37] width 38 height 16
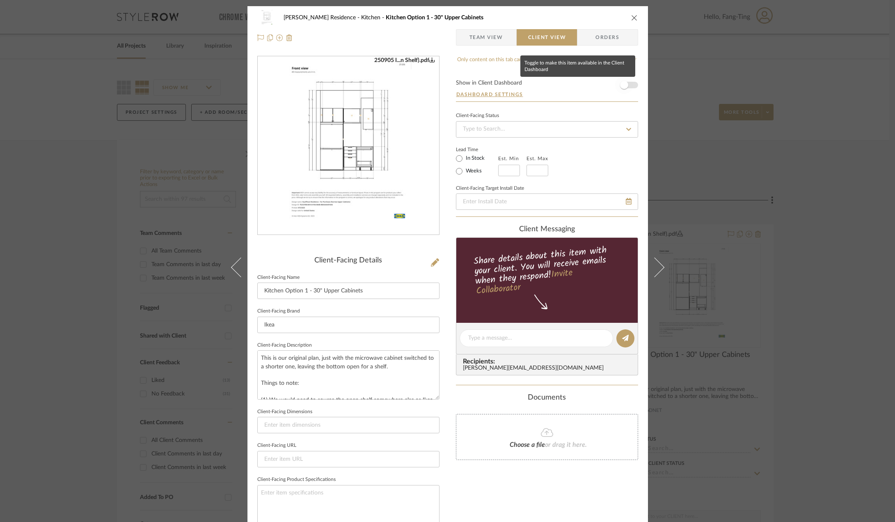
click at [626, 85] on span "button" at bounding box center [624, 85] width 18 height 18
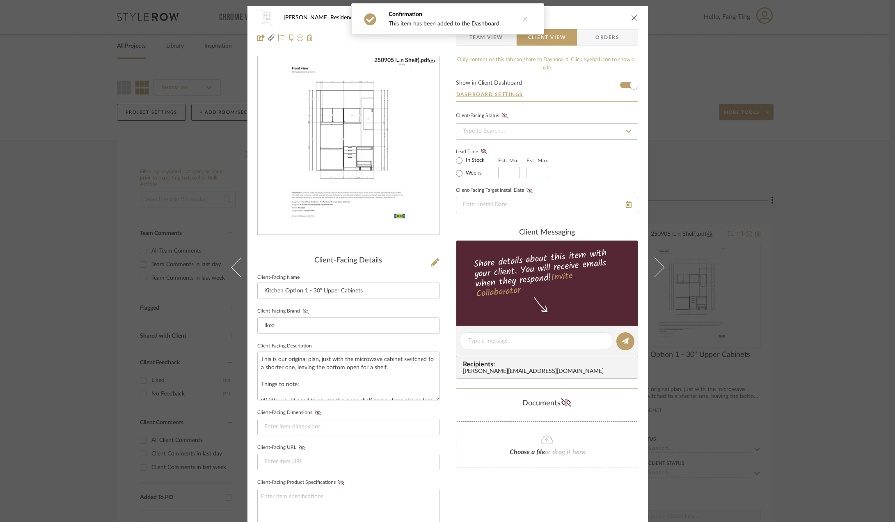
click at [303, 312] on icon at bounding box center [305, 311] width 6 height 5
click at [300, 311] on fa-icon at bounding box center [305, 311] width 10 height 5
click at [303, 313] on icon at bounding box center [306, 311] width 6 height 4
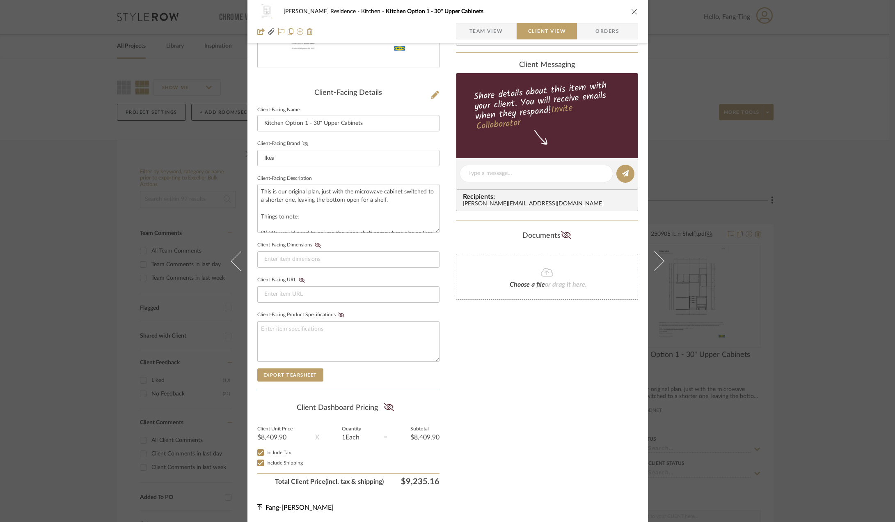
scroll to position [168, 0]
click at [384, 404] on icon at bounding box center [389, 406] width 10 height 8
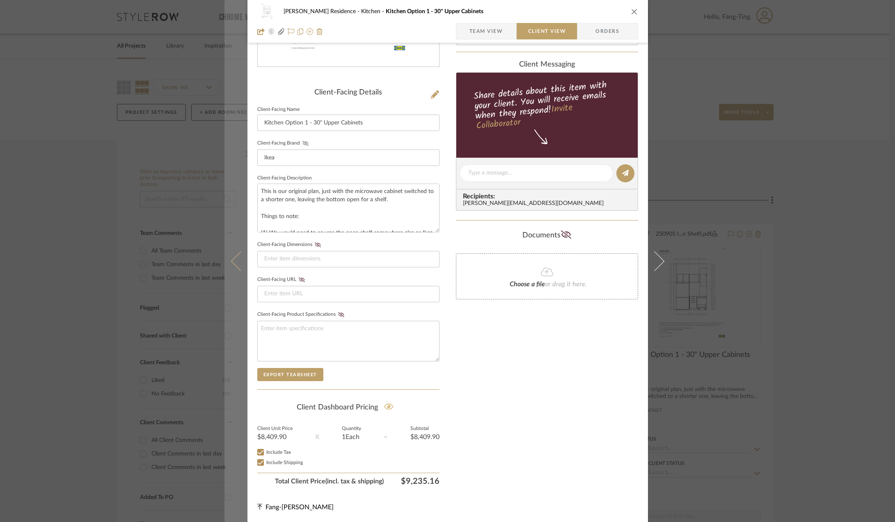
click at [232, 259] on icon at bounding box center [241, 261] width 20 height 20
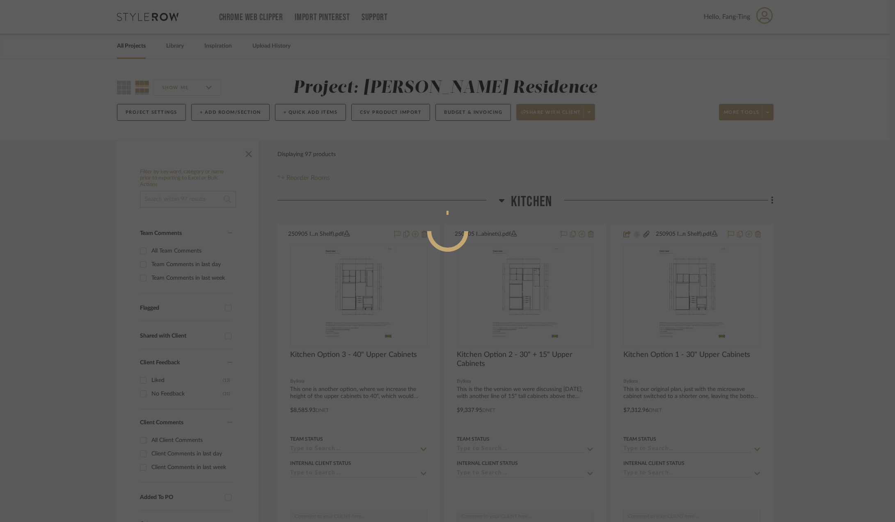
scroll to position [0, 0]
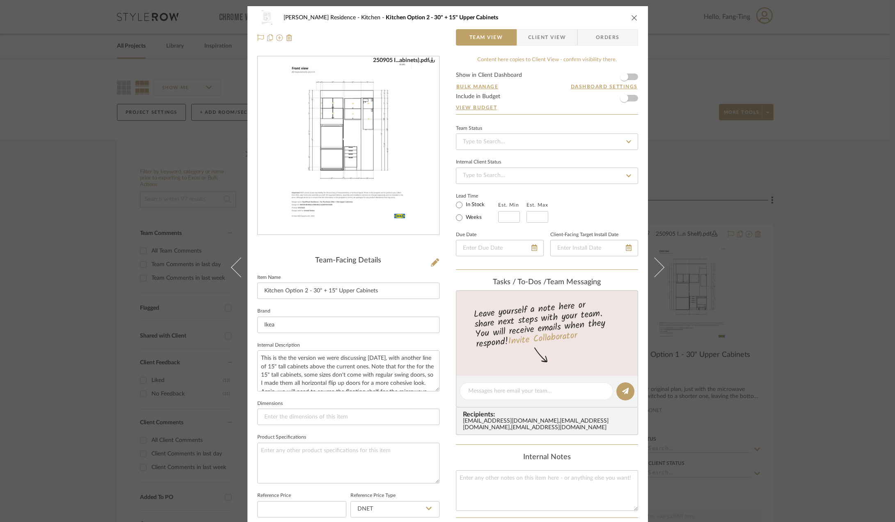
click at [548, 37] on span "Client View" at bounding box center [547, 37] width 38 height 16
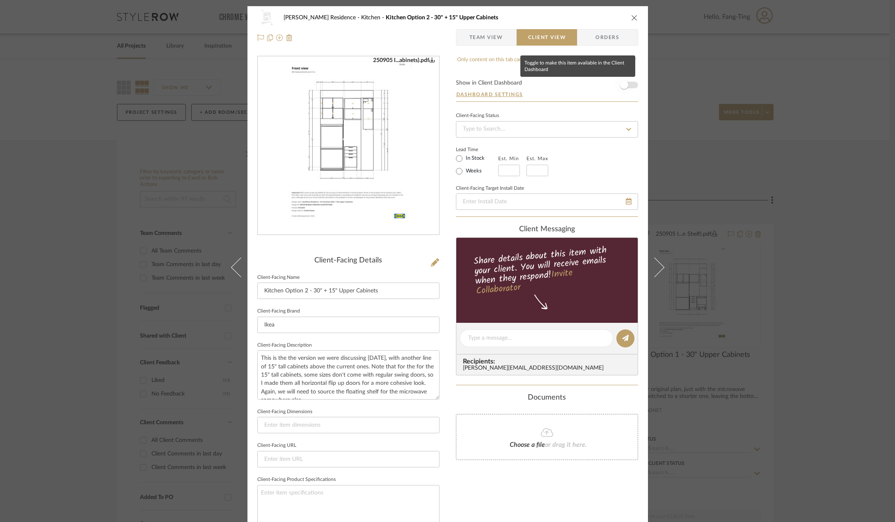
click at [624, 85] on span "button" at bounding box center [624, 85] width 8 height 8
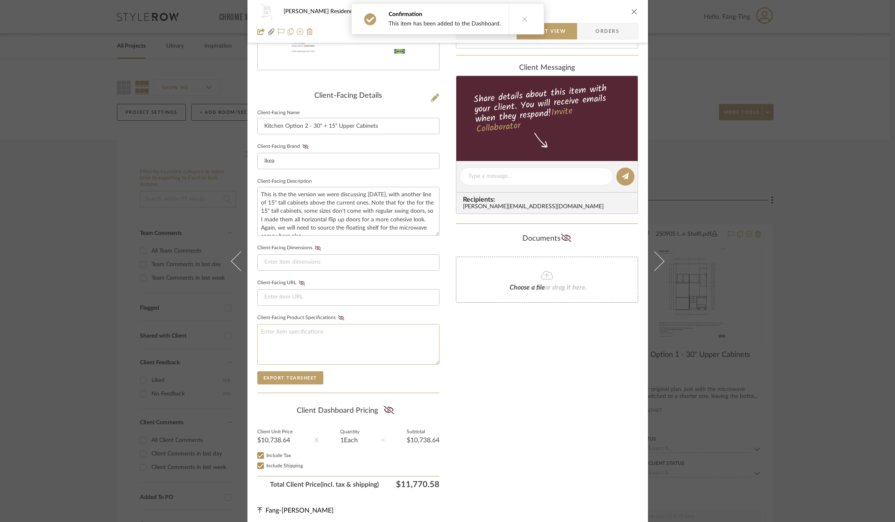
scroll to position [168, 0]
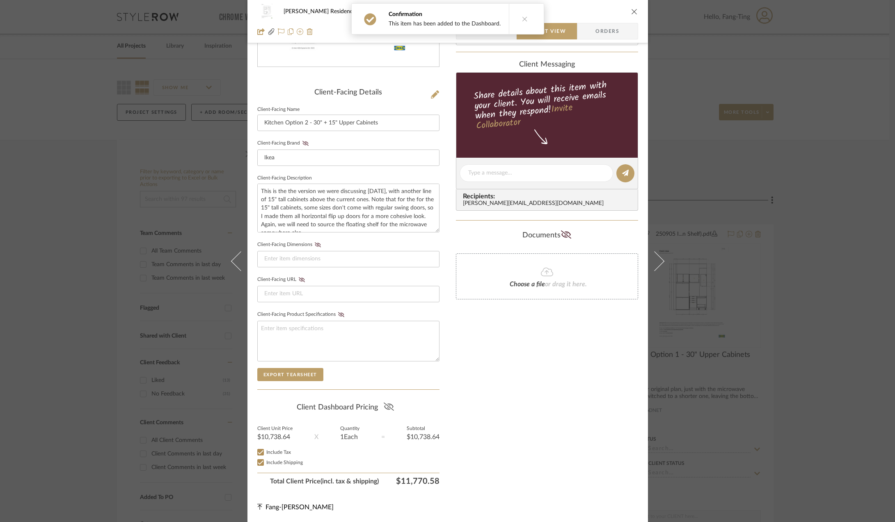
drag, startPoint x: 387, startPoint y: 406, endPoint x: 375, endPoint y: 403, distance: 12.0
click at [387, 406] on icon at bounding box center [389, 406] width 10 height 8
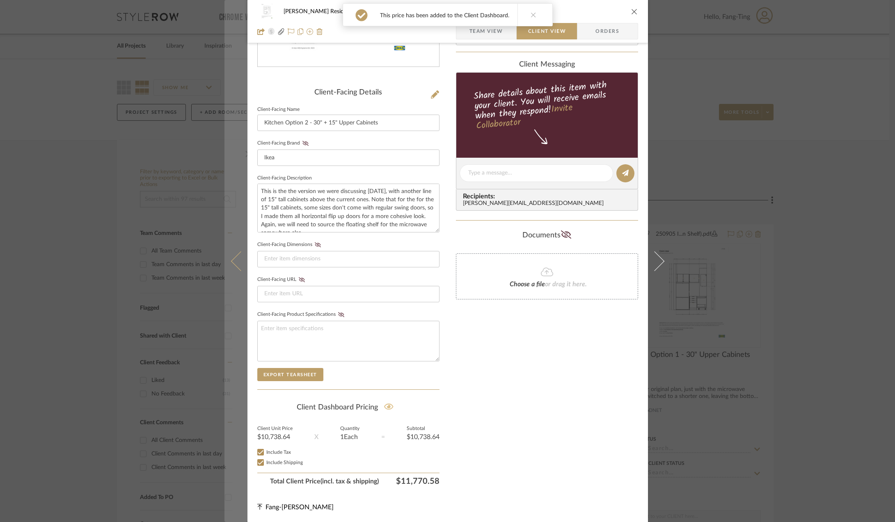
click at [233, 267] on button at bounding box center [236, 261] width 23 height 522
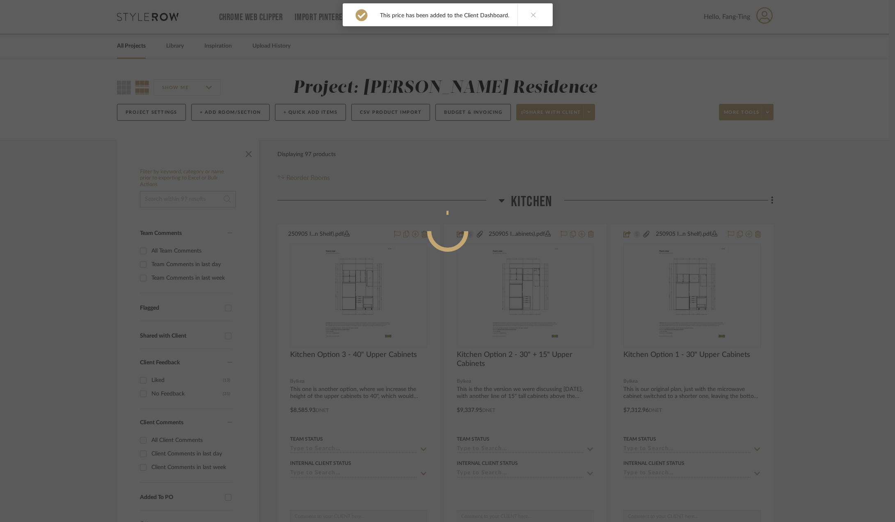
scroll to position [0, 0]
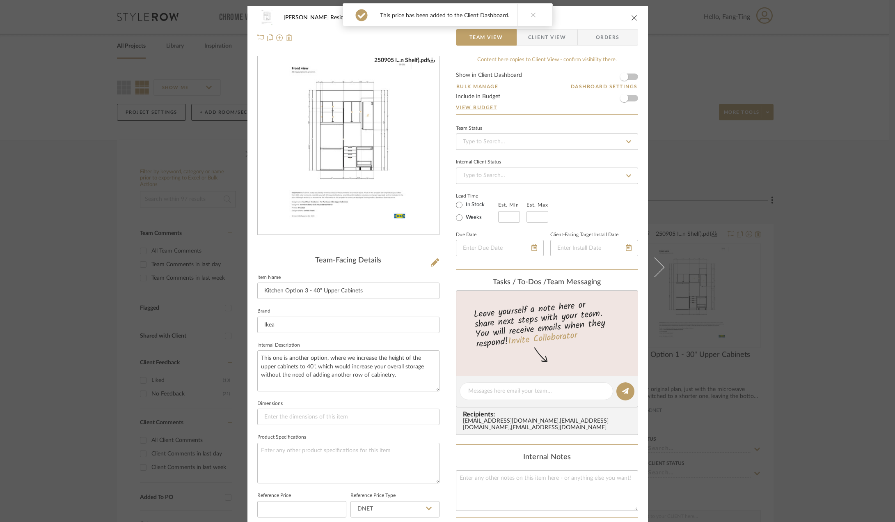
click at [543, 40] on span "Client View" at bounding box center [547, 37] width 38 height 16
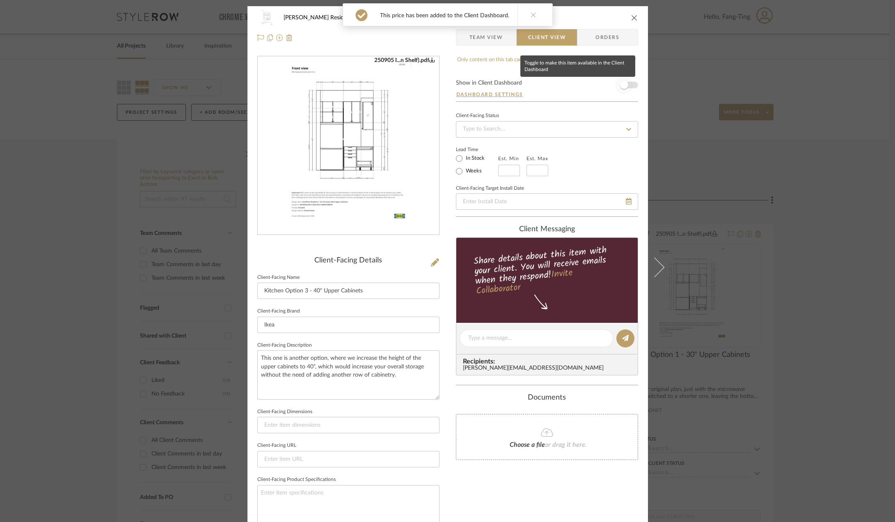
click at [626, 88] on span "button" at bounding box center [624, 85] width 18 height 18
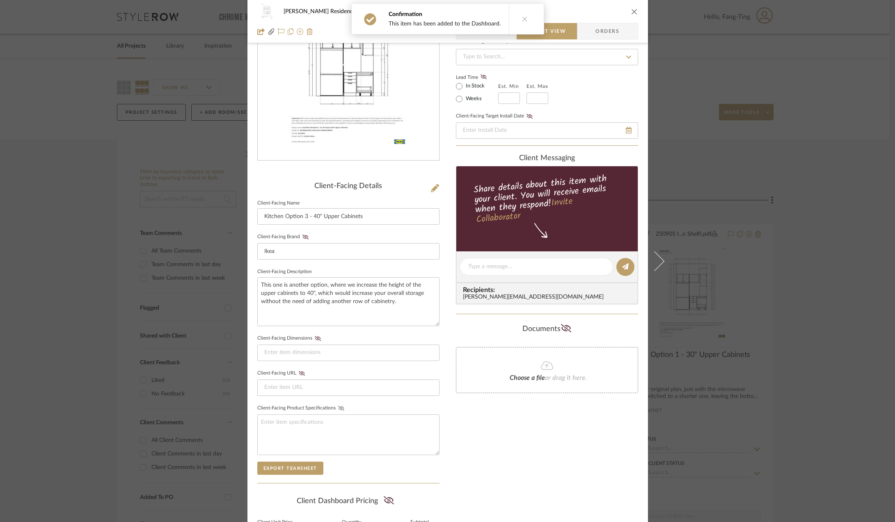
scroll to position [82, 0]
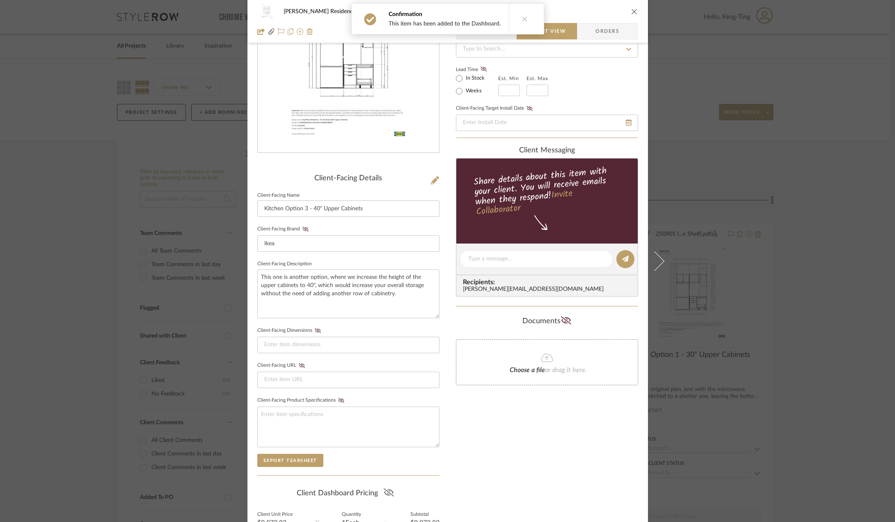
click at [385, 492] on icon at bounding box center [389, 492] width 10 height 8
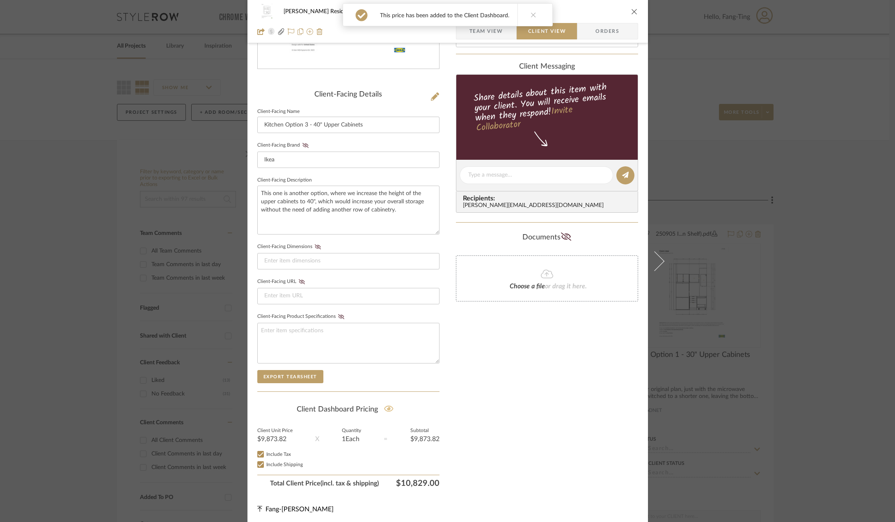
scroll to position [168, 0]
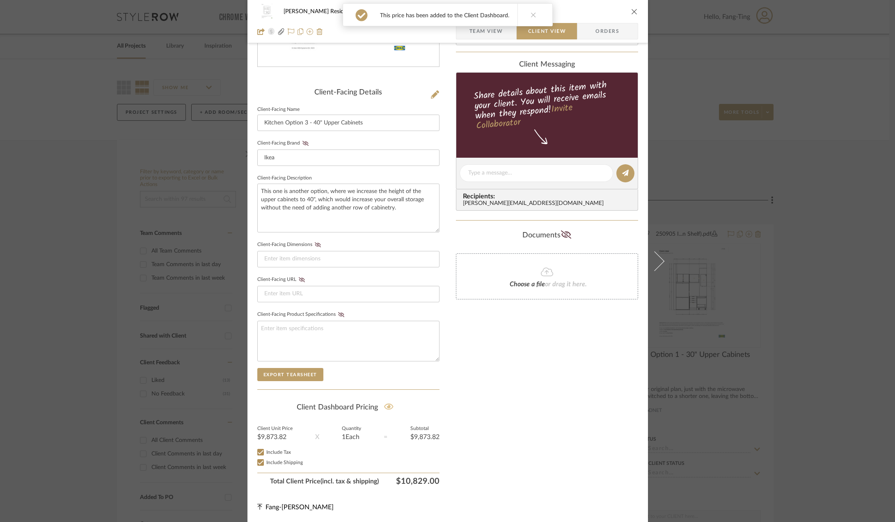
click at [777, 304] on div "Kauffman Residence Kitchen Kitchen Option 3 - 40" Upper Cabinets Team View Clie…" at bounding box center [447, 261] width 895 height 522
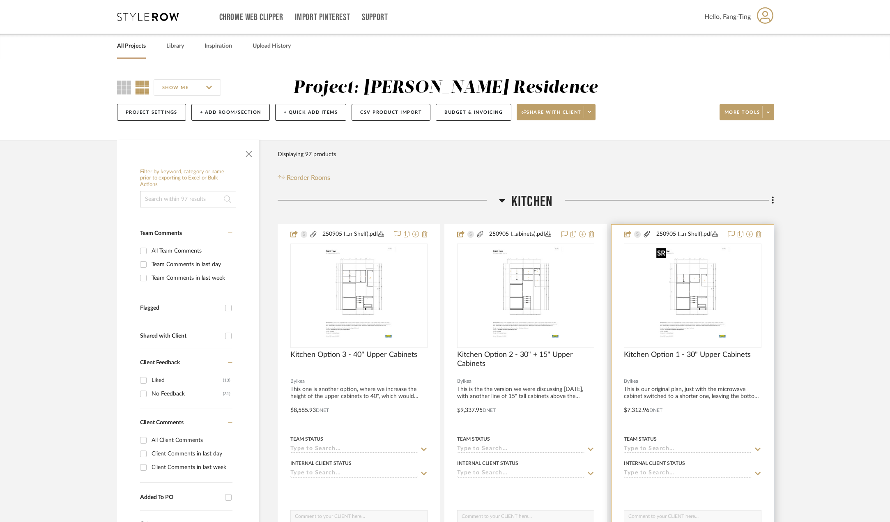
click at [698, 301] on img "0" at bounding box center [692, 295] width 79 height 103
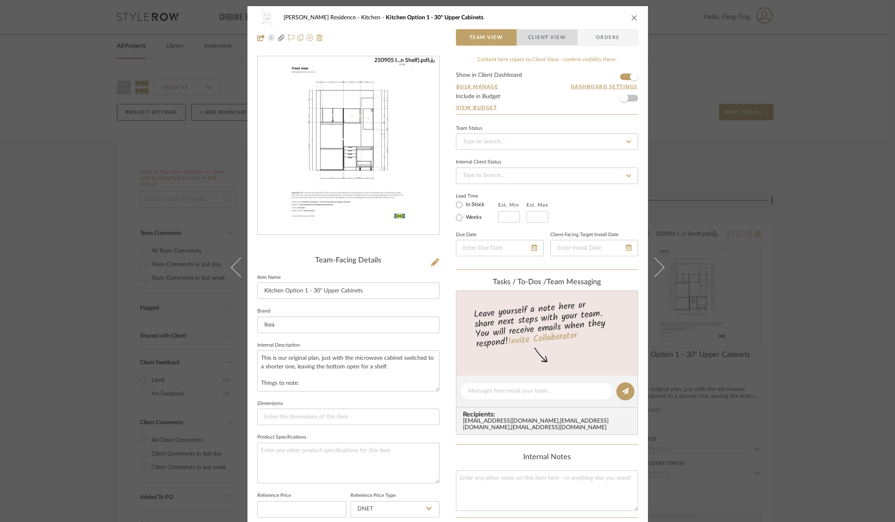
click at [537, 38] on span "Client View" at bounding box center [547, 37] width 38 height 16
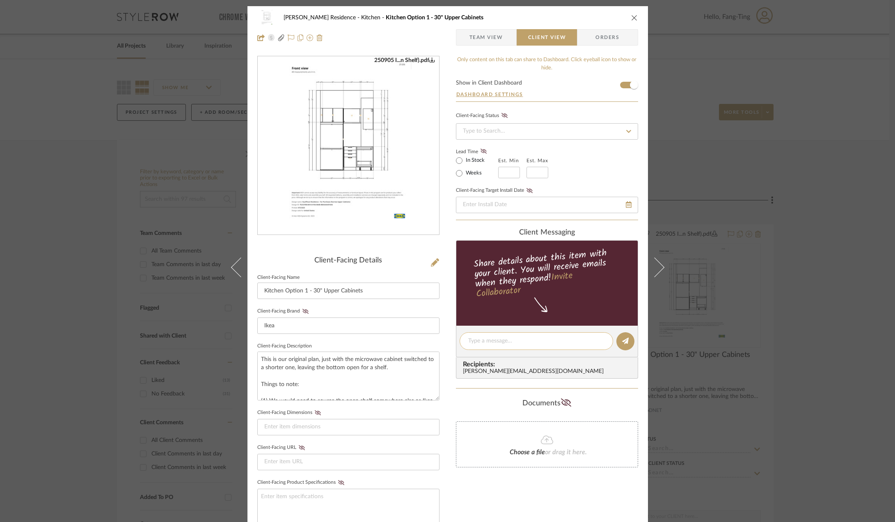
click at [498, 342] on textarea at bounding box center [536, 341] width 136 height 9
click at [596, 336] on div "Hi Anne, here are 3 upper cabinetry options + the" at bounding box center [537, 341] width 154 height 18
click at [595, 340] on textarea "Hi Anne, here are 3 upper cabinetry options + the" at bounding box center [536, 341] width 136 height 9
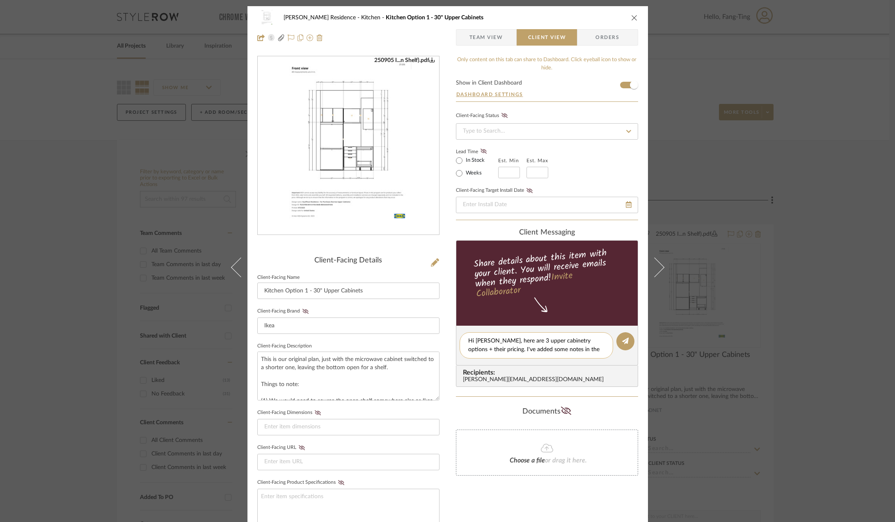
scroll to position [0, 0]
click at [512, 338] on textarea "Hi Anne, here are 3 upper cabinetry options + their pricing. I've added some no…" at bounding box center [536, 350] width 136 height 26
click at [514, 341] on textarea "Hi Anne, here are 3 upper cabinetry options + their pricing. I've added some no…" at bounding box center [536, 350] width 136 height 26
click at [513, 358] on textarea "Hi [PERSON_NAME], here are 3 different upper cabinetry options + their pricing.…" at bounding box center [536, 350] width 136 height 26
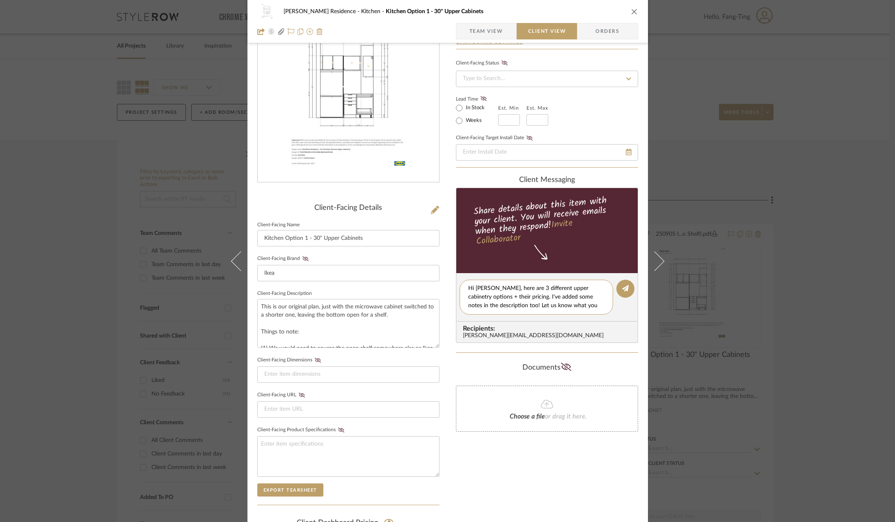
scroll to position [41, 0]
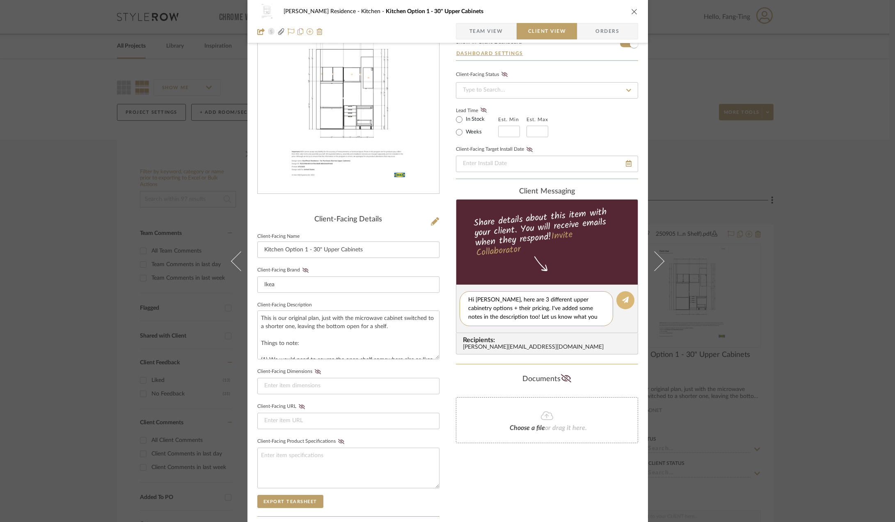
click at [618, 302] on button at bounding box center [626, 300] width 18 height 18
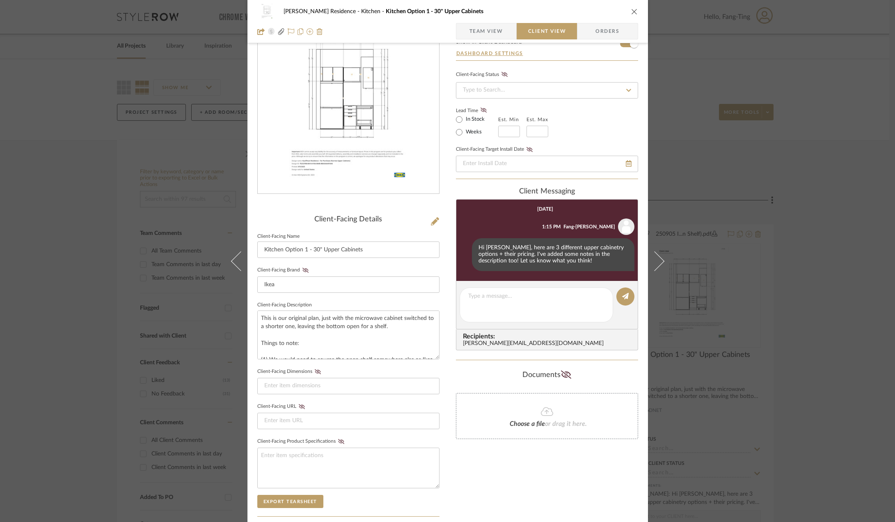
click at [830, 287] on div "Kauffman Residence Kitchen Kitchen Option 1 - 30" Upper Cabinets Team View Clie…" at bounding box center [447, 261] width 895 height 522
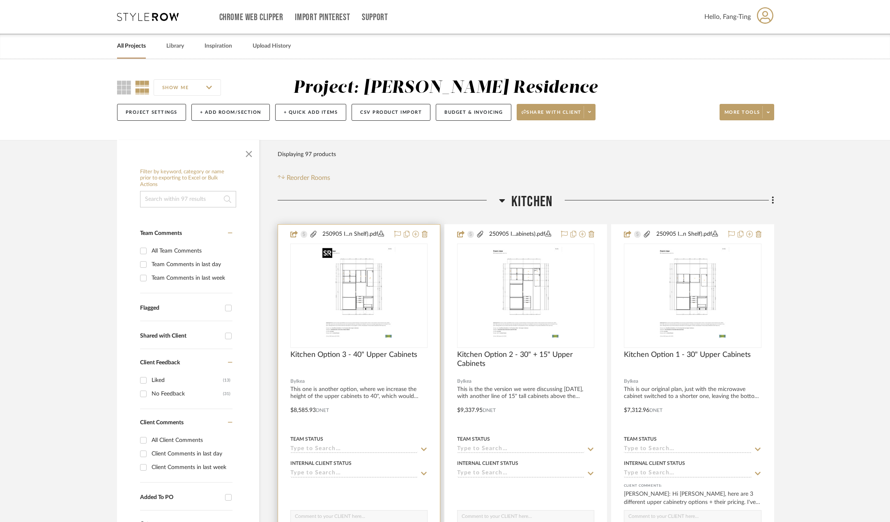
click at [378, 301] on img "0" at bounding box center [358, 295] width 79 height 103
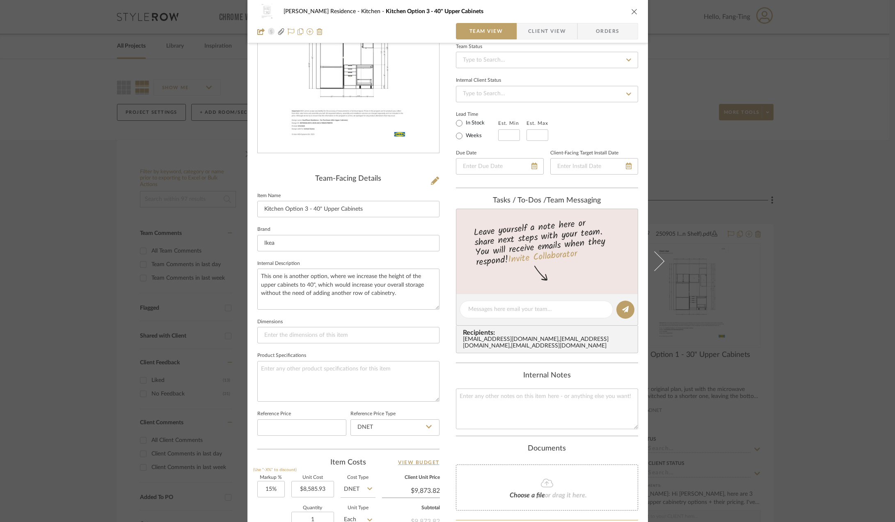
scroll to position [82, 0]
click at [796, 352] on div "Kauffman Residence Kitchen Kitchen Option 3 - 40" Upper Cabinets Team View Clie…" at bounding box center [447, 261] width 895 height 522
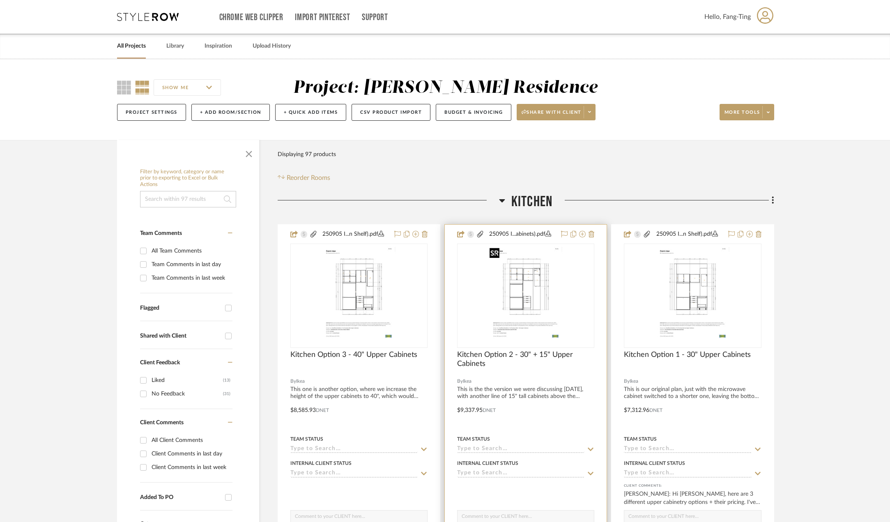
click at [539, 309] on img "0" at bounding box center [525, 295] width 79 height 103
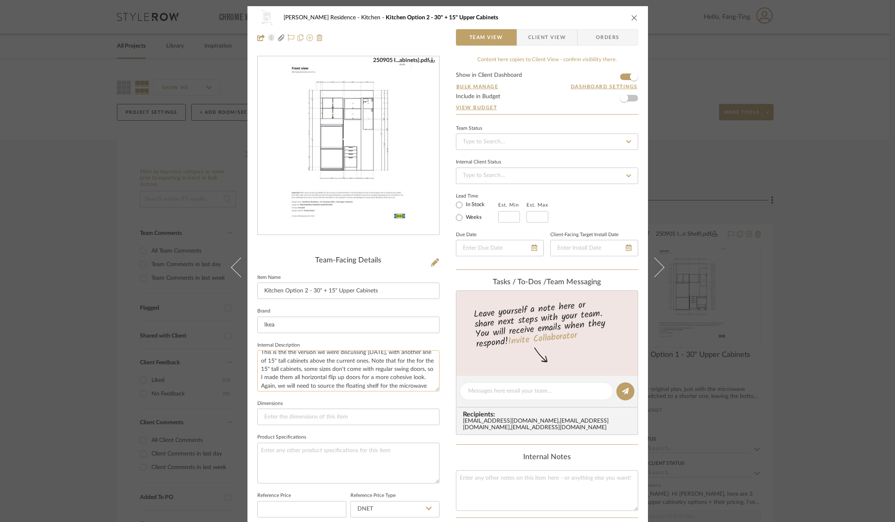
scroll to position [0, 0]
click at [367, 368] on textarea "This is the the version we were discussing today, with another line of 15" tall…" at bounding box center [348, 370] width 182 height 41
click at [339, 375] on textarea "This is the the version we were discussing today, with another line of 15" tall…" at bounding box center [348, 370] width 182 height 41
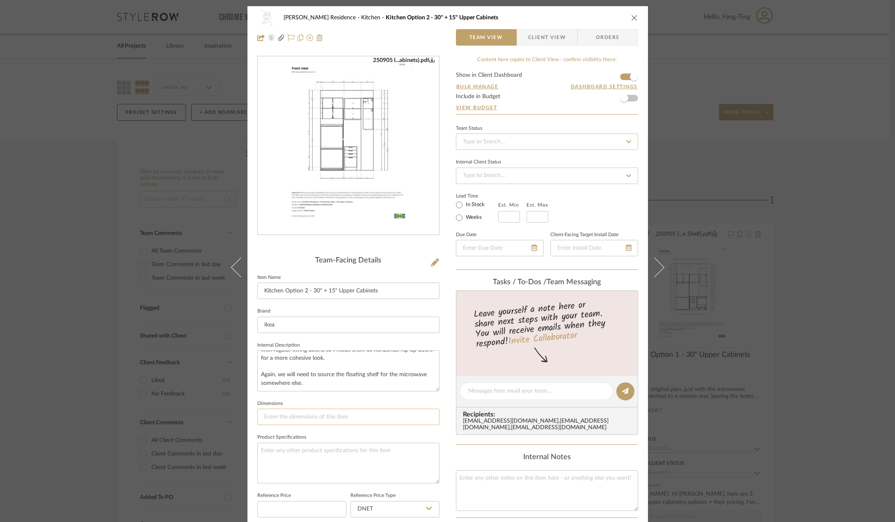
click at [373, 420] on input at bounding box center [348, 416] width 182 height 16
click at [817, 302] on div "Kauffman Residence Kitchen Kitchen Option 2 - 30" + 15" Upper Cabinets Team Vie…" at bounding box center [447, 261] width 895 height 522
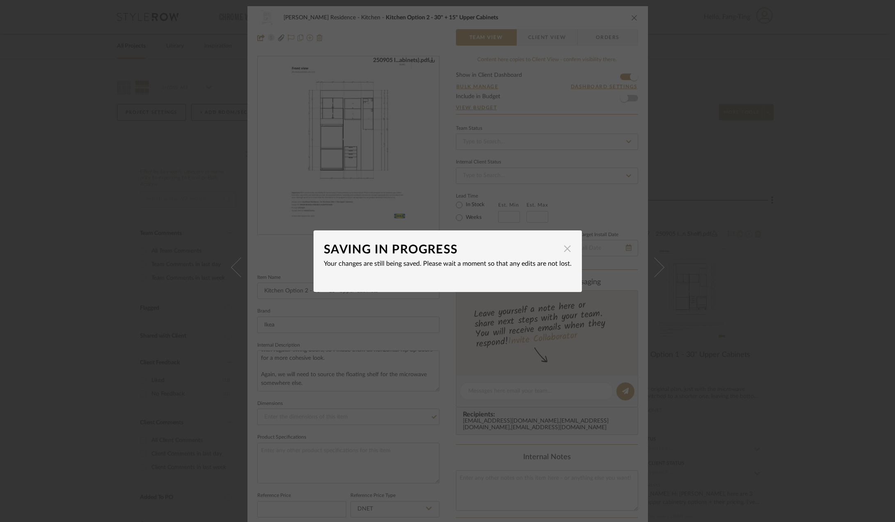
click at [565, 251] on span "button" at bounding box center [568, 249] width 16 height 16
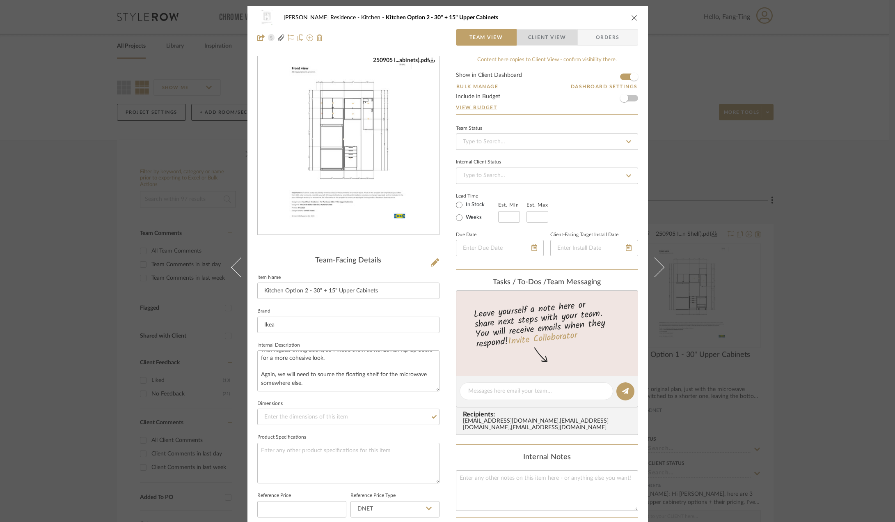
click at [533, 45] on span "Client View" at bounding box center [547, 37] width 38 height 16
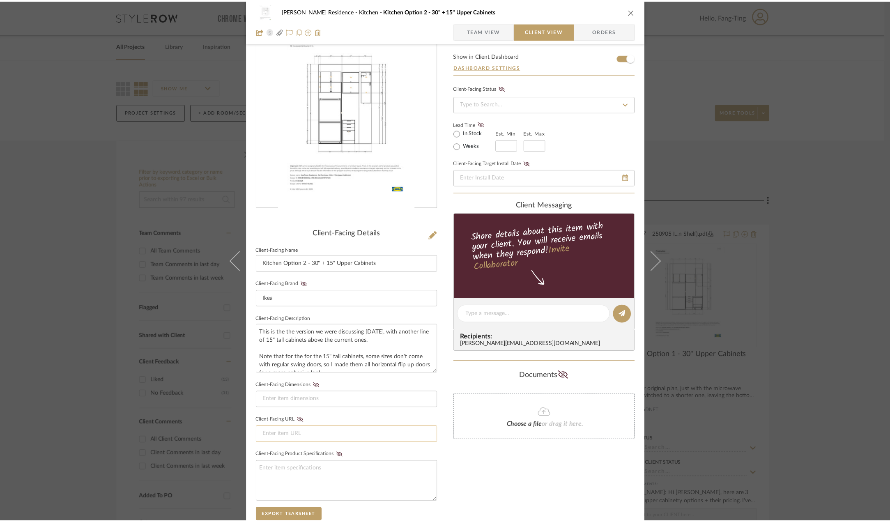
scroll to position [82, 0]
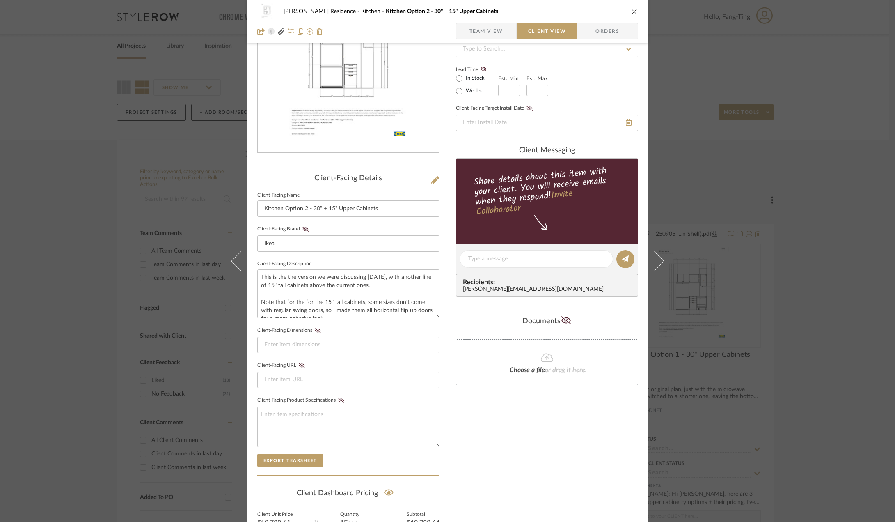
click at [807, 264] on div "Kauffman Residence Kitchen Kitchen Option 2 - 30" + 15" Upper Cabinets Team Vie…" at bounding box center [447, 261] width 895 height 522
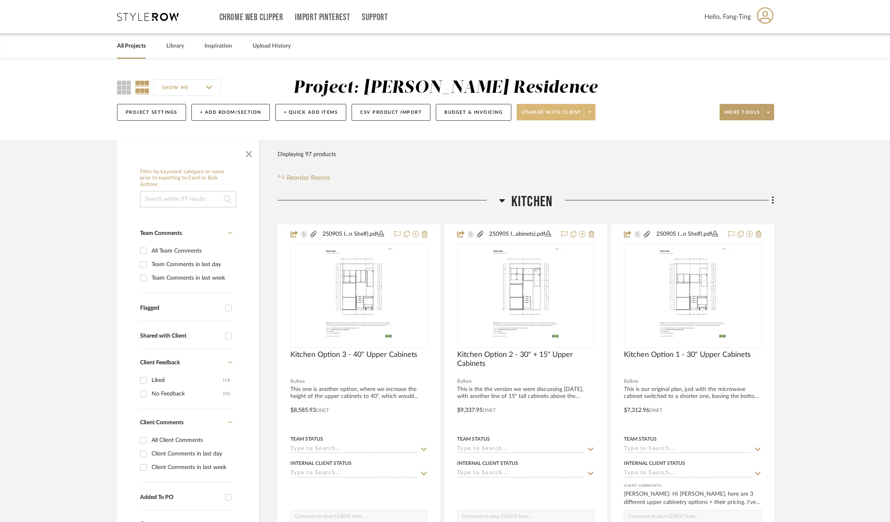
click at [592, 113] on span at bounding box center [588, 112] width 11 height 12
click at [583, 138] on span "Preview Client Dashboard" at bounding box center [559, 135] width 70 height 7
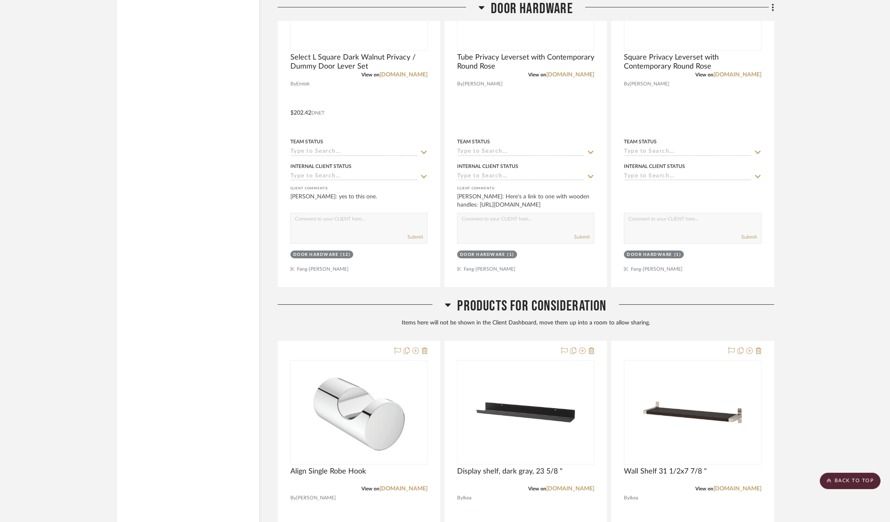
scroll to position [4612, 0]
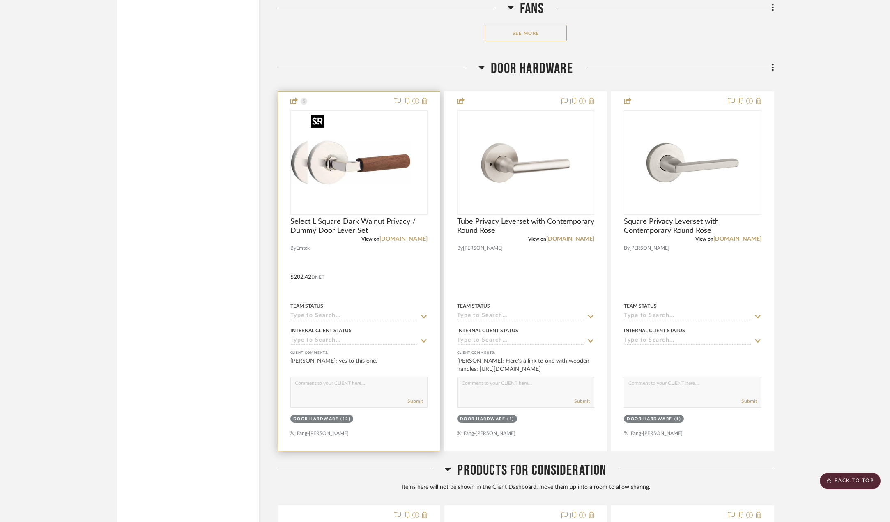
click at [370, 170] on img at bounding box center [358, 162] width 103 height 103
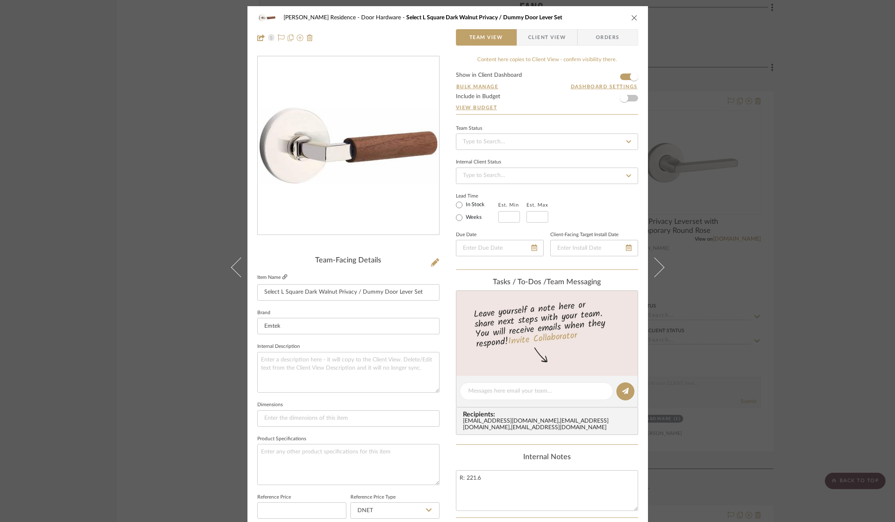
click at [282, 277] on icon at bounding box center [284, 276] width 5 height 5
click at [122, 140] on div "Kauffman Residence Door Hardware Select L Square Dark Walnut Privacy / Dummy Do…" at bounding box center [447, 261] width 895 height 522
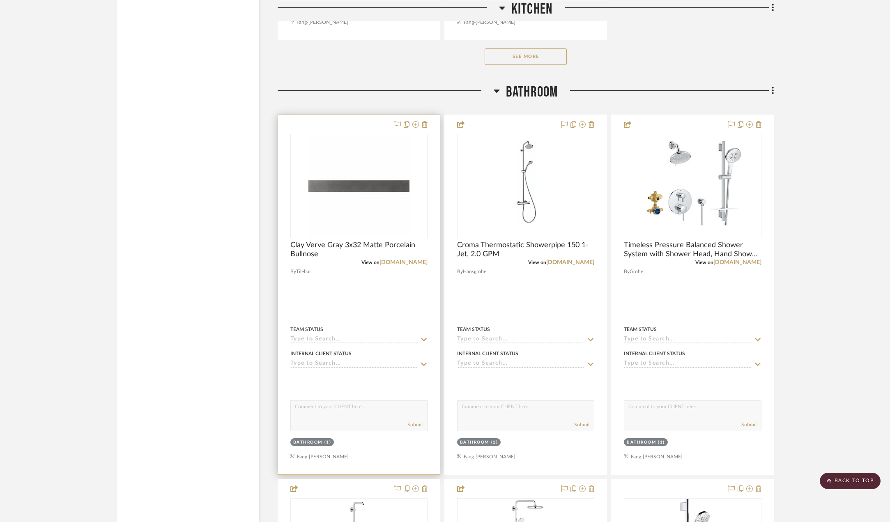
scroll to position [1273, 0]
click at [351, 179] on img "0" at bounding box center [358, 187] width 103 height 103
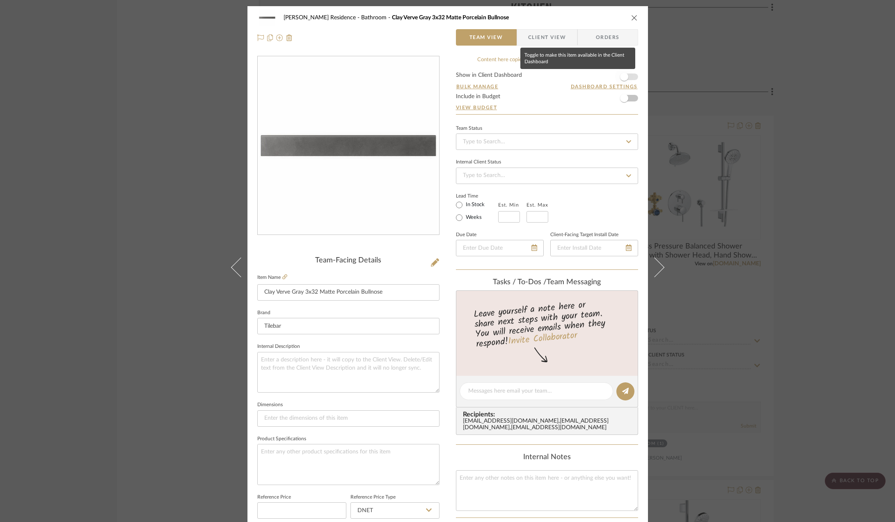
click at [625, 72] on span "button" at bounding box center [624, 77] width 18 height 18
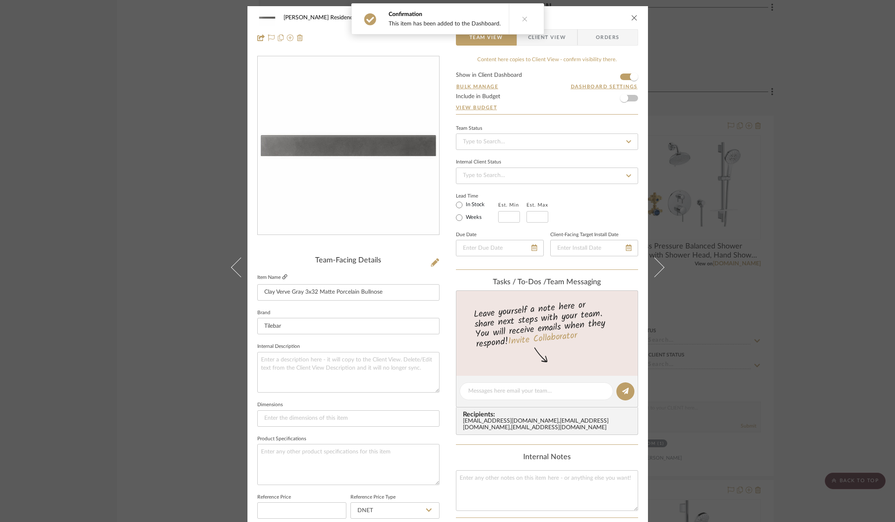
click at [282, 275] on icon at bounding box center [284, 276] width 5 height 5
click at [172, 185] on div "Kauffman Residence Bathroom Clay Verve Gray 3x32 Matte Porcelain Bullnose Team …" at bounding box center [447, 261] width 895 height 522
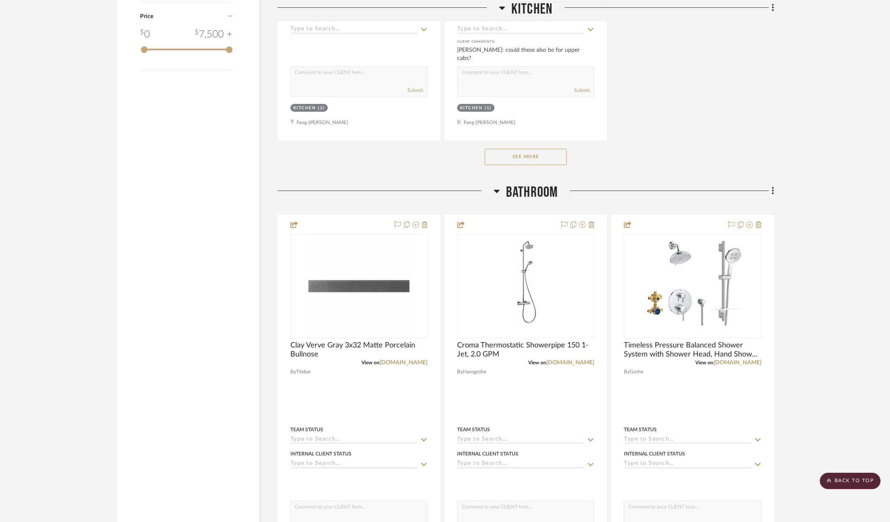
scroll to position [1067, 0]
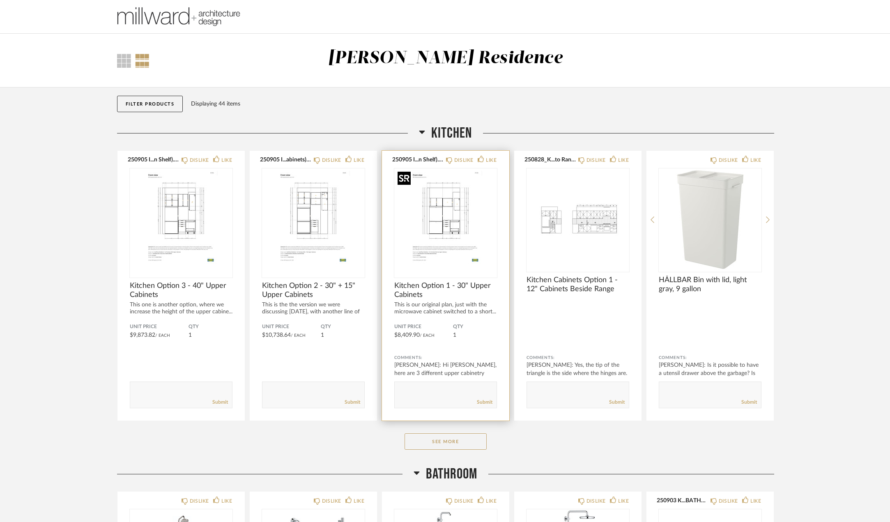
click at [458, 226] on img "0" at bounding box center [445, 219] width 103 height 103
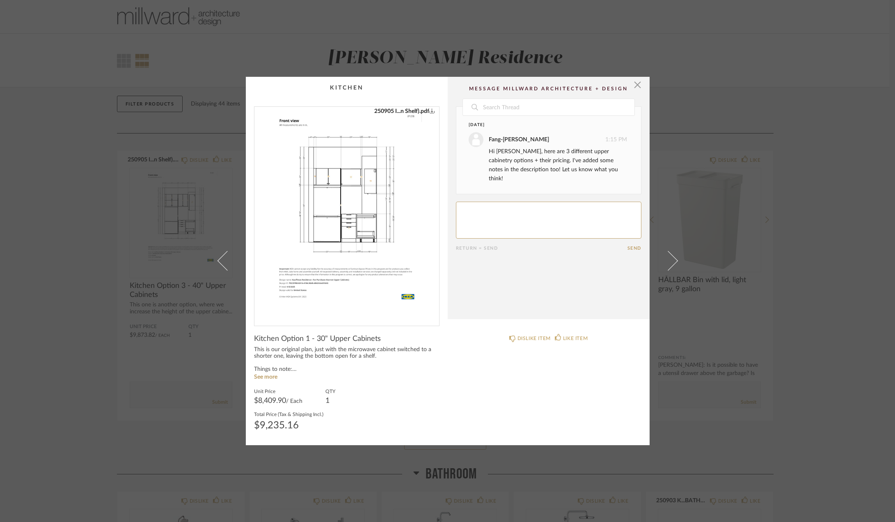
click at [184, 343] on div "× 250905 I...n Shelf).pdf Date [DATE] [PERSON_NAME] 1:15 PM Hi [PERSON_NAME], h…" at bounding box center [447, 261] width 895 height 522
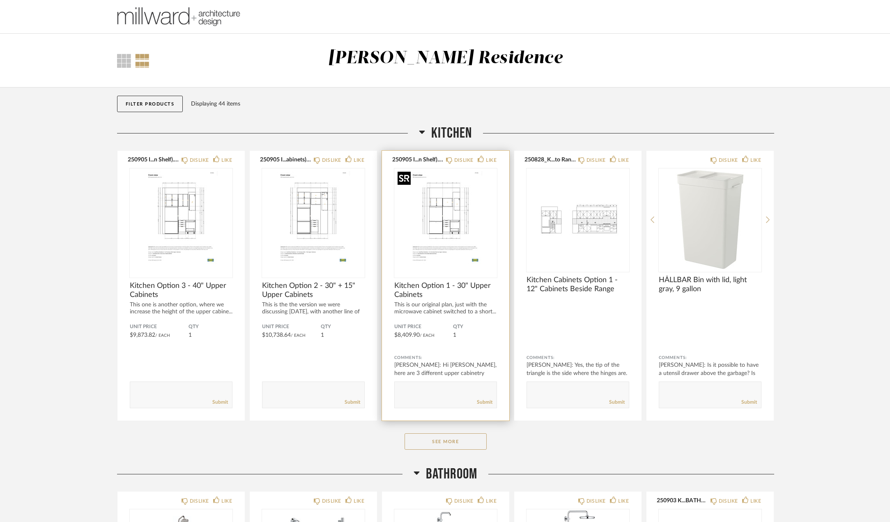
click at [452, 235] on img "0" at bounding box center [445, 219] width 103 height 103
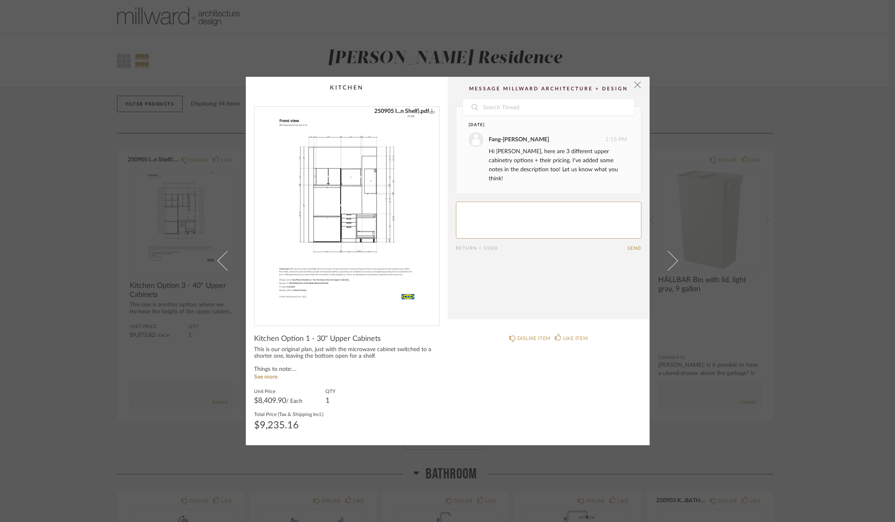
click at [178, 252] on div "× 250905 I...n Shelf).pdf Date [DATE] [PERSON_NAME] 1:15 PM Hi [PERSON_NAME], h…" at bounding box center [447, 261] width 895 height 522
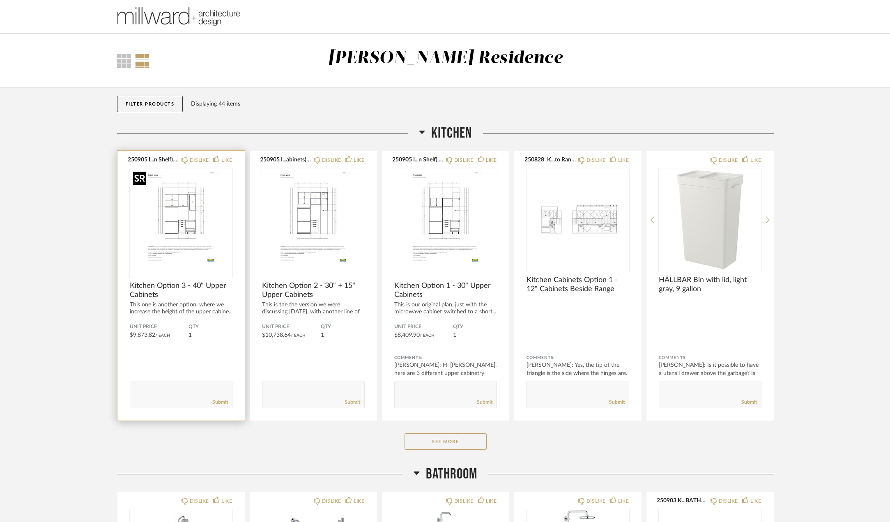
click at [183, 221] on img "0" at bounding box center [181, 219] width 103 height 103
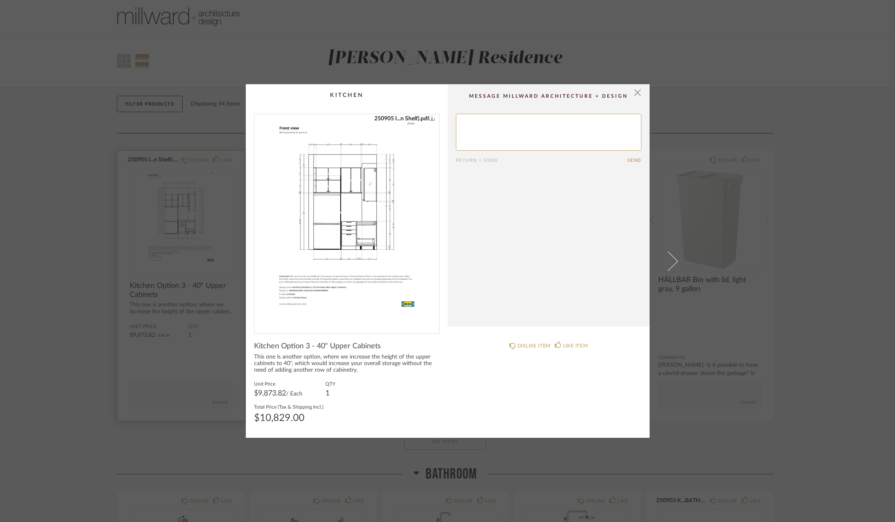
drag, startPoint x: 179, startPoint y: 352, endPoint x: 238, endPoint y: 350, distance: 60.0
click at [179, 352] on div "× 250905 I...n Shelf).pdf Return = Send Send Kitchen Option 3 - 40" Upper Cabin…" at bounding box center [447, 261] width 895 height 522
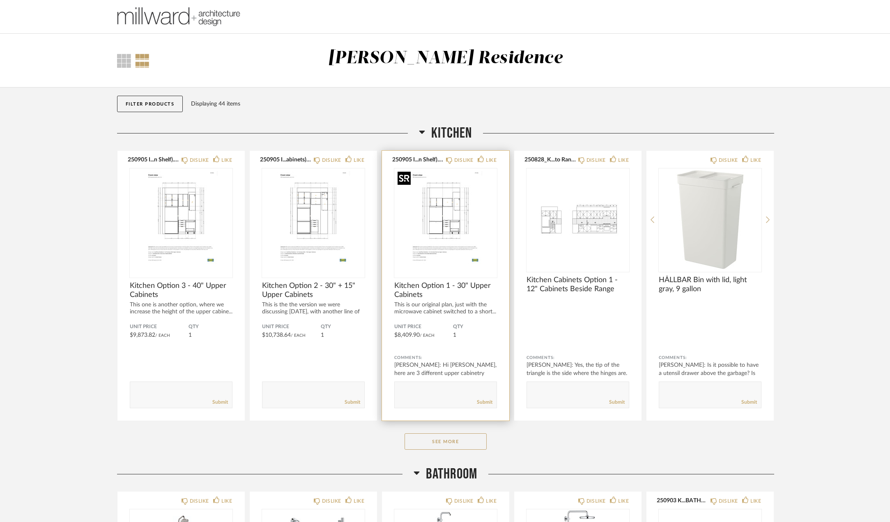
click at [456, 243] on img "0" at bounding box center [445, 219] width 103 height 103
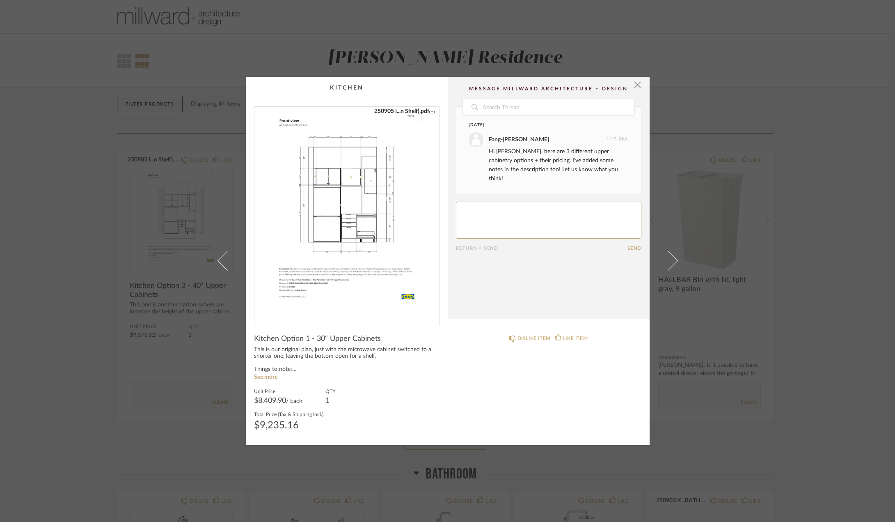
click at [205, 365] on div "× 250905 I...n Shelf).pdf Date [DATE] [PERSON_NAME] 1:15 PM Hi [PERSON_NAME], h…" at bounding box center [447, 261] width 895 height 522
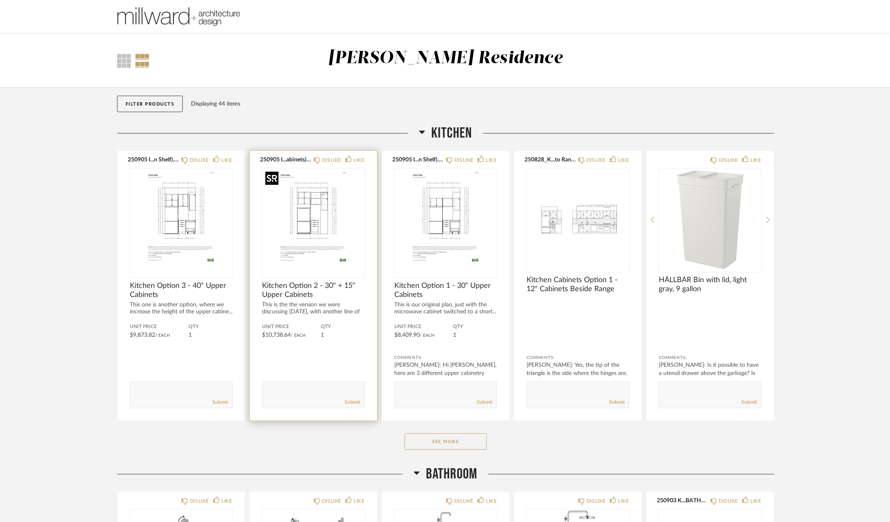
click at [303, 231] on img "0" at bounding box center [313, 219] width 103 height 103
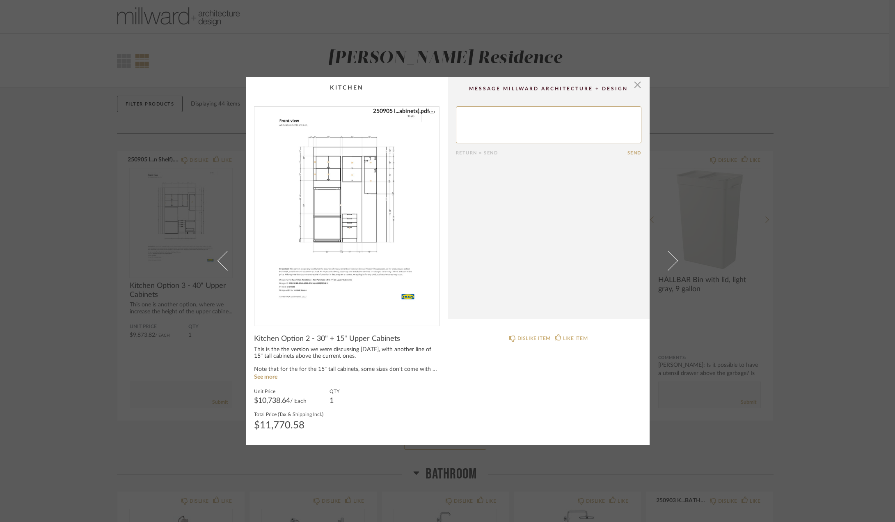
click at [194, 354] on div "× 250905 I...abinets).pdf Return = Send Send Kitchen Option 2 - 30" + 15" Upper…" at bounding box center [447, 261] width 895 height 522
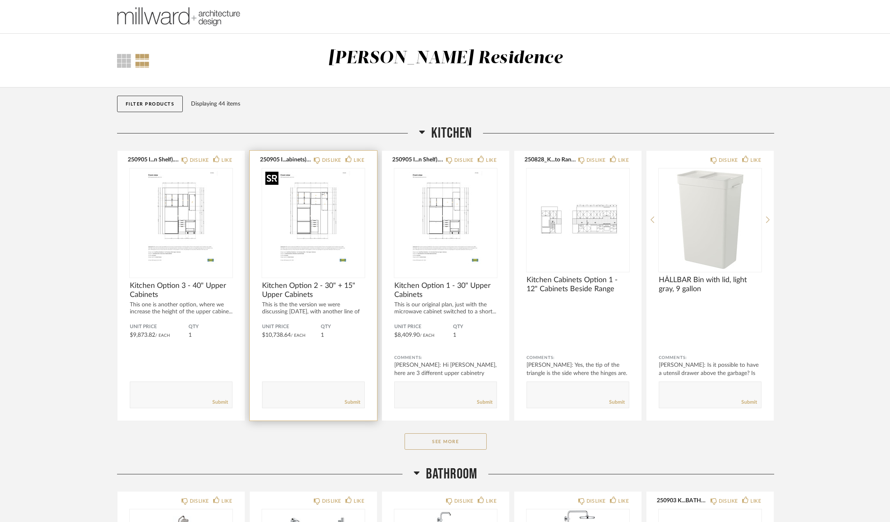
click at [301, 226] on img "0" at bounding box center [313, 219] width 103 height 103
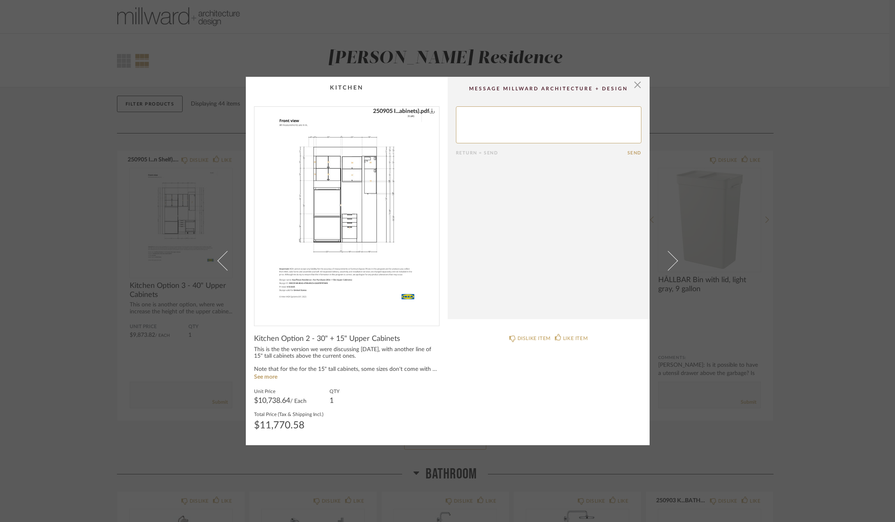
click at [171, 371] on div "× 250905 I...abinets).pdf Return = Send Send Kitchen Option 2 - 30" + 15" Upper…" at bounding box center [447, 261] width 895 height 522
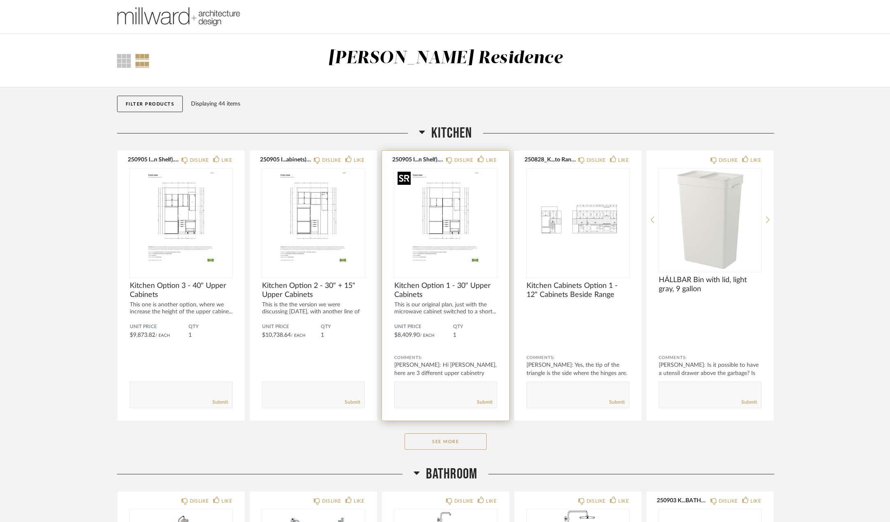
click at [473, 254] on img "0" at bounding box center [445, 219] width 103 height 103
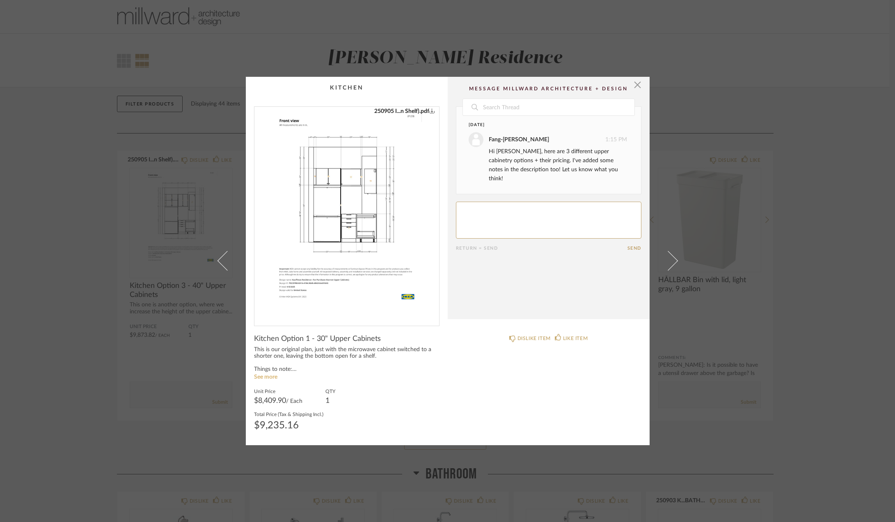
click at [268, 378] on link "See more" at bounding box center [265, 377] width 23 height 6
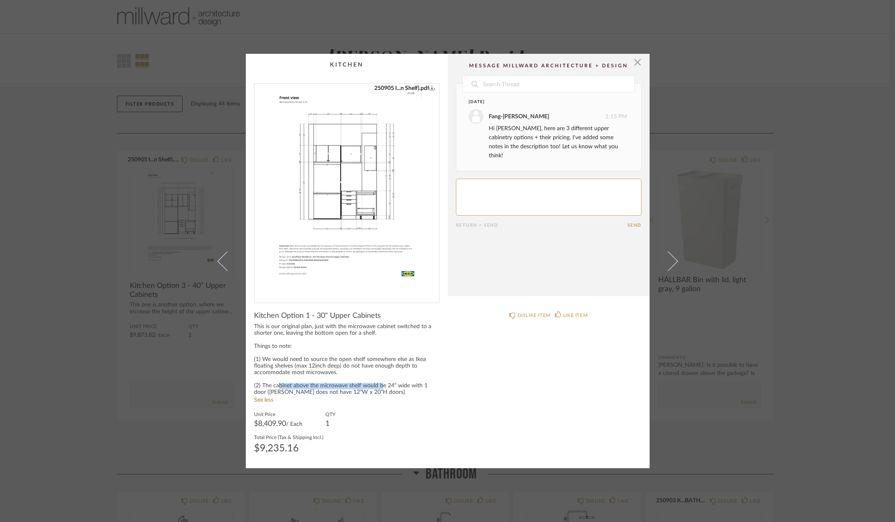
drag, startPoint x: 275, startPoint y: 385, endPoint x: 378, endPoint y: 388, distance: 103.1
click at [378, 388] on div "This is our original plan, just with the microwave cabinet switched to a shorte…" at bounding box center [347, 359] width 186 height 72
drag, startPoint x: 366, startPoint y: 388, endPoint x: 285, endPoint y: 387, distance: 80.9
click at [285, 387] on div "This is our original plan, just with the microwave cabinet switched to a shorte…" at bounding box center [347, 359] width 186 height 72
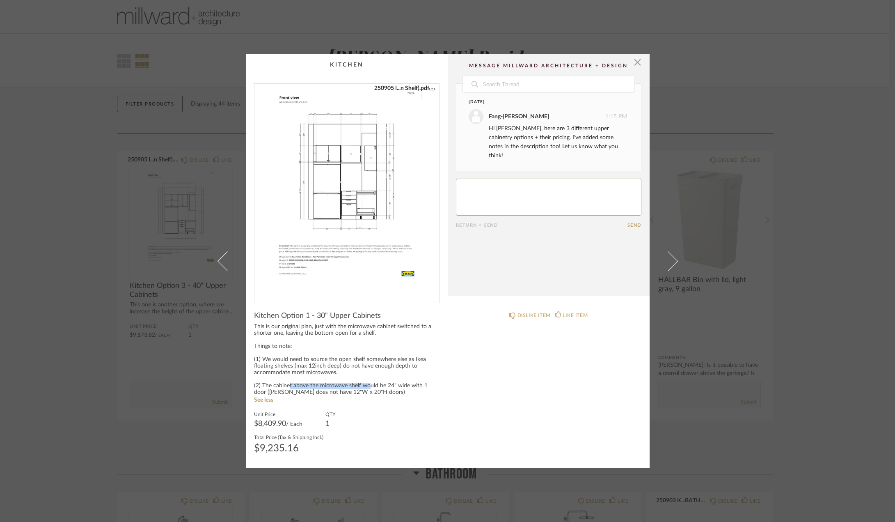
click at [285, 387] on div "This is our original plan, just with the microwave cabinet switched to a shorte…" at bounding box center [347, 359] width 186 height 72
click at [353, 172] on img "0" at bounding box center [347, 190] width 164 height 212
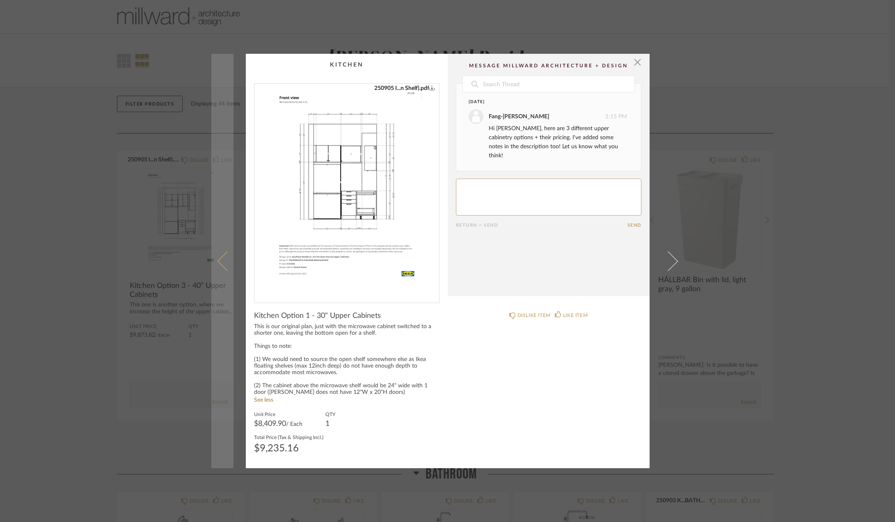
click at [218, 264] on span at bounding box center [227, 261] width 20 height 20
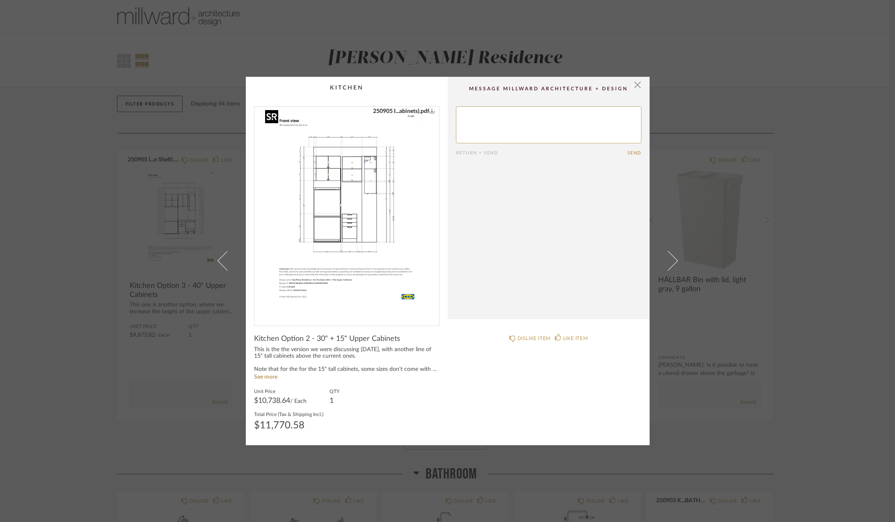
click at [342, 205] on img "0" at bounding box center [347, 213] width 164 height 212
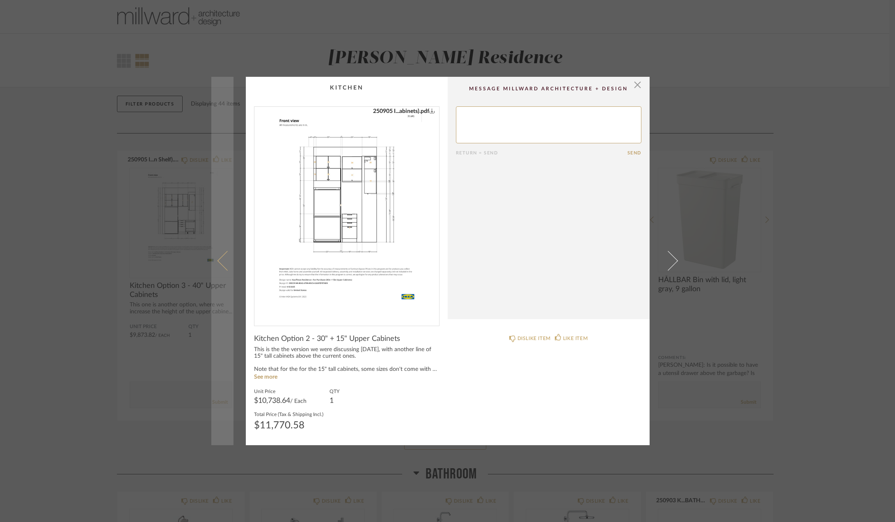
click at [220, 263] on span at bounding box center [227, 261] width 20 height 20
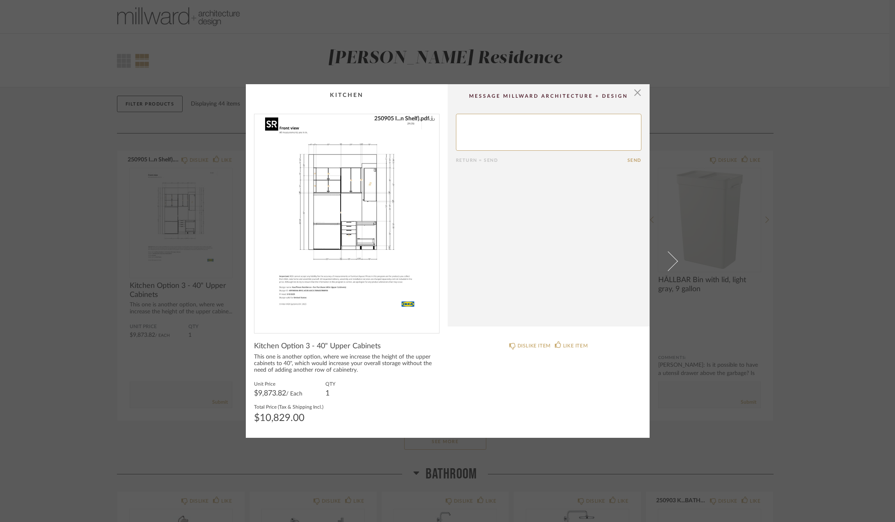
click at [361, 201] on img "0" at bounding box center [347, 220] width 164 height 212
click at [635, 93] on span "button" at bounding box center [638, 92] width 16 height 16
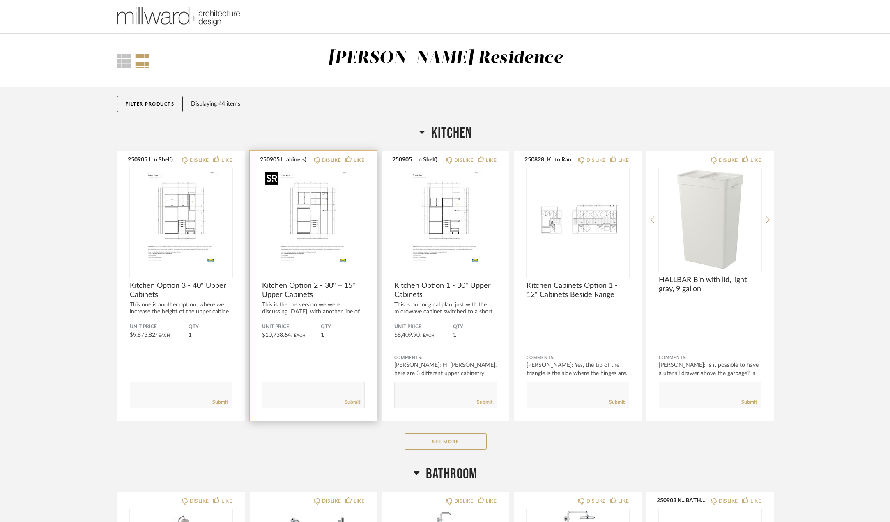
click at [316, 213] on img "0" at bounding box center [313, 219] width 103 height 103
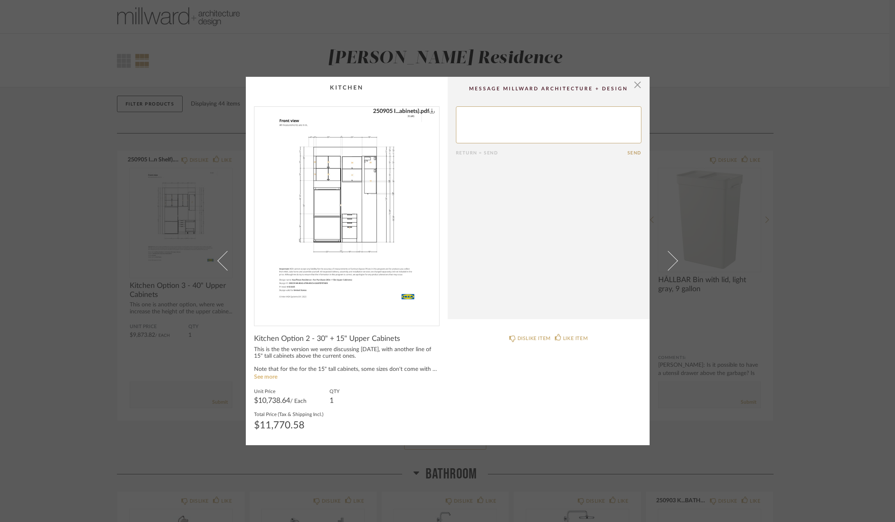
click at [262, 376] on link "See more" at bounding box center [265, 377] width 23 height 6
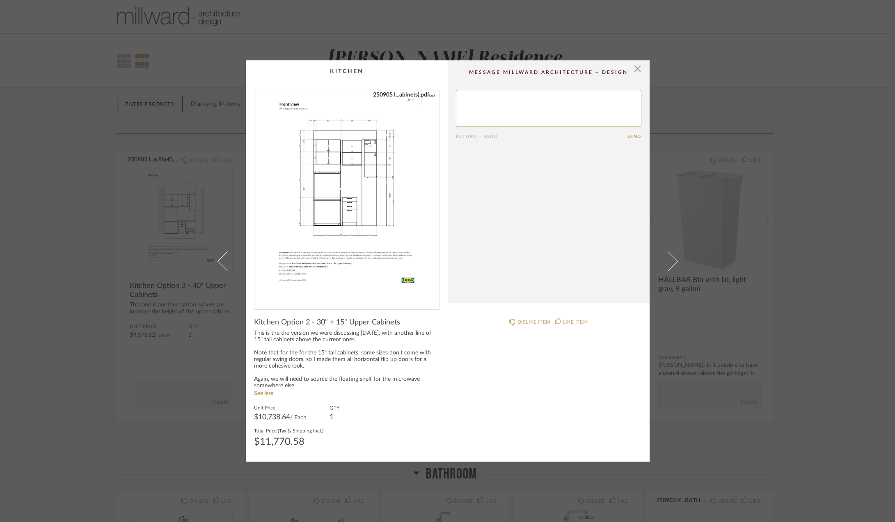
click at [190, 337] on div "× 250905 I...abinets).pdf Return = Send Send Kitchen Option 2 - 30" + 15" Upper…" at bounding box center [447, 261] width 895 height 522
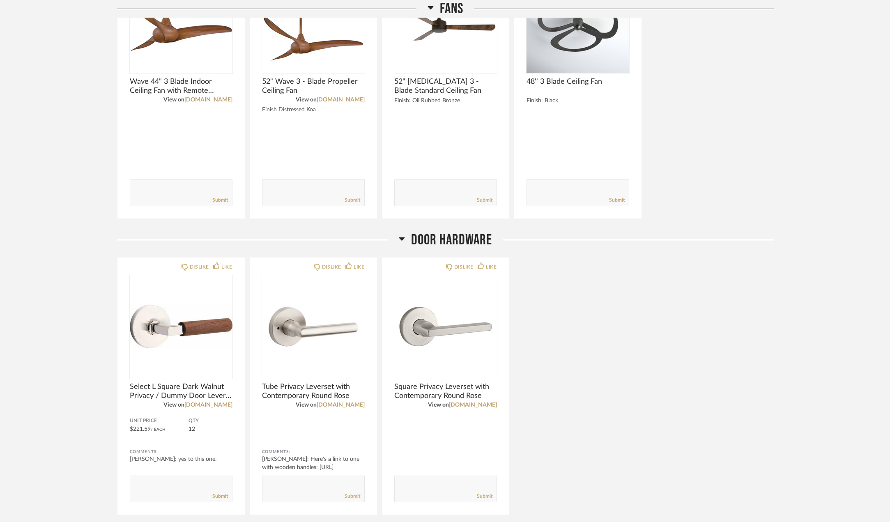
scroll to position [1277, 0]
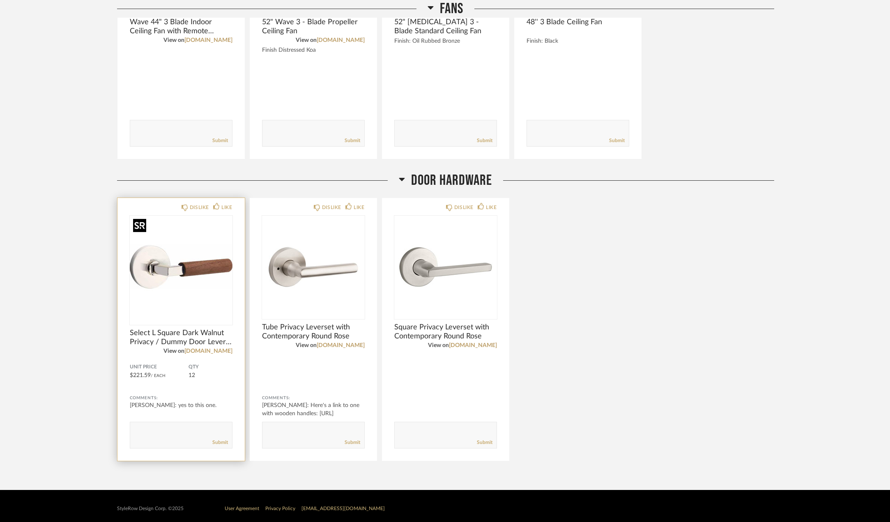
click at [0, 0] on img at bounding box center [0, 0] width 0 height 0
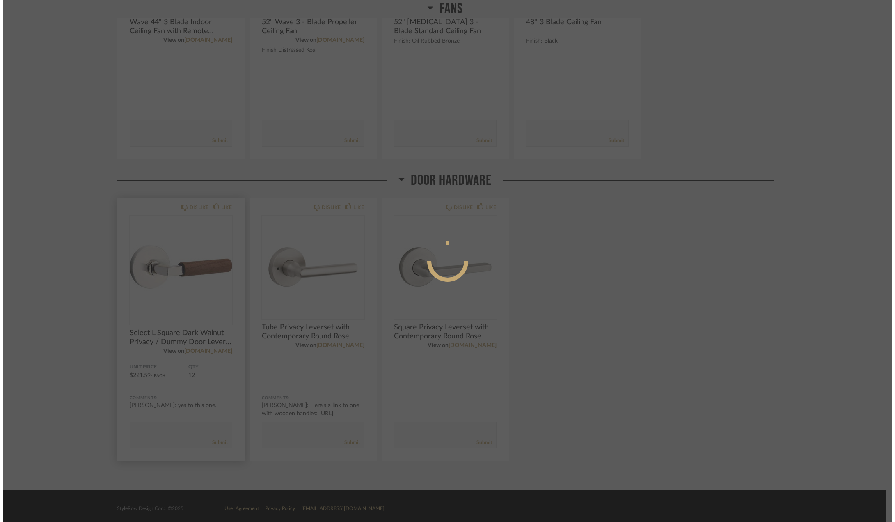
scroll to position [0, 0]
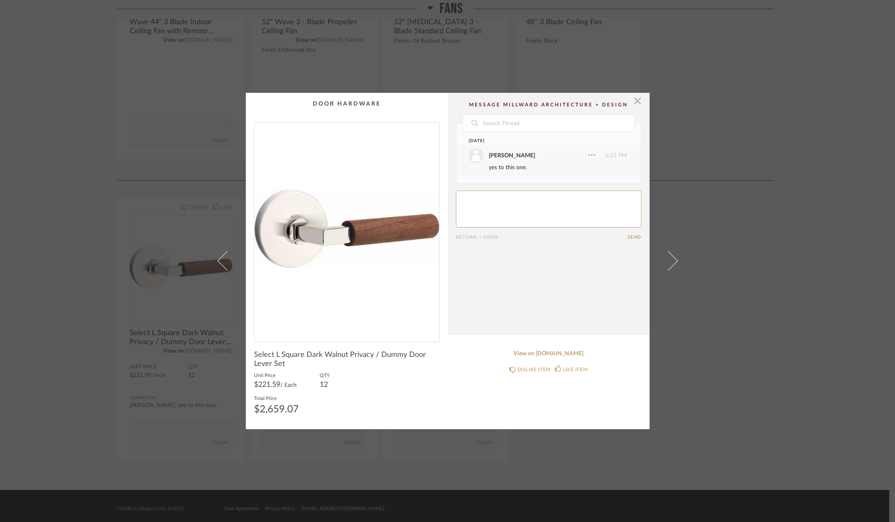
click at [763, 193] on div "× Date August 27th Anne Kauffman 6:21 PM yes to this one. Return = Send Send Se…" at bounding box center [447, 261] width 895 height 522
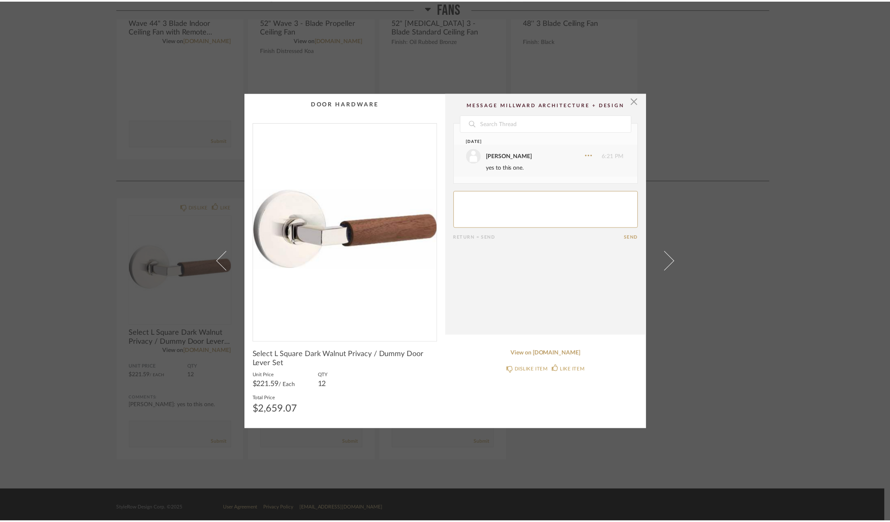
scroll to position [1277, 0]
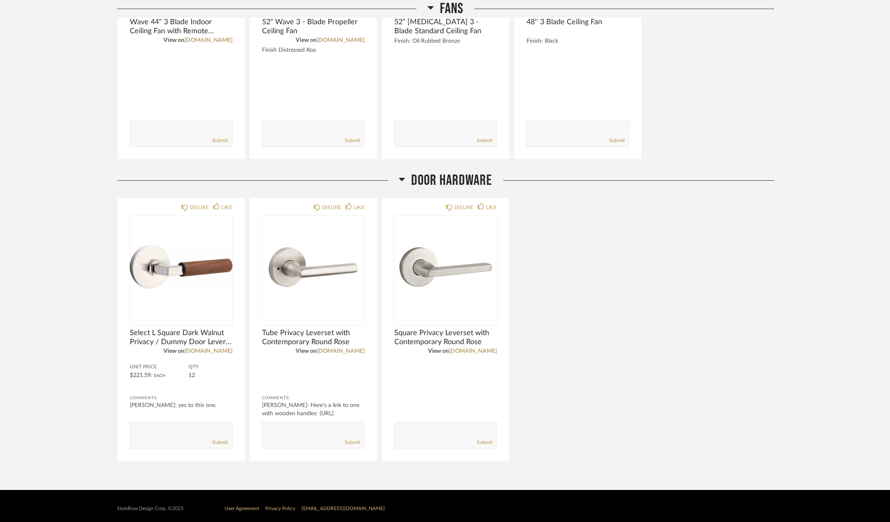
click at [642, 314] on div "DISLIKE LIKE Select L Square Dark Walnut Privacy / Dummy Door Lever Set View on…" at bounding box center [445, 329] width 657 height 264
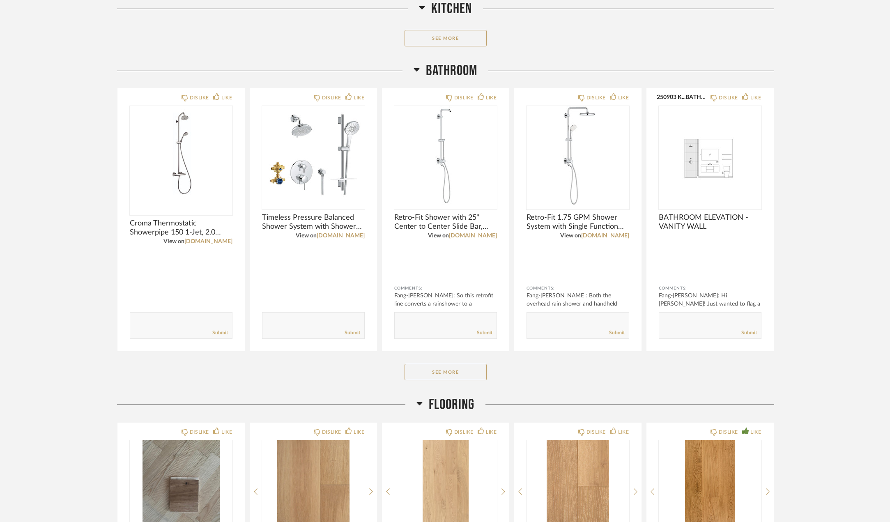
scroll to position [452, 0]
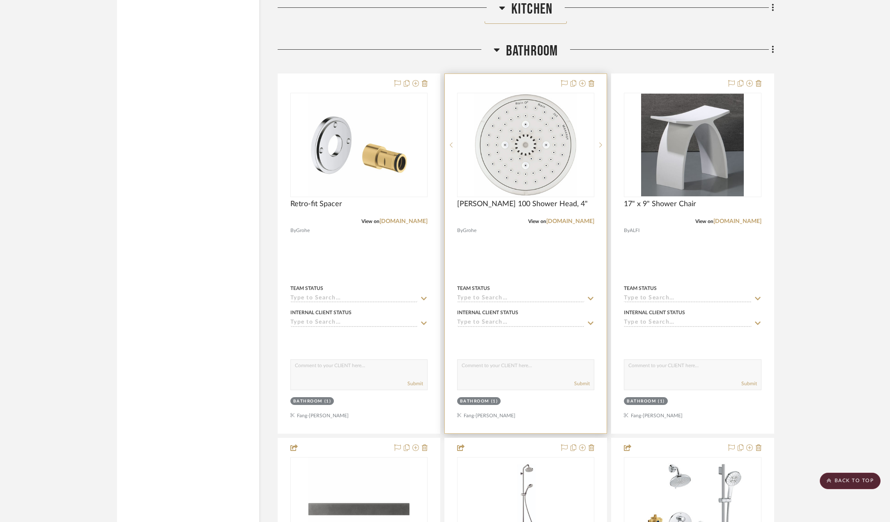
scroll to position [1355, 0]
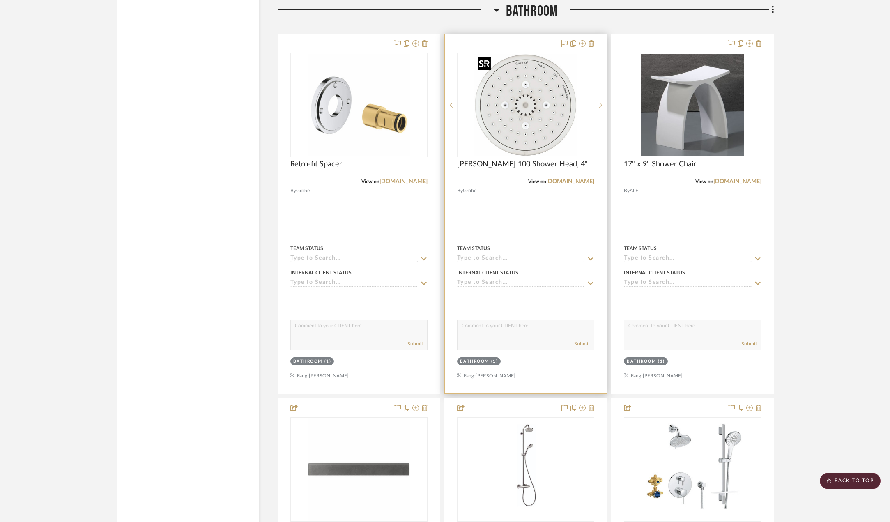
click at [521, 130] on img "0" at bounding box center [525, 105] width 103 height 103
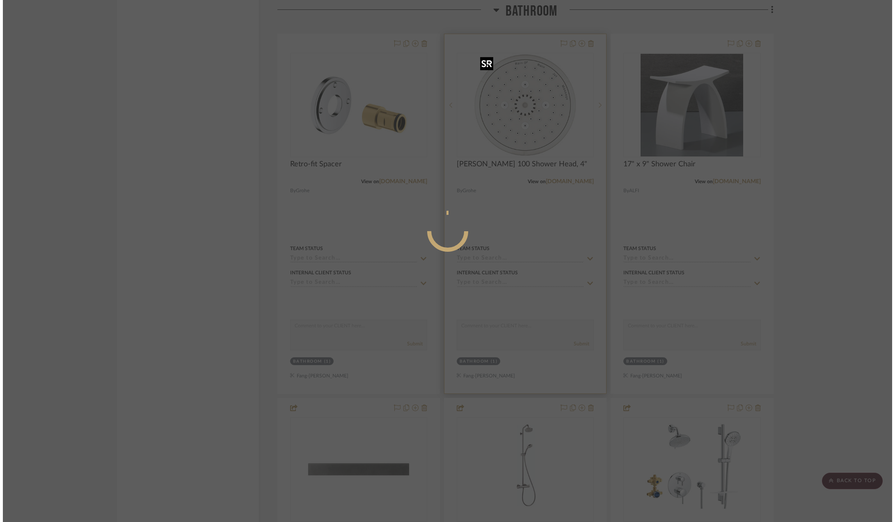
scroll to position [0, 0]
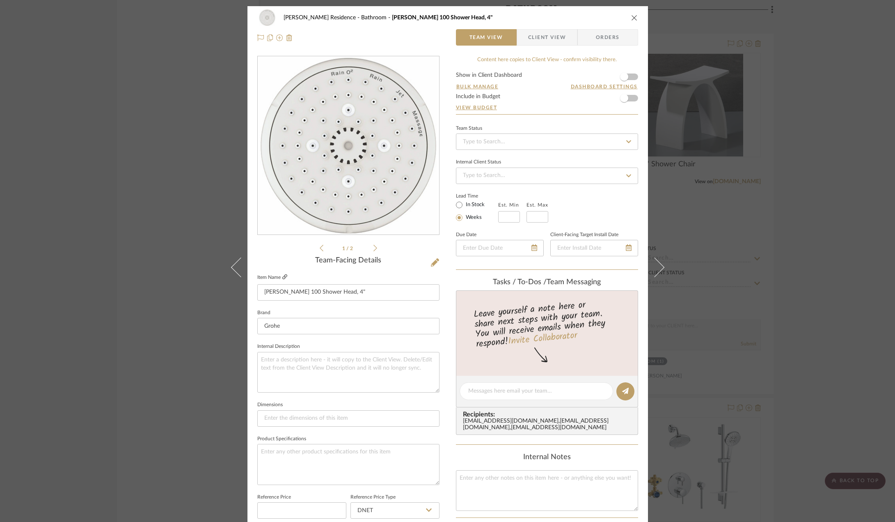
click at [282, 276] on icon at bounding box center [284, 276] width 5 height 5
click at [431, 264] on icon at bounding box center [435, 262] width 8 height 8
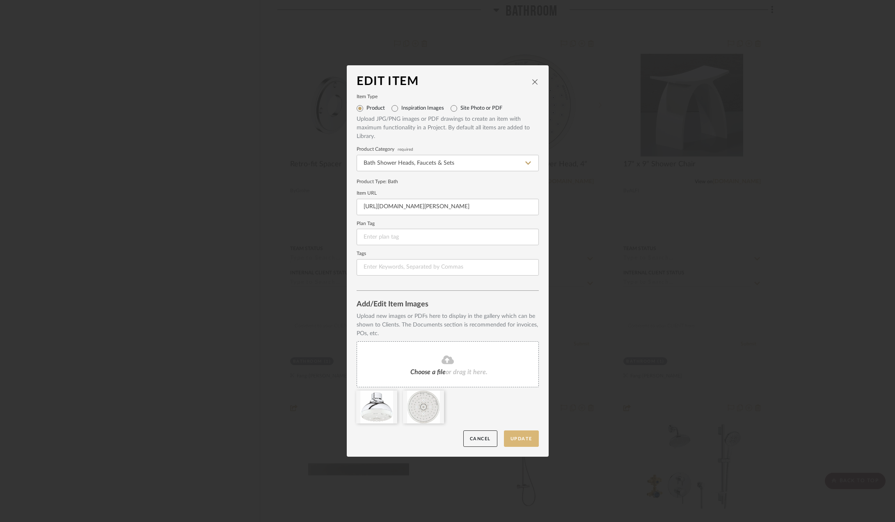
click at [515, 438] on button "Update" at bounding box center [521, 438] width 35 height 17
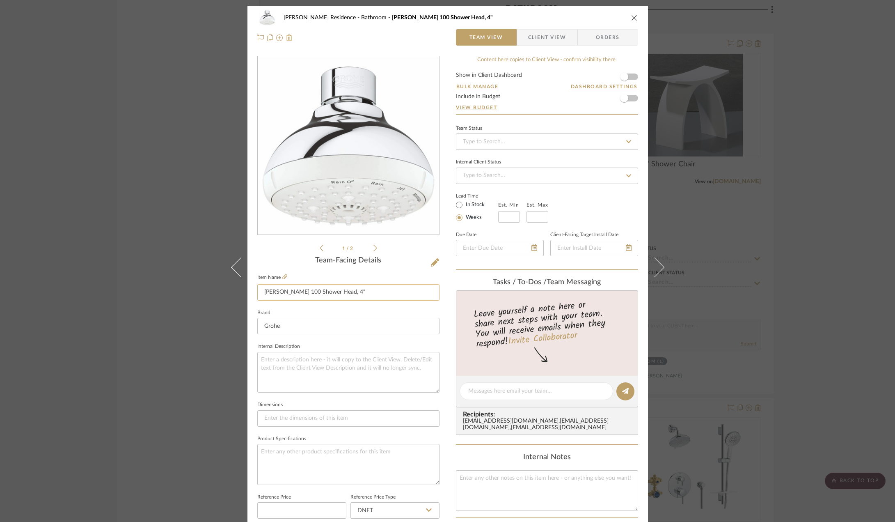
click at [298, 294] on input "[PERSON_NAME] 100 Shower Head, 4"" at bounding box center [348, 292] width 182 height 16
click at [431, 265] on icon at bounding box center [435, 262] width 8 height 8
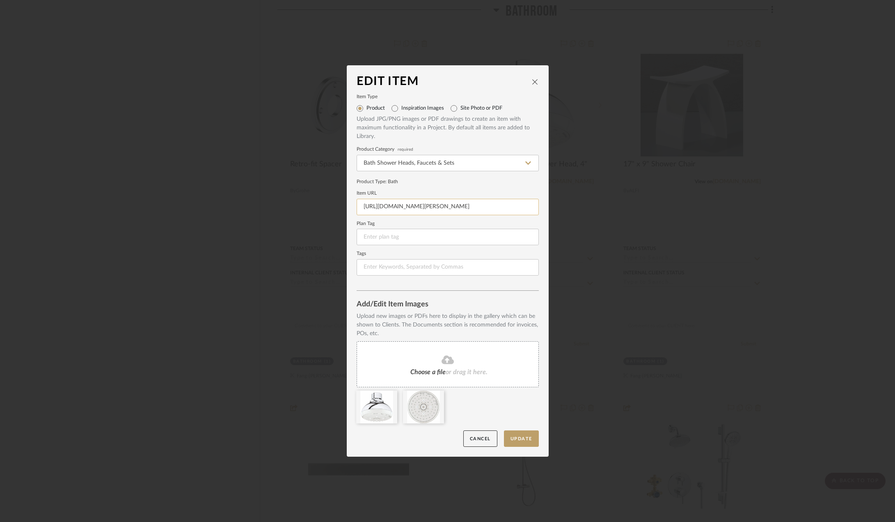
click at [438, 204] on input "[URL][DOMAIN_NAME][PERSON_NAME]" at bounding box center [448, 207] width 182 height 16
paste input "[DOMAIN_NAME][URL]"
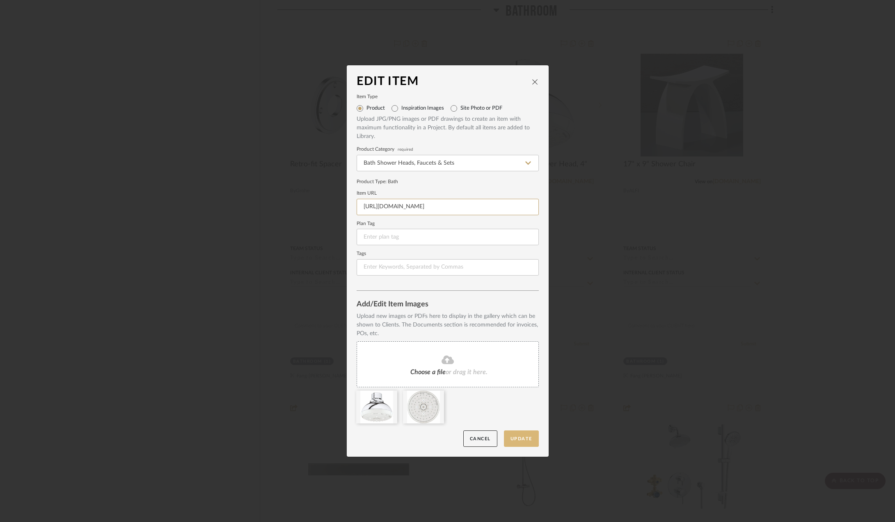
type input "[URL][DOMAIN_NAME]"
click at [516, 443] on button "Update" at bounding box center [521, 438] width 35 height 17
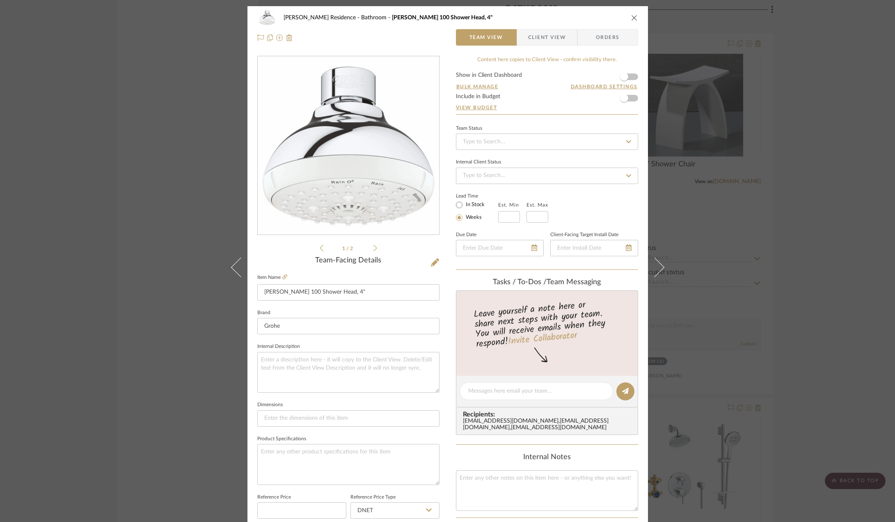
click at [168, 272] on div "[PERSON_NAME] Residence Bathroom [PERSON_NAME] 100 Shower Head, 4" Team View Cl…" at bounding box center [447, 261] width 895 height 522
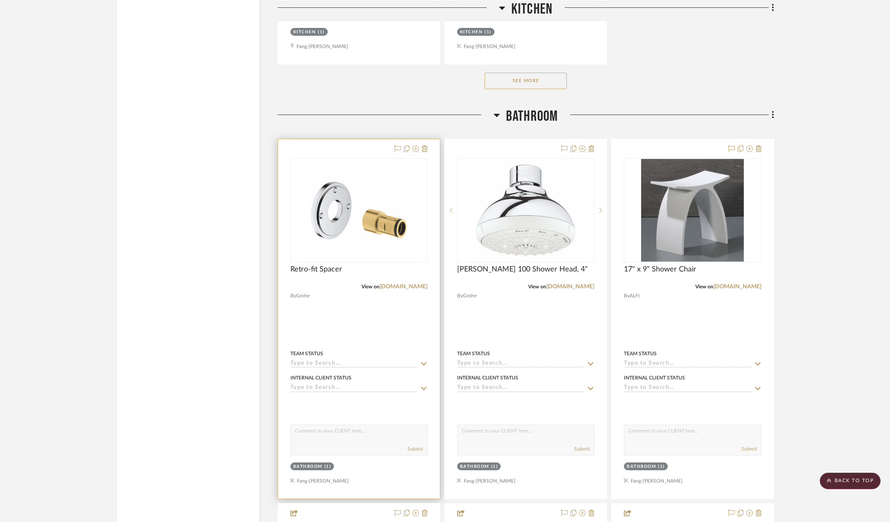
scroll to position [1149, 0]
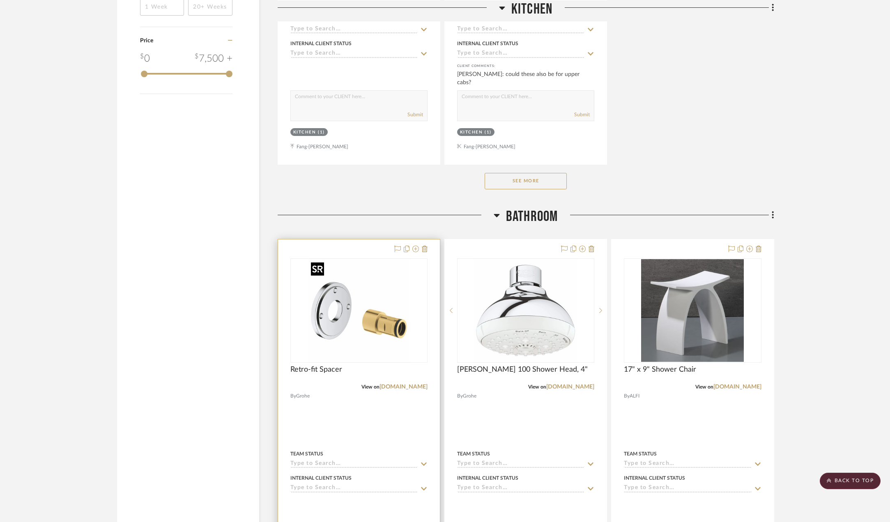
click at [330, 319] on img "0" at bounding box center [358, 310] width 103 height 103
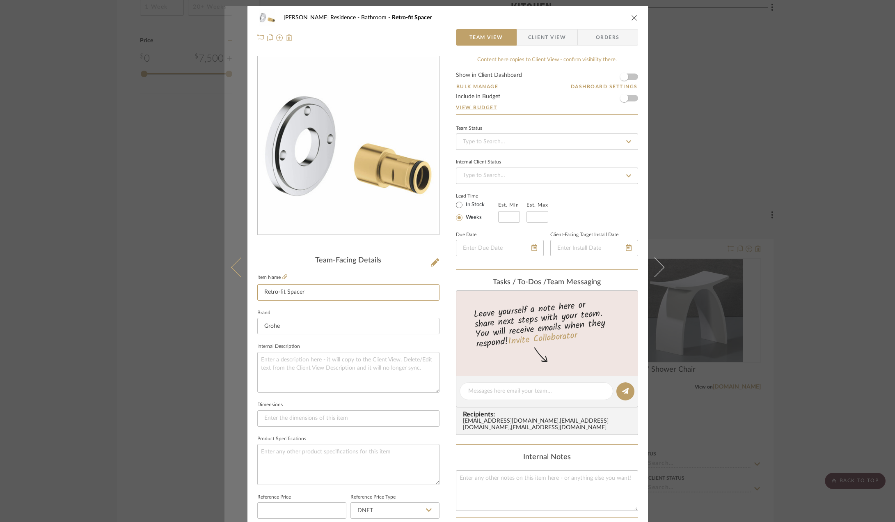
drag, startPoint x: 304, startPoint y: 294, endPoint x: 239, endPoint y: 294, distance: 64.9
click at [239, 294] on mat-dialog-content "[PERSON_NAME] Residence Bathroom Retro-fit Spacer Team View Client View Orders …" at bounding box center [448, 385] width 447 height 758
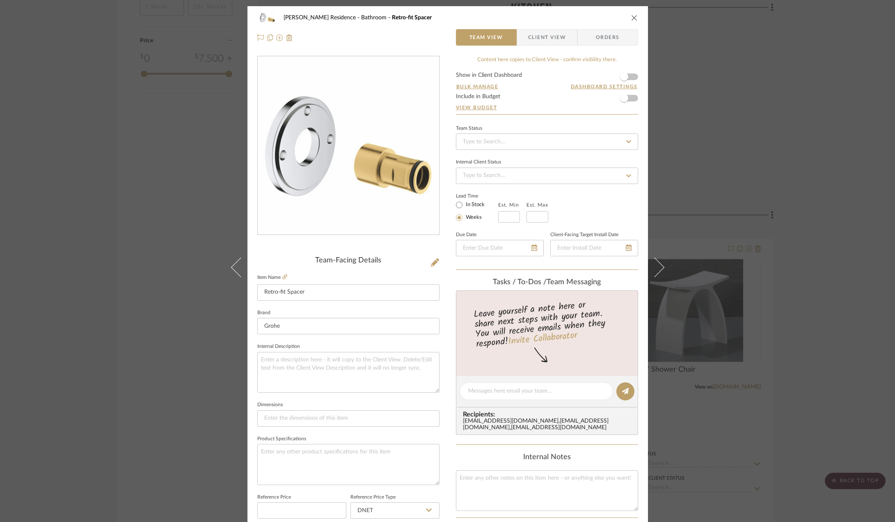
click at [133, 344] on div "[PERSON_NAME] Residence Bathroom Retro-fit Spacer Team View Client View Orders …" at bounding box center [447, 261] width 895 height 522
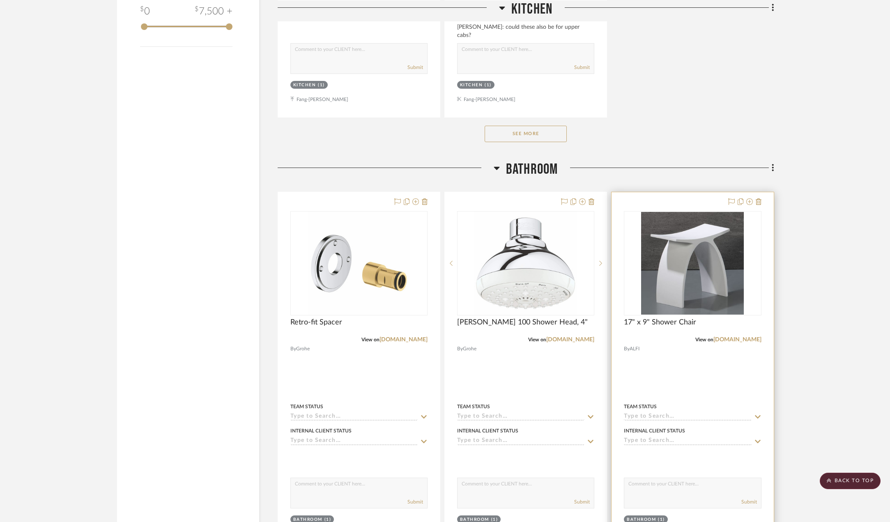
scroll to position [1190, 0]
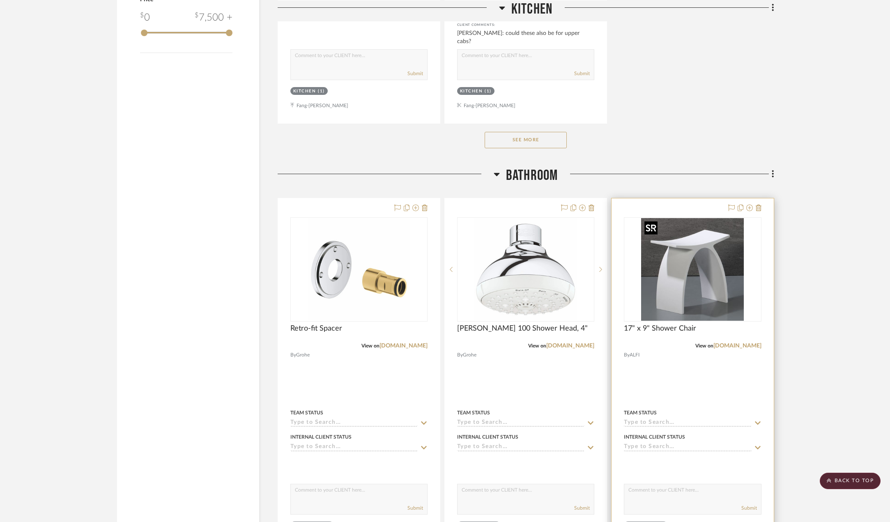
click at [707, 258] on img "0" at bounding box center [692, 269] width 103 height 103
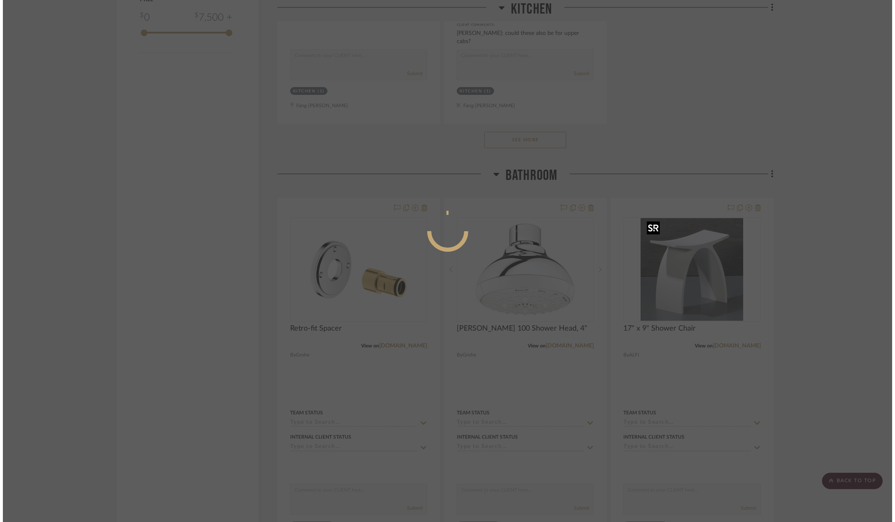
scroll to position [0, 0]
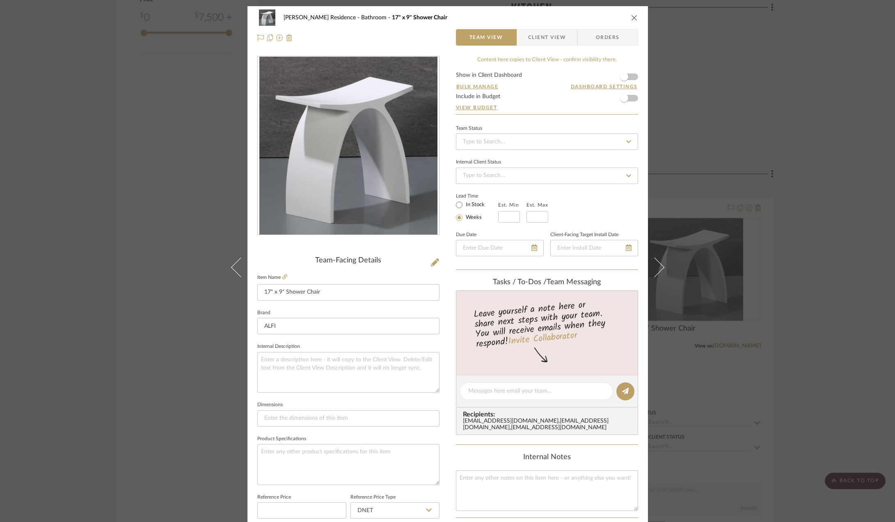
drag, startPoint x: 501, startPoint y: 388, endPoint x: 499, endPoint y: 355, distance: 33.3
click at [501, 388] on textarea at bounding box center [536, 391] width 136 height 9
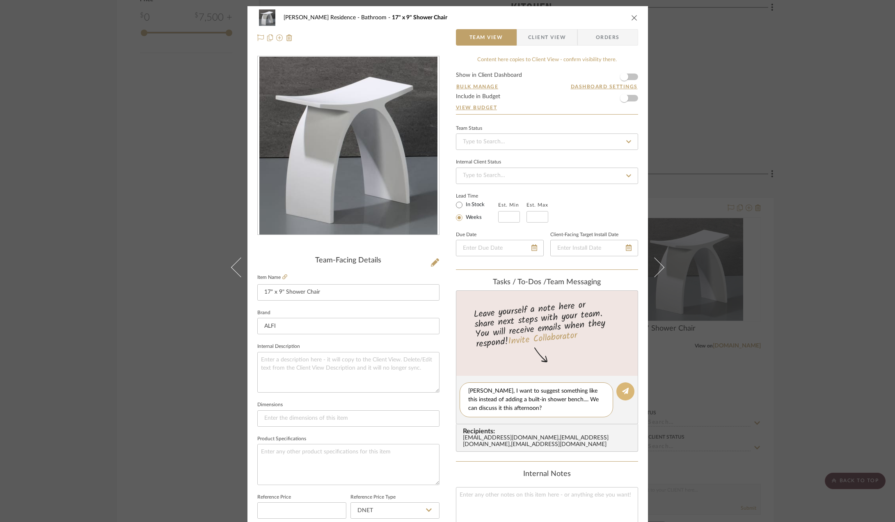
type textarea "[PERSON_NAME], I want to suggest something like this instead of adding a built-…"
click at [624, 396] on button at bounding box center [626, 391] width 18 height 18
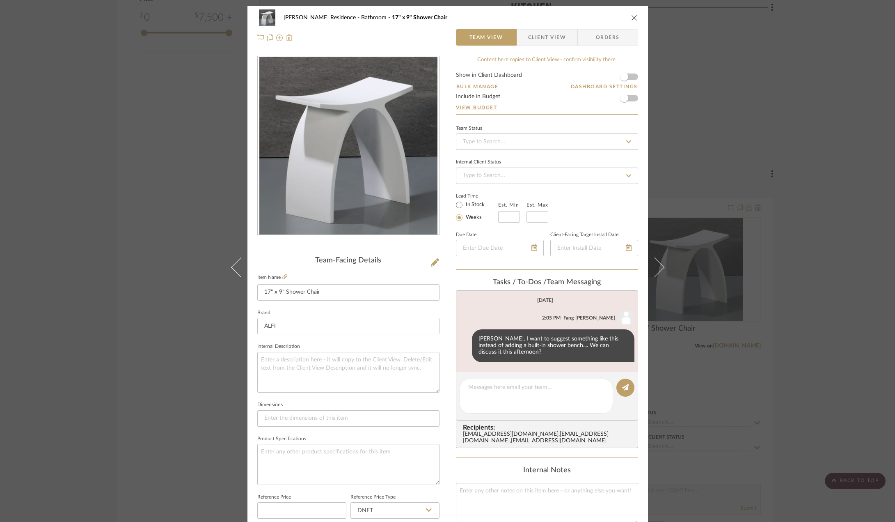
click at [800, 335] on div "[PERSON_NAME] Residence Bathroom 17" x 9" Shower Chair Team View Client View Or…" at bounding box center [447, 261] width 895 height 522
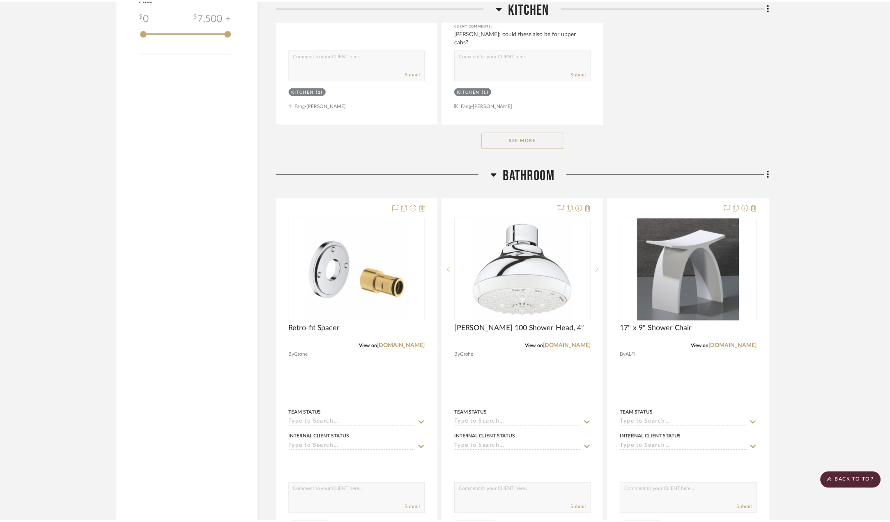
scroll to position [1190, 0]
